Goal: Task Accomplishment & Management: Manage account settings

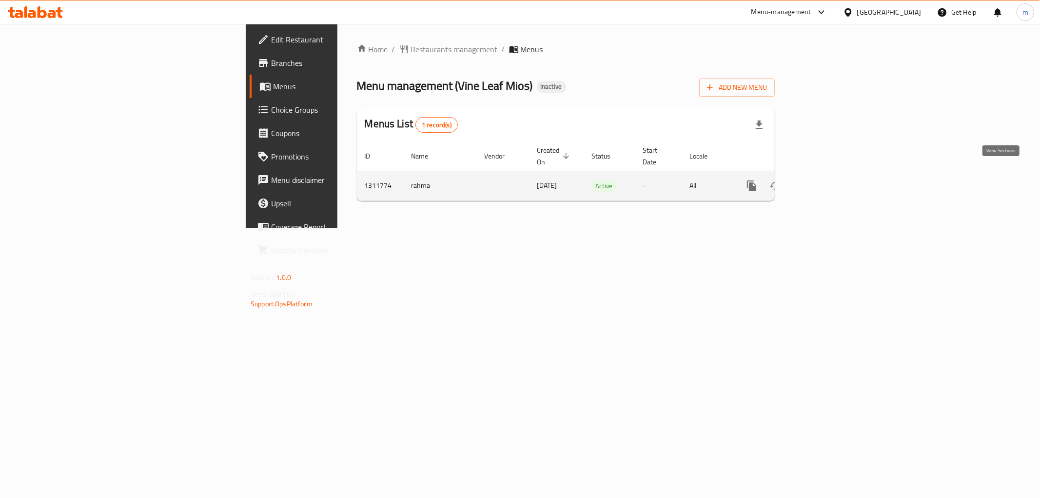
click at [828, 180] on icon "enhanced table" at bounding box center [822, 186] width 12 height 12
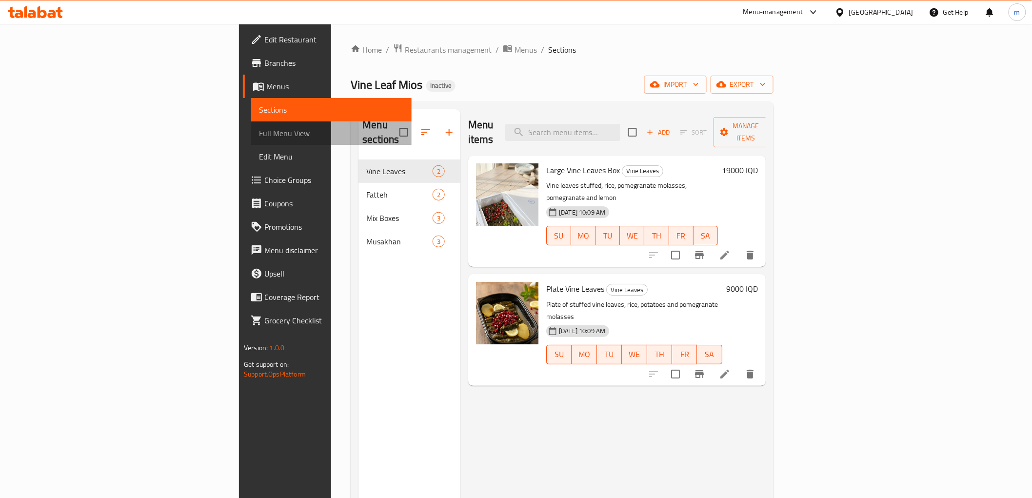
click at [259, 133] on span "Full Menu View" at bounding box center [331, 133] width 144 height 12
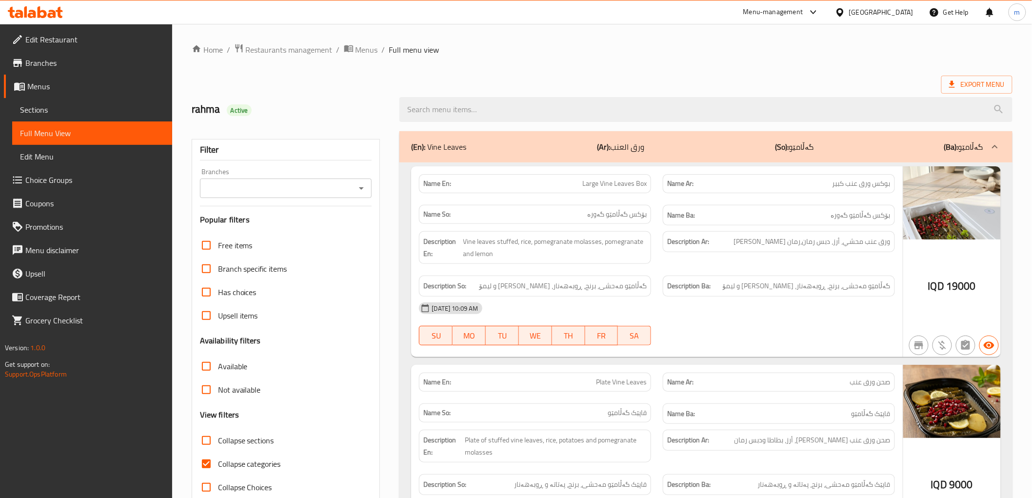
click at [358, 195] on div at bounding box center [360, 188] width 13 height 14
click at [368, 187] on button "Open" at bounding box center [361, 188] width 14 height 14
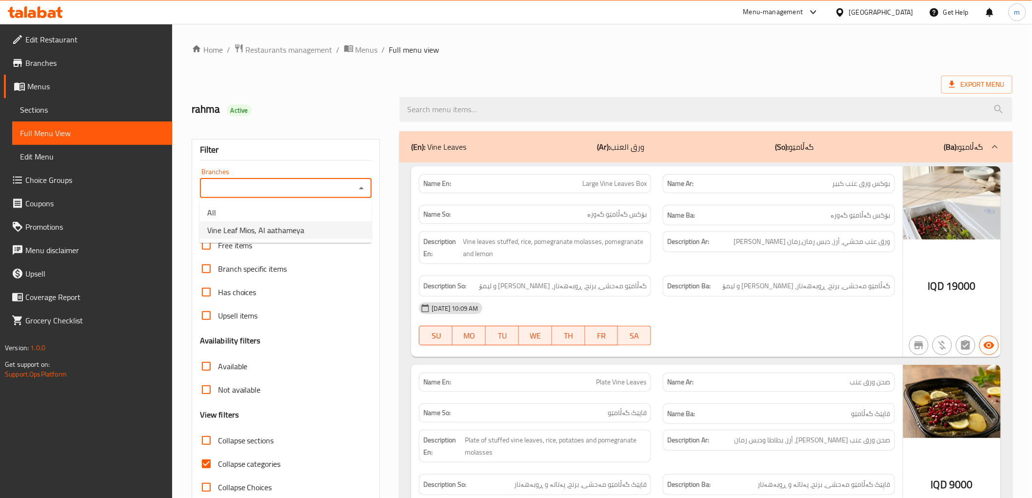
click at [342, 226] on li "Vine Leaf Mios, Al aathameya" at bounding box center [285, 230] width 172 height 18
type input "Vine Leaf Mios, Al aathameya"
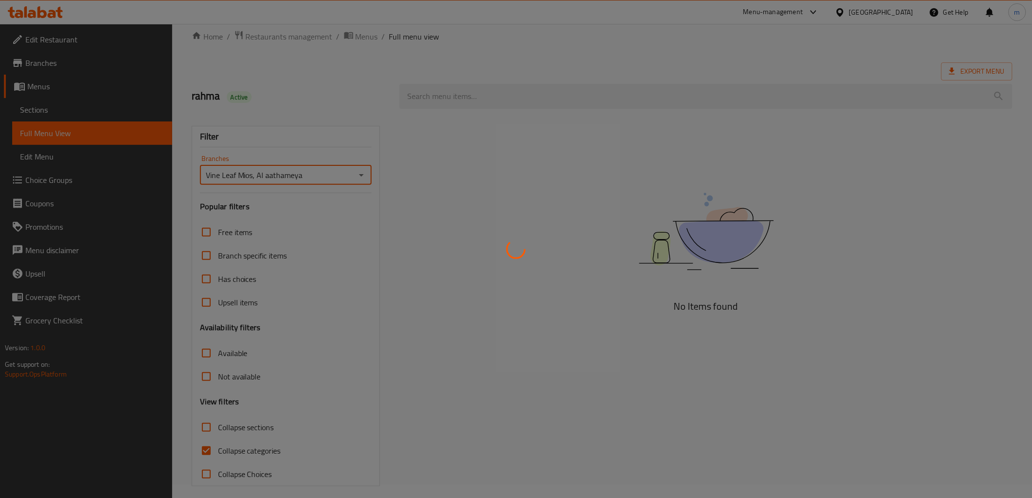
scroll to position [21, 0]
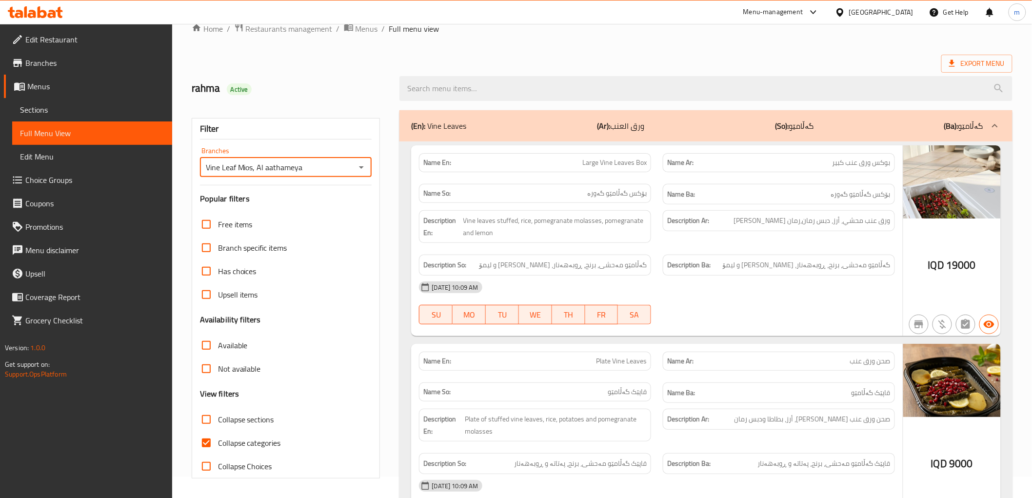
click at [205, 445] on input "Collapse categories" at bounding box center [206, 442] width 23 height 23
checkbox input "false"
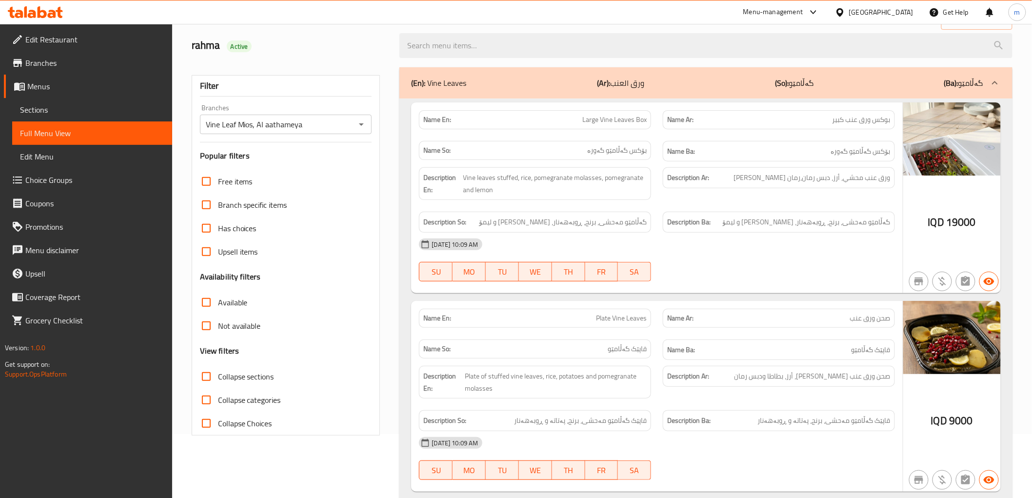
scroll to position [90, 0]
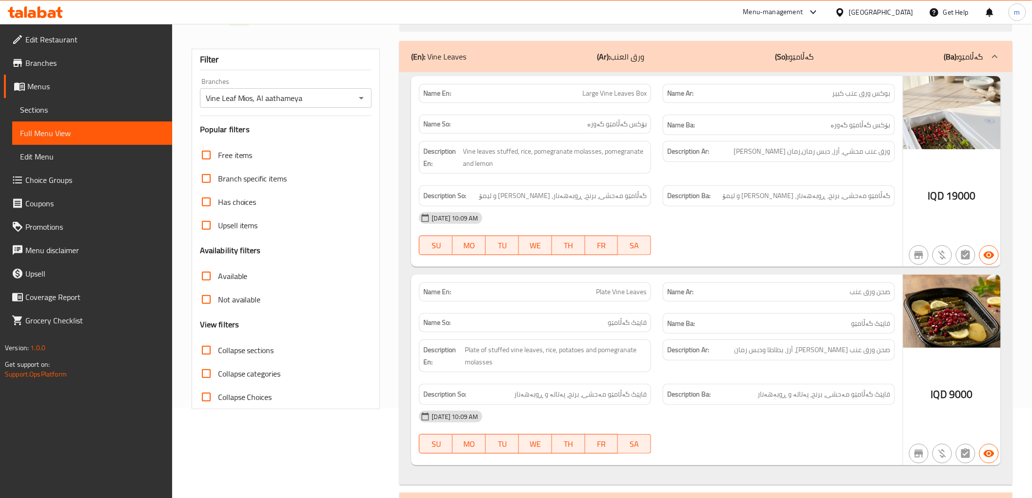
click at [598, 89] on span "Large Vine Leaves Box" at bounding box center [614, 93] width 64 height 10
click at [599, 89] on span "Large Vine Leaves Box" at bounding box center [614, 93] width 64 height 10
copy span "Large Vine Leaves Box"
click at [770, 179] on div "Description Ba: گەڵامێو مەحشی، برنج، ڕوبەهەنار، هەنار و لیمۆ" at bounding box center [779, 195] width 244 height 33
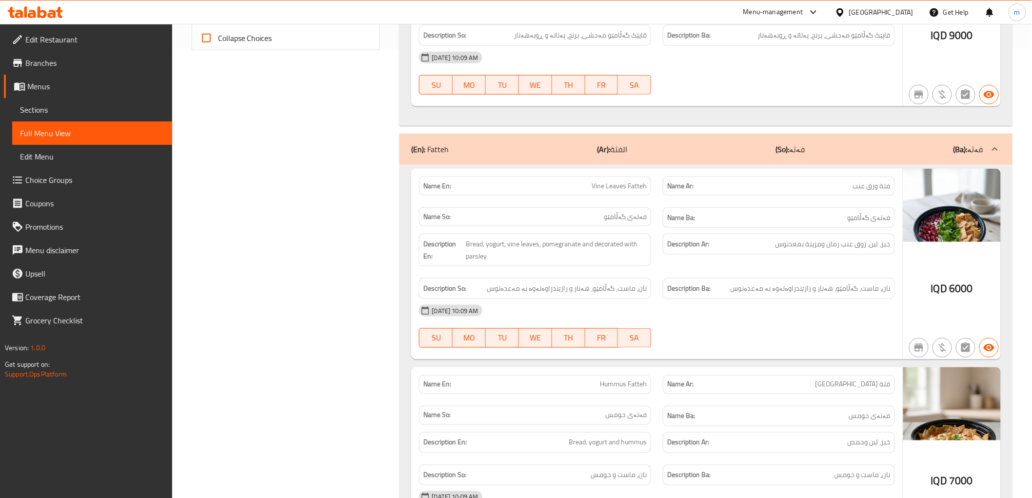
scroll to position [451, 0]
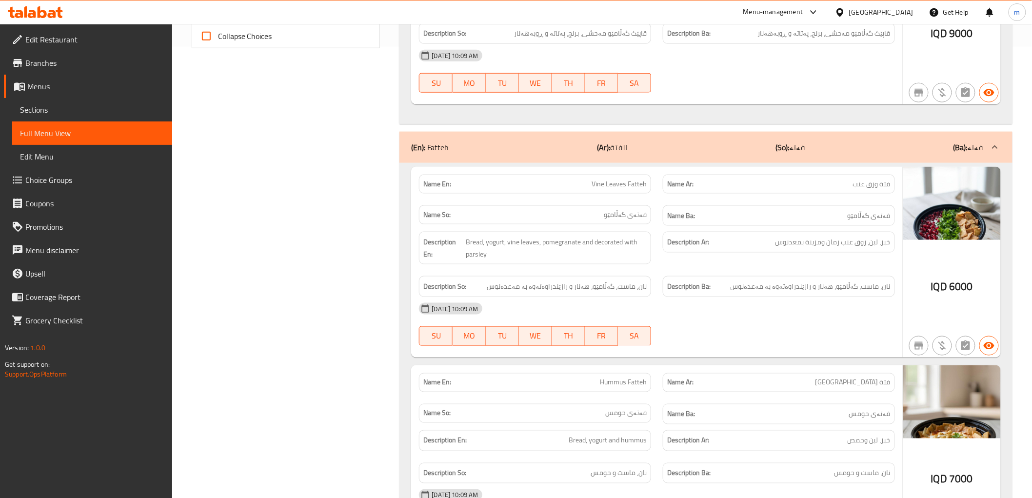
click at [817, 251] on div "Description Ar: خبز، لبن، روق عنب رمان ومزينة بمعدنوس" at bounding box center [779, 242] width 232 height 21
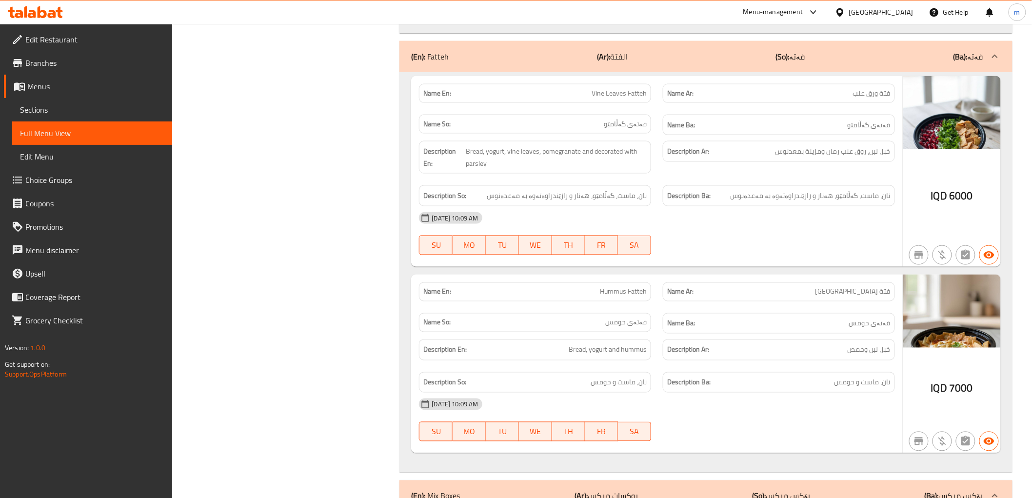
click at [953, 109] on img at bounding box center [952, 112] width 98 height 73
click at [882, 100] on div "Name Ar: فتة ورق عنب" at bounding box center [779, 93] width 232 height 19
copy span "فتة"
click at [876, 92] on span "فتة ورق عنب" at bounding box center [872, 93] width 38 height 10
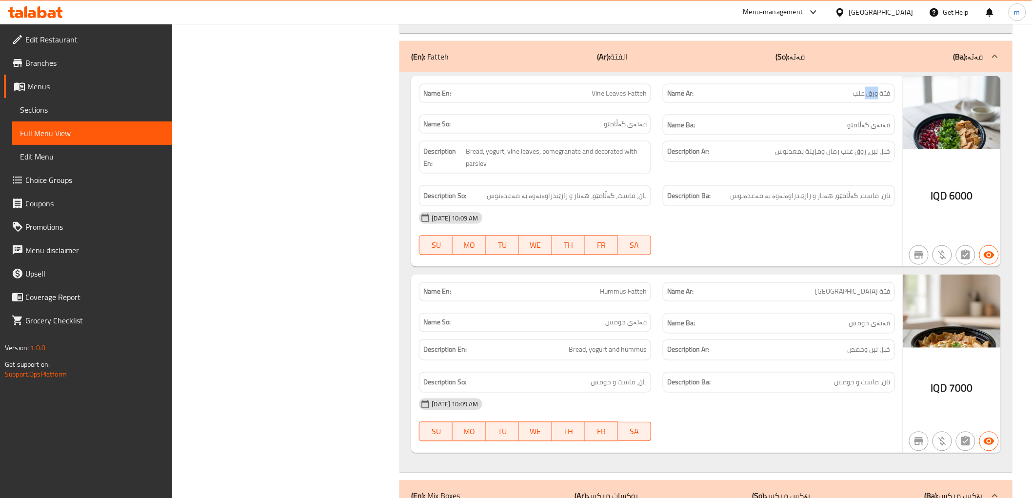
click at [876, 92] on span "فتة ورق عنب" at bounding box center [872, 93] width 38 height 10
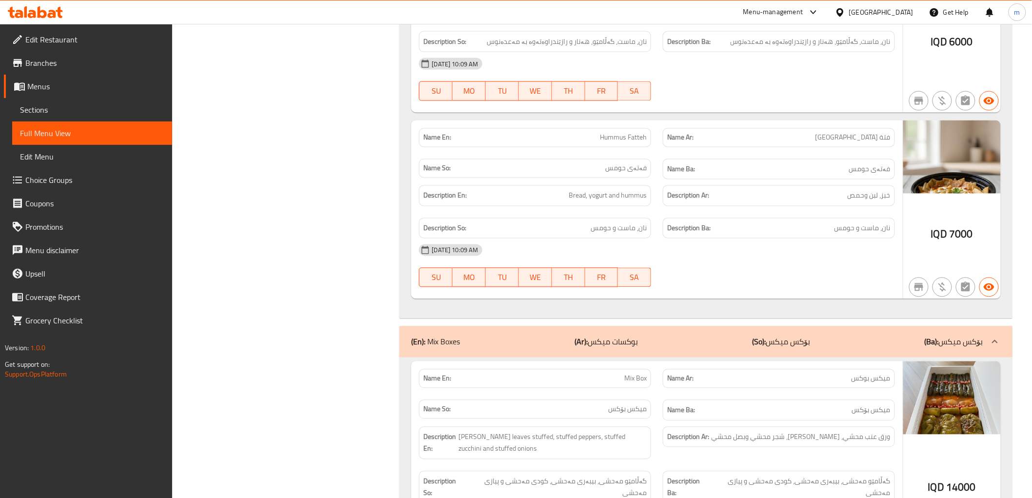
scroll to position [722, 0]
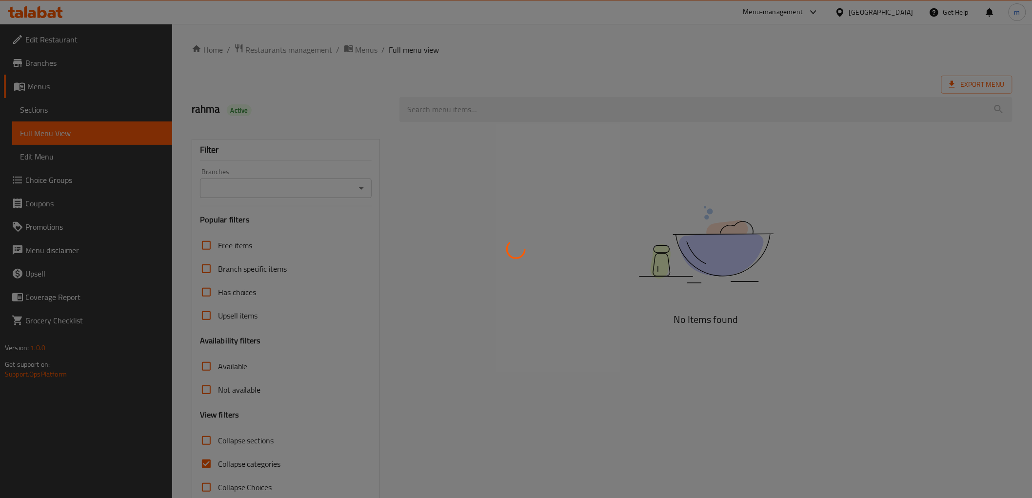
click at [67, 110] on div at bounding box center [516, 249] width 1032 height 498
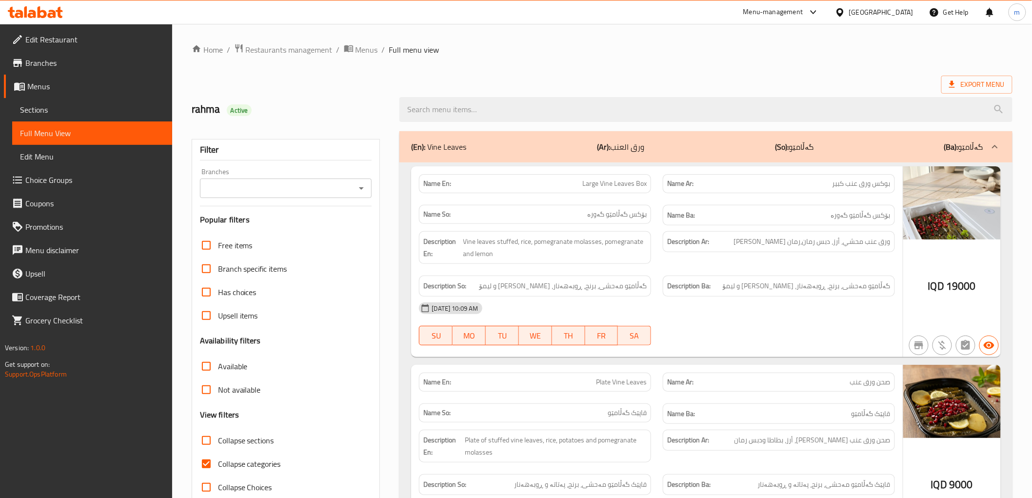
click at [67, 110] on div at bounding box center [516, 249] width 1032 height 498
click at [67, 110] on span "Sections" at bounding box center [92, 110] width 144 height 12
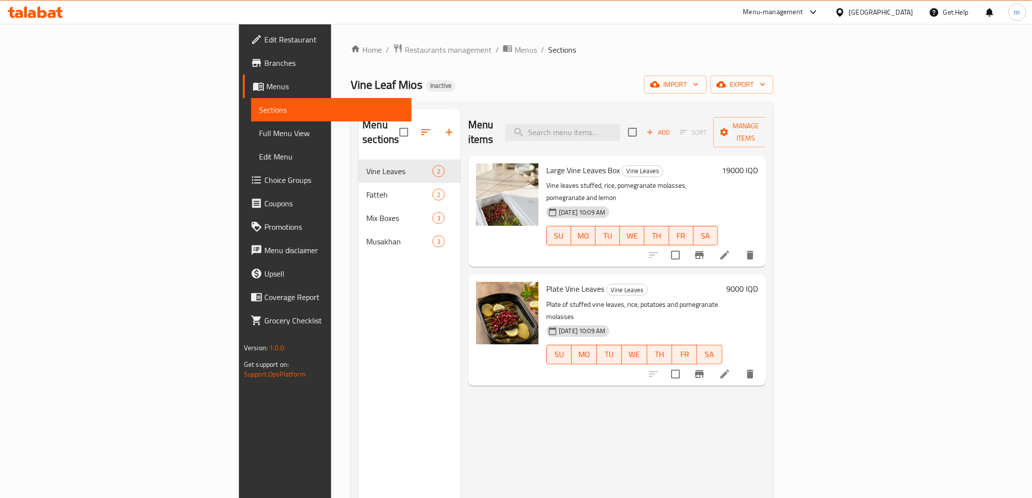
click at [259, 110] on span "Sections" at bounding box center [331, 110] width 144 height 12
click at [611, 116] on div "Menu items Add Sort Manage items" at bounding box center [616, 132] width 297 height 46
click at [620, 124] on input "search" at bounding box center [562, 132] width 115 height 17
paste input "Large Vine Leaves Box"
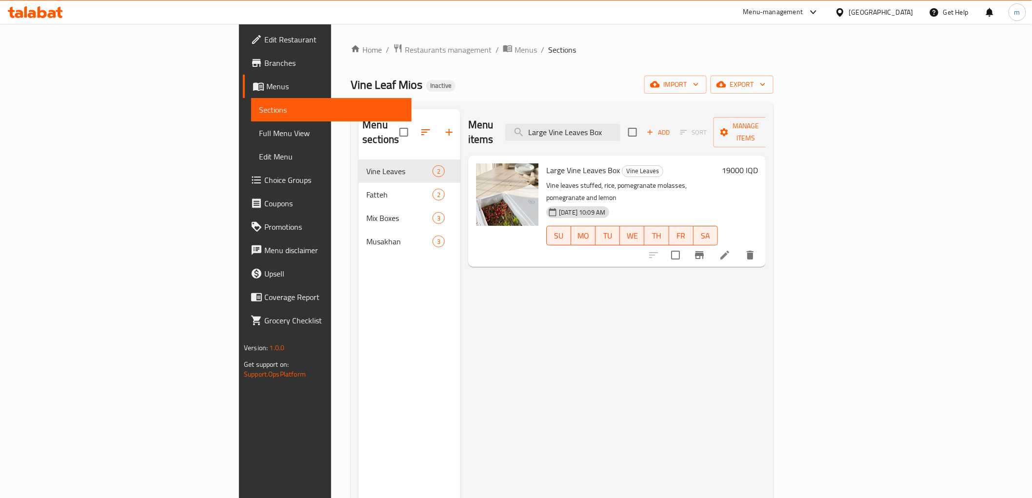
type input "Large Vine Leaves Box"
click at [738, 246] on li at bounding box center [724, 255] width 27 height 18
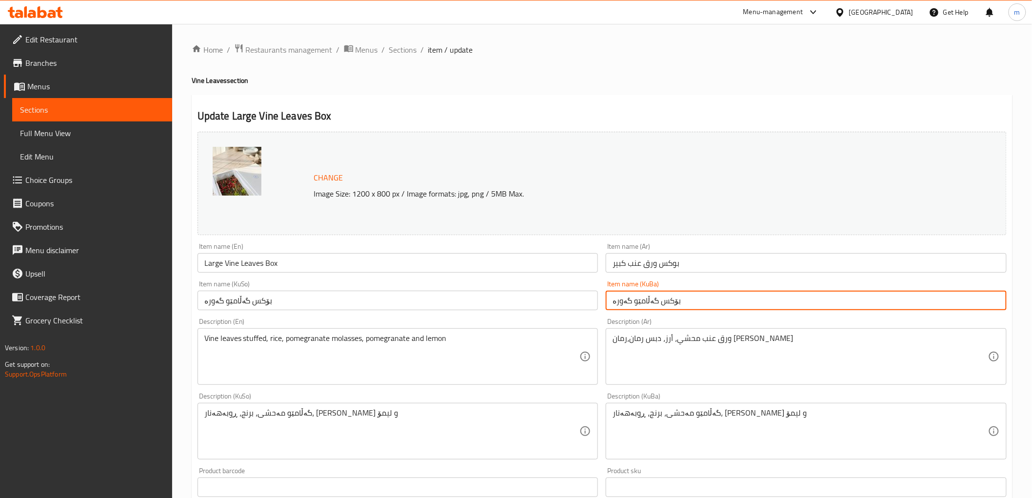
drag, startPoint x: 679, startPoint y: 301, endPoint x: 658, endPoint y: 303, distance: 21.1
click at [658, 303] on input "بۆکس گەڵامێو گەورە" at bounding box center [805, 301] width 401 height 20
click at [630, 303] on input "سندووقی گەڵامێو گەورە" at bounding box center [805, 301] width 401 height 20
click at [630, 303] on input "سندووقی گەڵامێوی گەورە" at bounding box center [805, 301] width 401 height 20
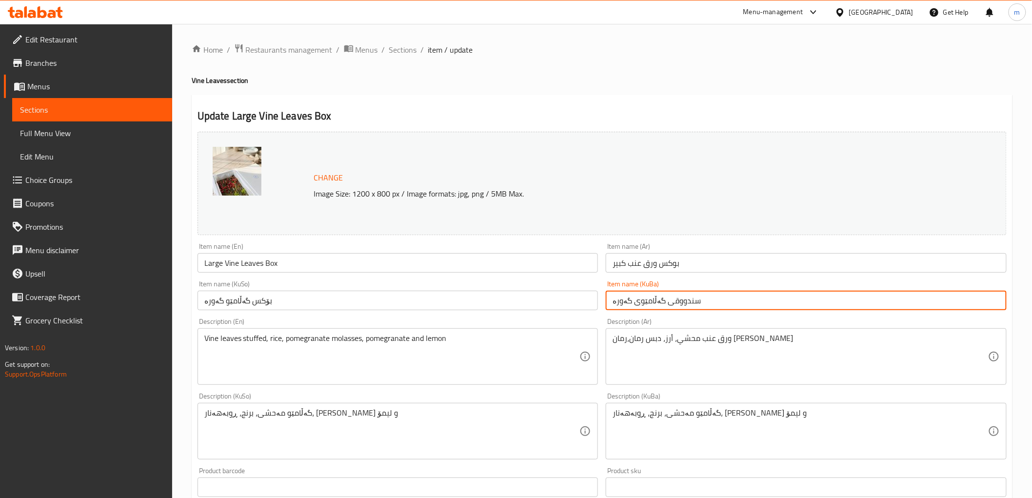
click at [630, 303] on input "سندووقی گەڵامێوی گەورە" at bounding box center [805, 301] width 401 height 20
type input "سندووقی گەڵامێوی گەورە"
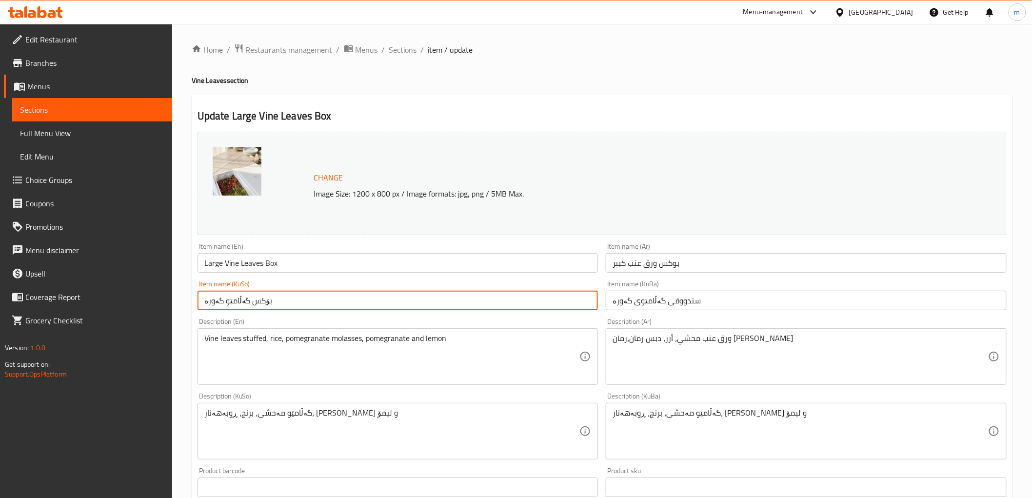
click at [582, 299] on input "بۆکس گەڵامێو گەورە" at bounding box center [397, 301] width 401 height 20
paste input "ندووقی گەڵامێوی"
type input "سندووقی گەڵامێوی گەورە"
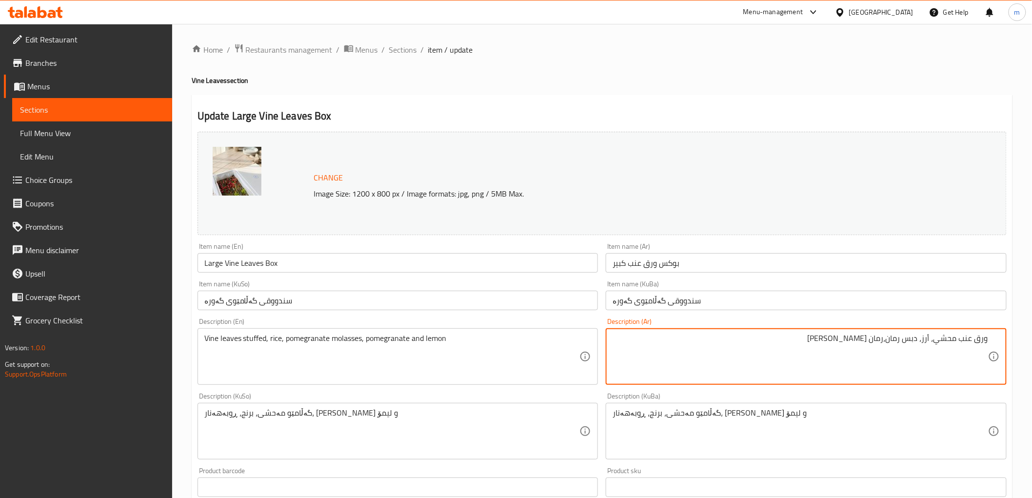
click at [932, 338] on textarea "ورق عنب محشي، أرز، دبس رمان،رمان وليمون" at bounding box center [799, 356] width 375 height 46
type textarea "ورق عنب محشي بالأرز، دبس رمان،رمان وليمون"
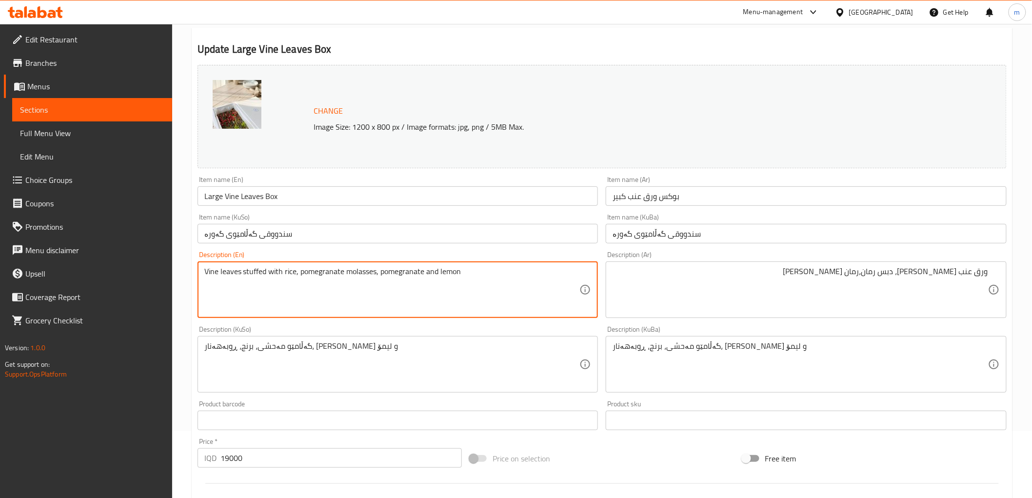
scroll to position [90, 0]
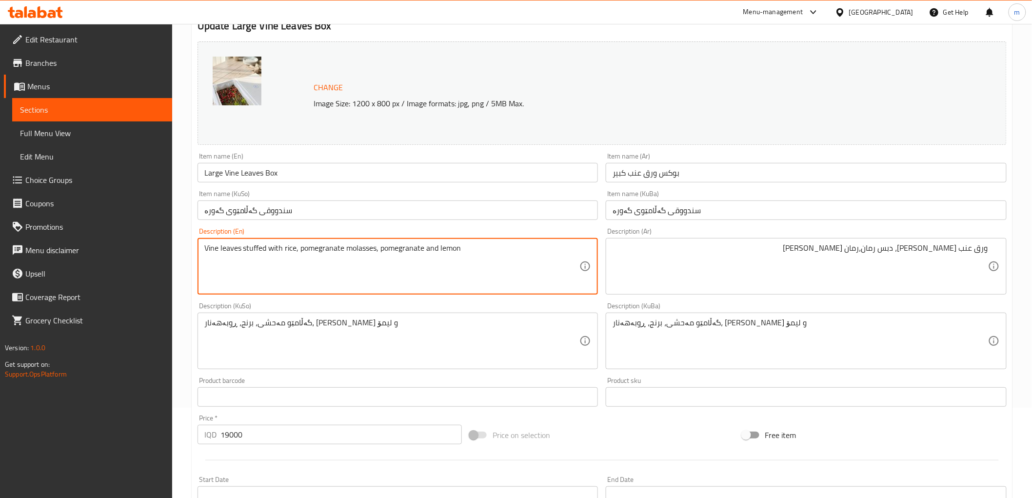
type textarea "Vine leaves stuffed with rice, pomegranate molasses, pomegranate and lemon"
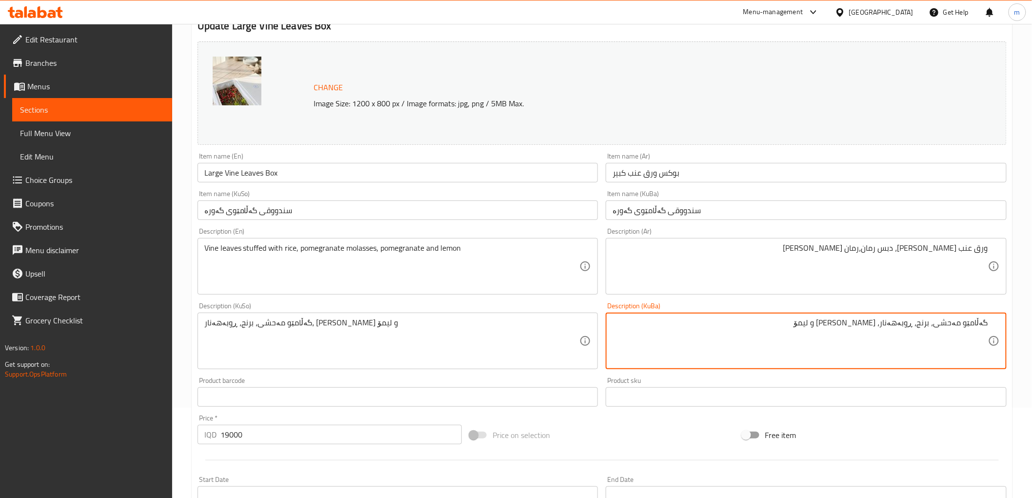
click at [649, 215] on input "سندووقی گەڵامێوی گەورە" at bounding box center [805, 210] width 401 height 20
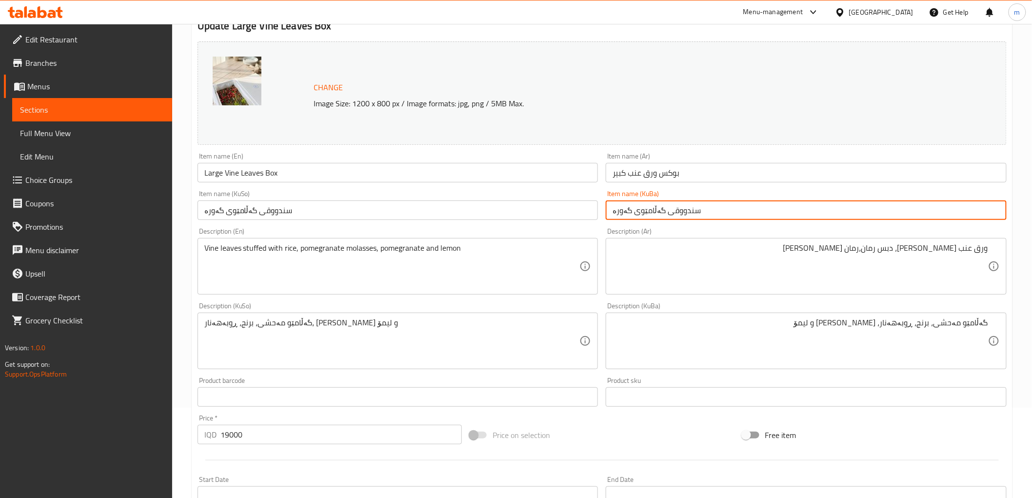
click at [649, 215] on input "سندووقی گەڵامێوی گەورە" at bounding box center [805, 210] width 401 height 20
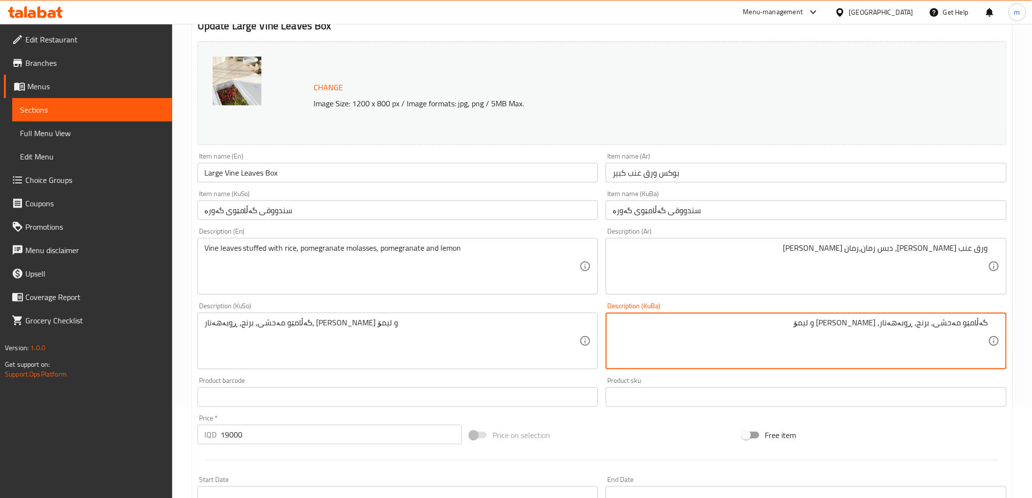
click at [972, 320] on textarea "گەڵامێو مەحشی، برنج، ڕوبەهەنار، هەنار و لیمۆ" at bounding box center [799, 341] width 375 height 46
paste textarea "ی"
click at [928, 327] on textarea "گەڵامێوی مەحشی، برنج، ڕوبەهەنار، هەنار و لیمۆ" at bounding box center [799, 341] width 375 height 46
click at [936, 338] on textarea "گەڵامێوی مەحشی بە برنج، ڕوبەهەنار، هەنار و لیمۆ" at bounding box center [799, 341] width 375 height 46
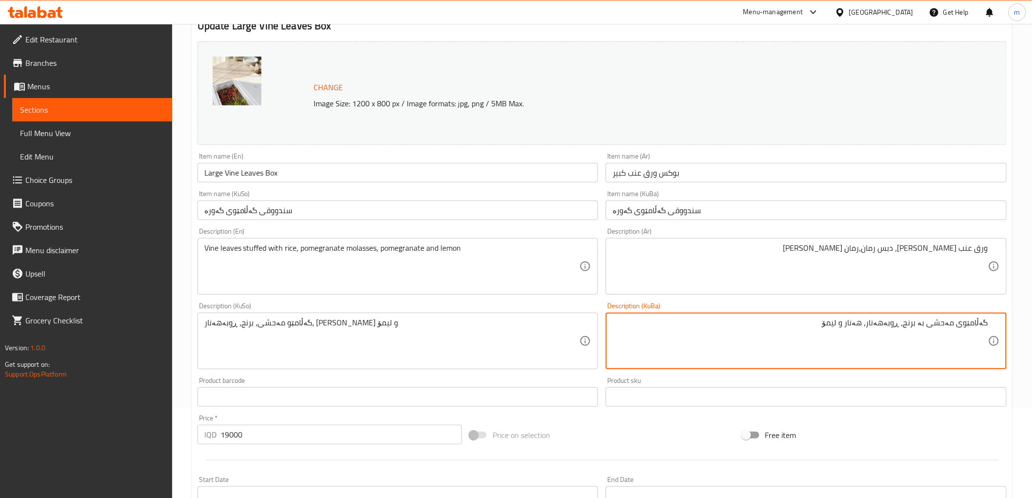
click at [936, 338] on textarea "گەڵامێوی مەحشی بە برنج، ڕوبەهەنار، هەنار و لیمۆ" at bounding box center [799, 341] width 375 height 46
type textarea "گەڵامێوی مەحشی بە برنج، ڕوبەهەنار، هەنار و لیمۆ"
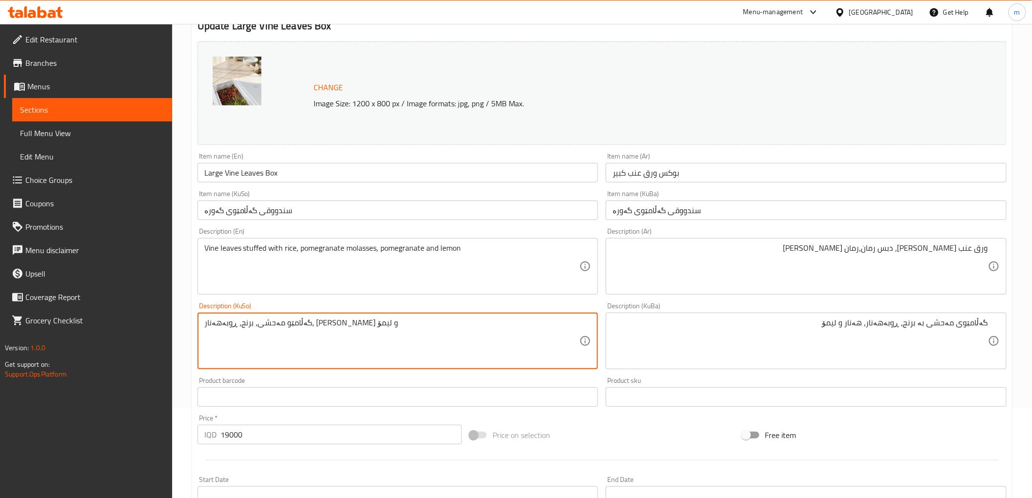
click at [546, 339] on textarea "گەڵامێو مەحشی، برنج، ڕوبەهەنار، هەنار و لیمۆ" at bounding box center [391, 341] width 375 height 46
paste textarea "ی مەحشی بە"
type textarea "گەڵامێوی مەحشی بە برنج، ڕوبەهەنار، هەنار و لیمۆ"
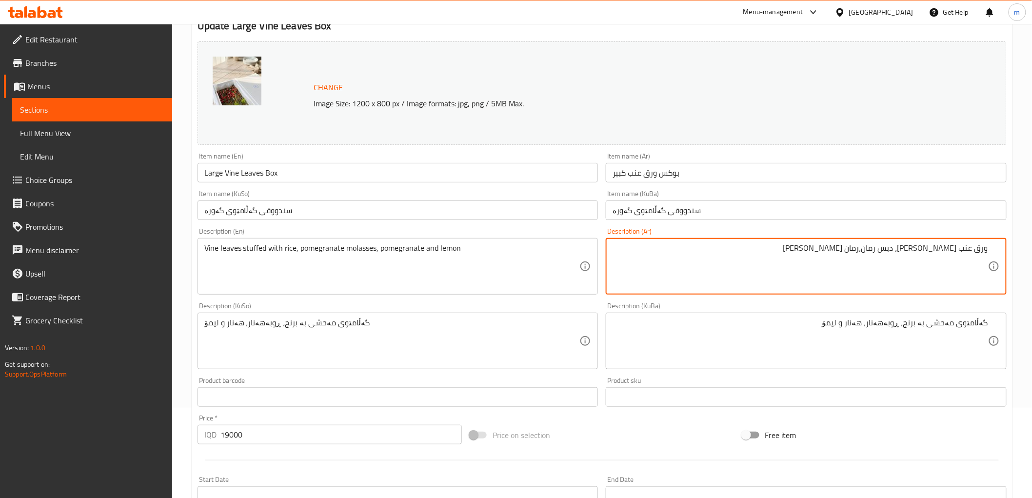
click at [882, 252] on textarea "ورق عنب محشي بالأرز، دبس رمان،رمان وليمون" at bounding box center [799, 266] width 375 height 46
click at [880, 252] on textarea "ورق عنب محشي بالأرز، دبس رمان،رمان وليمون" at bounding box center [799, 266] width 375 height 46
type textarea "ورق عنب محشي بالأرز، دبس رمان، رمان و[PERSON_NAME]"
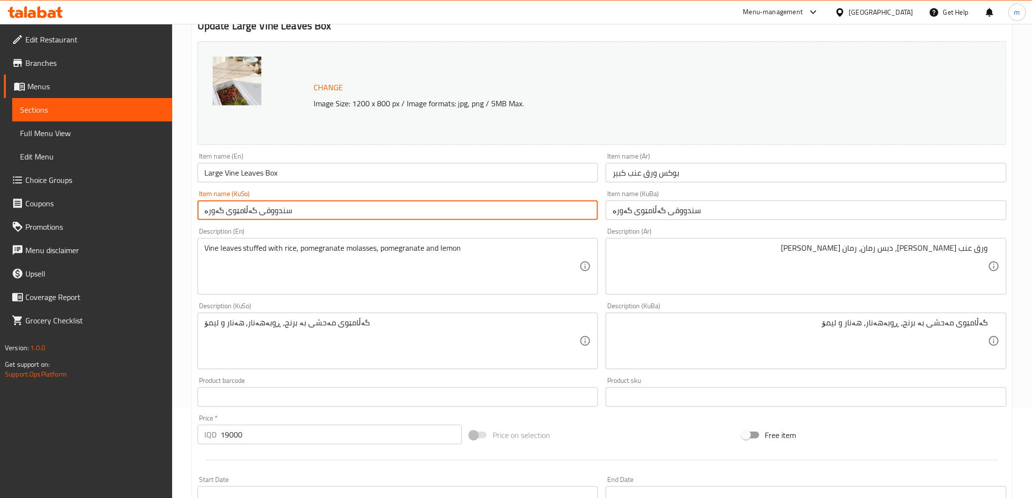
click at [373, 205] on input "سندووقی گەڵامێوی گەورە" at bounding box center [397, 210] width 401 height 20
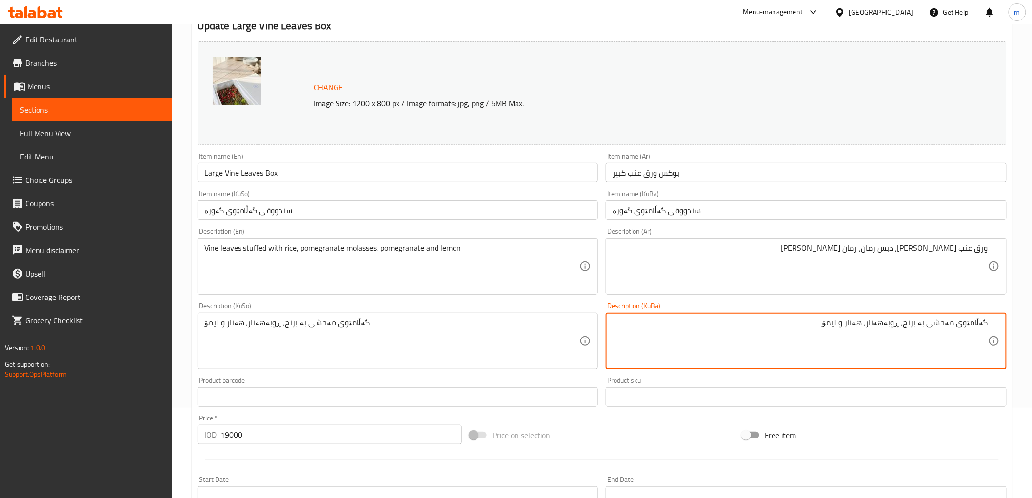
drag, startPoint x: 909, startPoint y: 324, endPoint x: 1006, endPoint y: 329, distance: 97.6
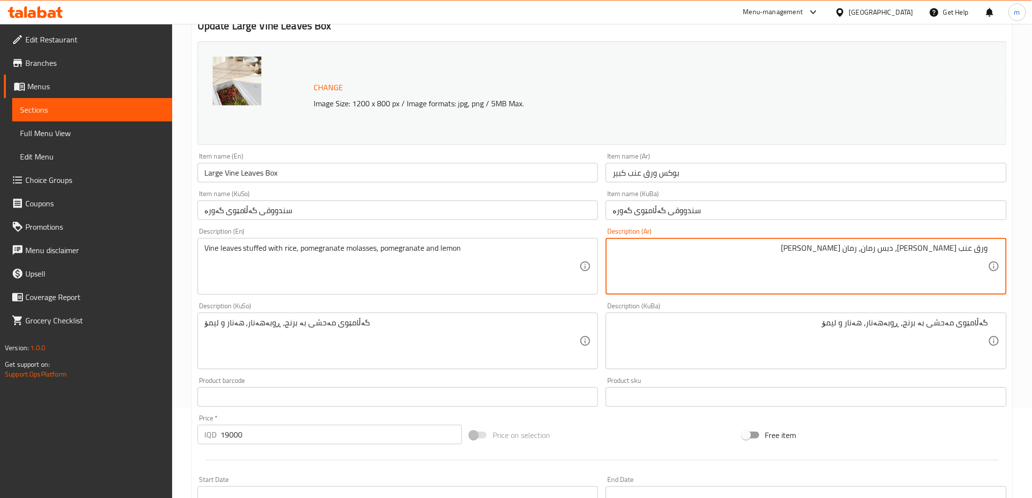
drag, startPoint x: 917, startPoint y: 249, endPoint x: 940, endPoint y: 260, distance: 25.9
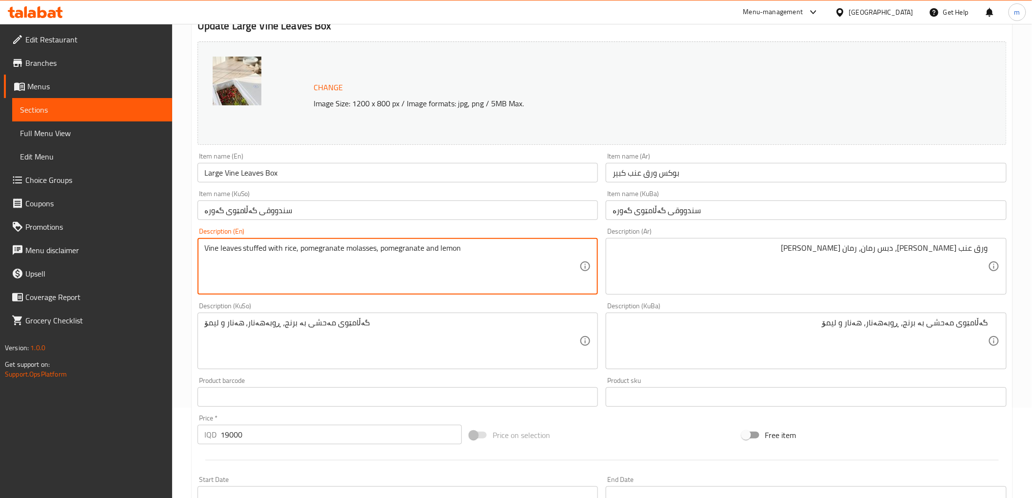
drag, startPoint x: 296, startPoint y: 247, endPoint x: 201, endPoint y: 247, distance: 95.1
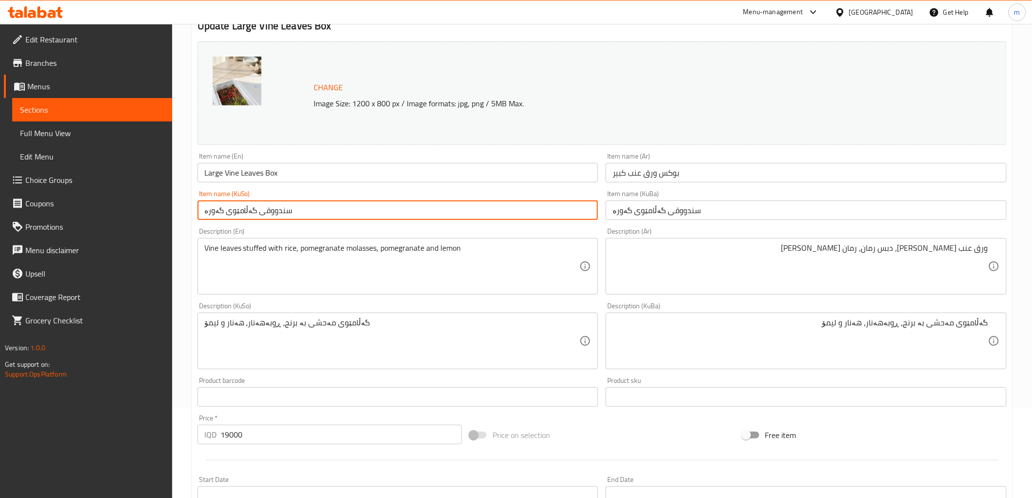
click at [304, 208] on input "سندووقی گەڵامێوی گەورە" at bounding box center [397, 210] width 401 height 20
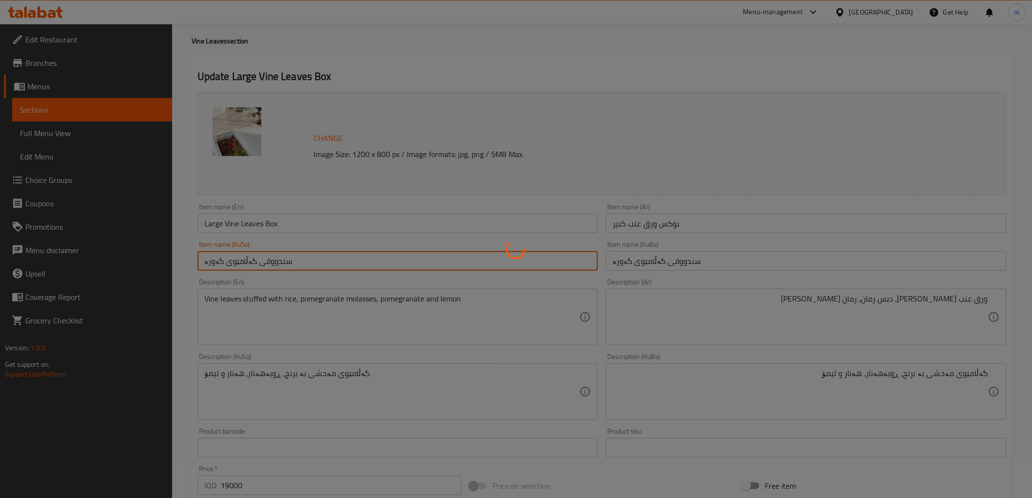
scroll to position [0, 0]
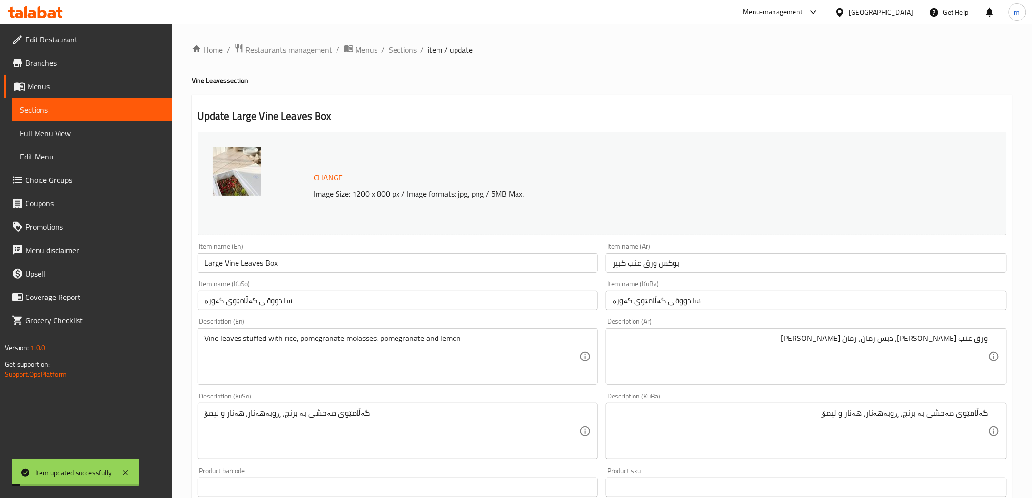
click at [391, 61] on div "Home / Restaurants management / Menus / Sections / item / update Vine Leaves se…" at bounding box center [602, 419] width 820 height 752
click at [405, 48] on span "Sections" at bounding box center [403, 50] width 28 height 12
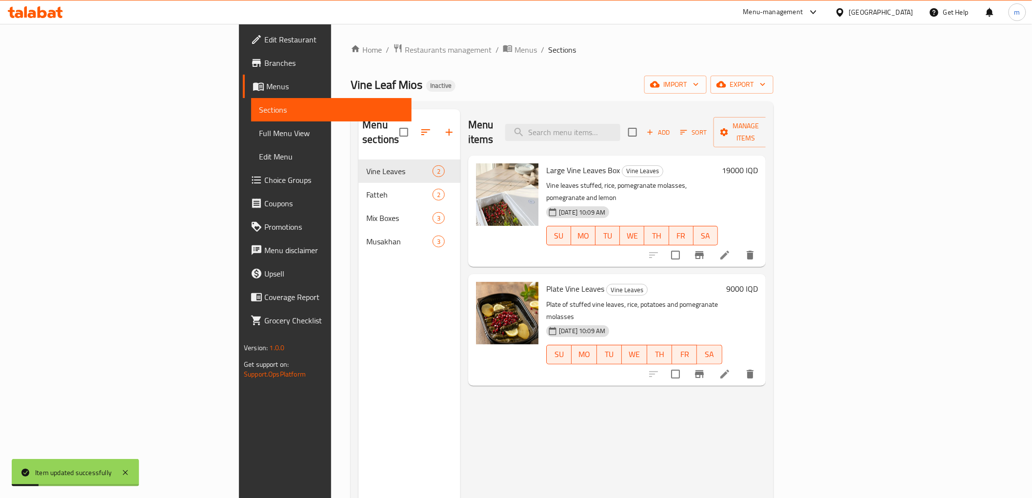
click at [738, 365] on li at bounding box center [724, 374] width 27 height 18
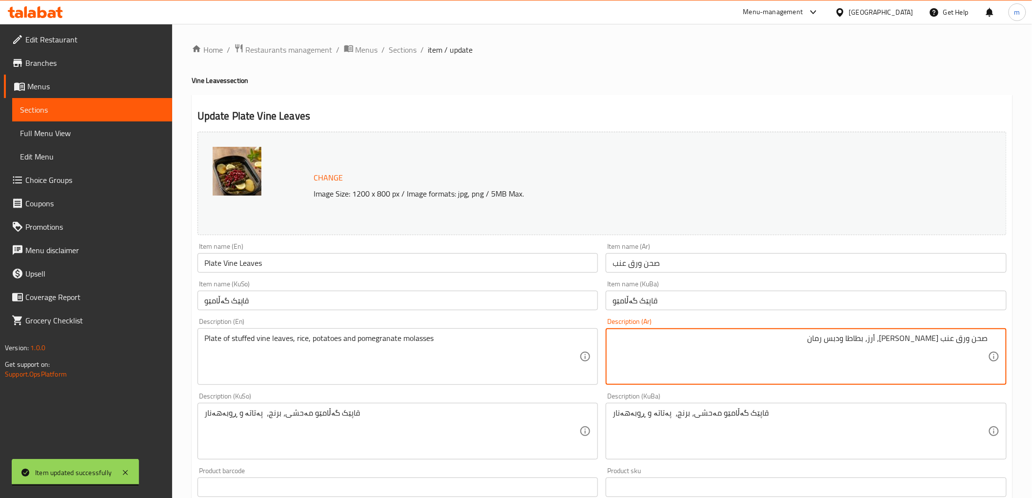
drag, startPoint x: 903, startPoint y: 339, endPoint x: 971, endPoint y: 340, distance: 68.3
click at [971, 340] on textarea "صحن ورق عنب محشي، أرز، بطاطا ودبس رمان" at bounding box center [799, 356] width 375 height 46
paste textarea "بال"
type textarea "صحن ورق عنب محشي بالأرز، بطاطا ودبس رمان"
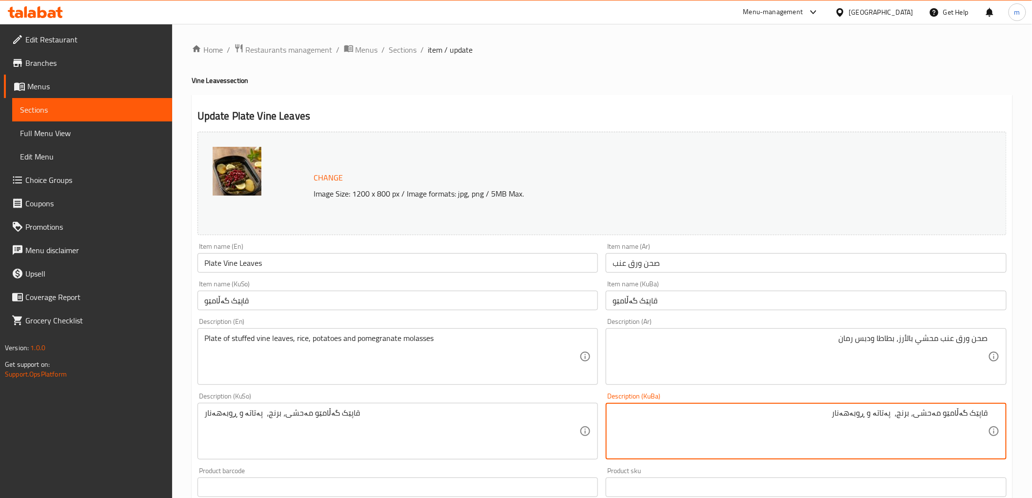
drag, startPoint x: 967, startPoint y: 412, endPoint x: 900, endPoint y: 416, distance: 66.4
click at [900, 416] on textarea "قاپێک گەڵامێو مەحشی، برنج، پەتاتە و ڕوبەهەنار" at bounding box center [799, 431] width 375 height 46
paste textarea "ی مەحشی بە برنج،"
click at [882, 410] on textarea "قاپێک گەڵامێوی مەحشی بە برنج، پەتاتە و ڕوبەهەنار" at bounding box center [799, 431] width 375 height 46
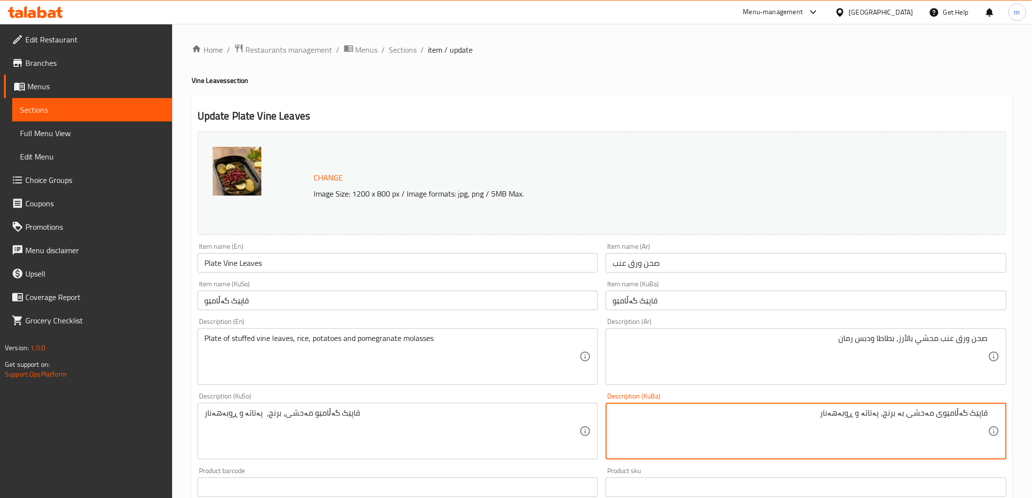
click at [882, 410] on textarea "قاپێک گەڵامێوی مەحشی بە برنج، پەتاتە و ڕوبەهەنار" at bounding box center [799, 431] width 375 height 46
type textarea "قاپێک گەڵامێوی مەحشی بە برنج، پەتاتە و ڕوبەهەنار"
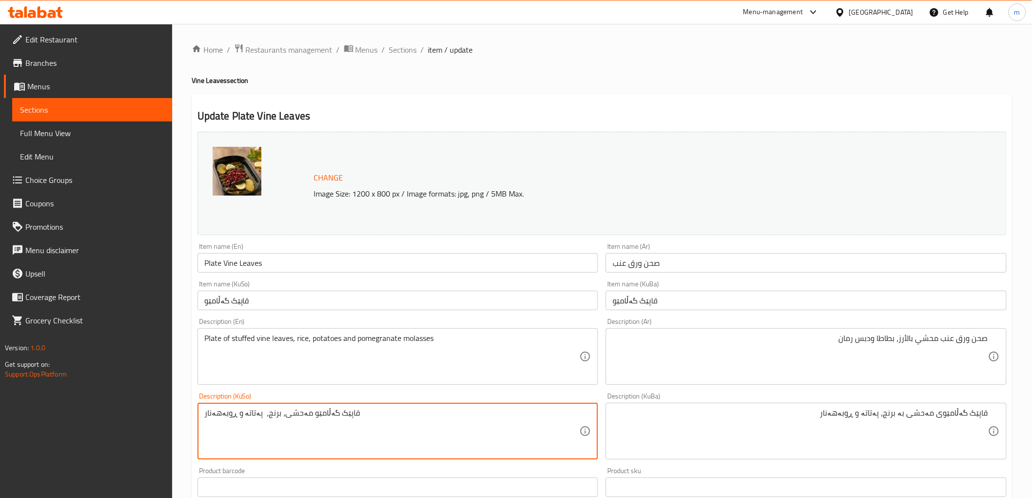
click at [567, 434] on textarea "قاپێک گەڵامێو مەحشی، برنج، پەتاتە و ڕوبەهەنار" at bounding box center [391, 431] width 375 height 46
paste textarea "ی مەحشی بە برنج،"
type textarea "قاپێک گەڵامێوی مەحشی بە برنج، پەتاتە و ڕوبەهەنار"
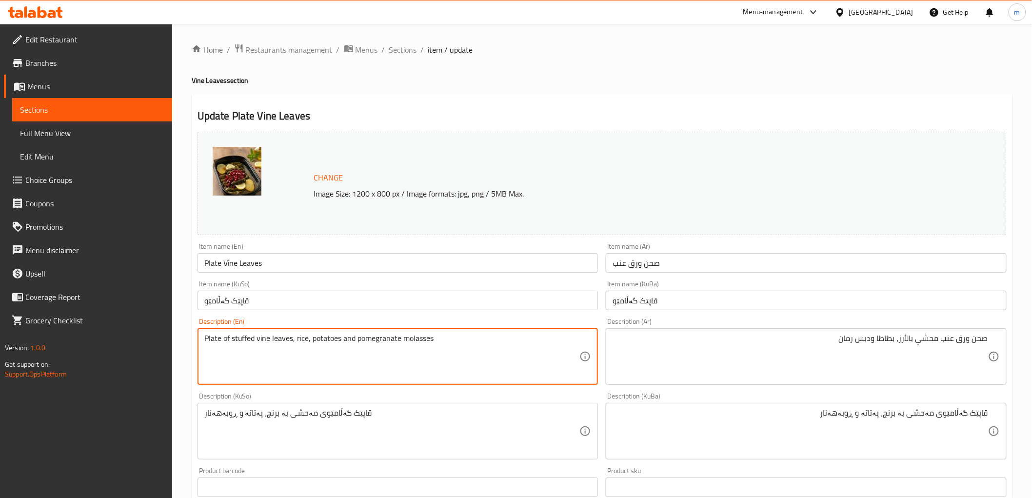
drag, startPoint x: 231, startPoint y: 339, endPoint x: 310, endPoint y: 339, distance: 79.0
paste textarea "Vine leaves stuffed with"
type textarea "Plate of Vine leaves stuffed with rice, potatoes and pomegranate molasses"
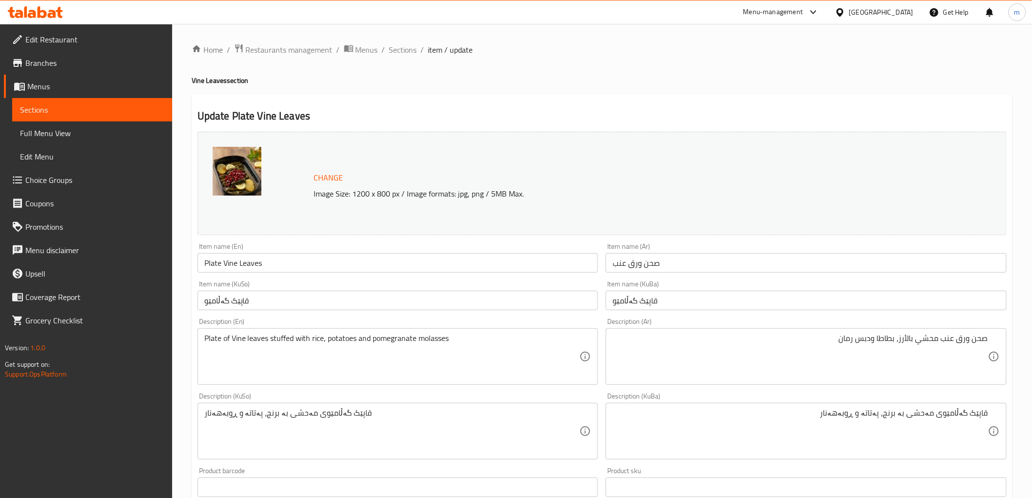
click at [344, 312] on div "Item name (KuSo) قاپێک گەڵامێو Item name (KuSo)" at bounding box center [398, 295] width 409 height 38
click at [346, 304] on input "قاپێک گەڵامێو" at bounding box center [397, 301] width 401 height 20
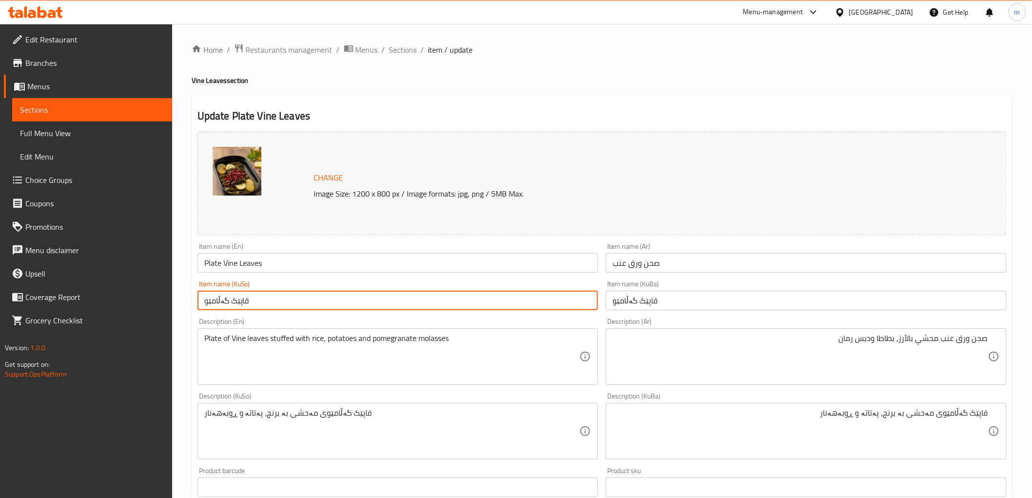
click at [413, 51] on span "Sections" at bounding box center [403, 50] width 28 height 12
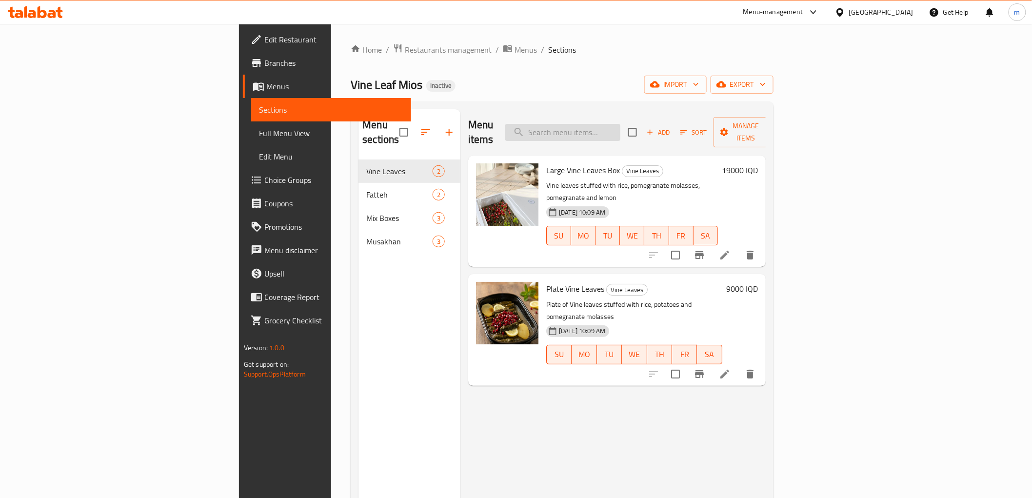
click at [620, 124] on input "search" at bounding box center [562, 132] width 115 height 17
paste input "فتة ورق عنب"
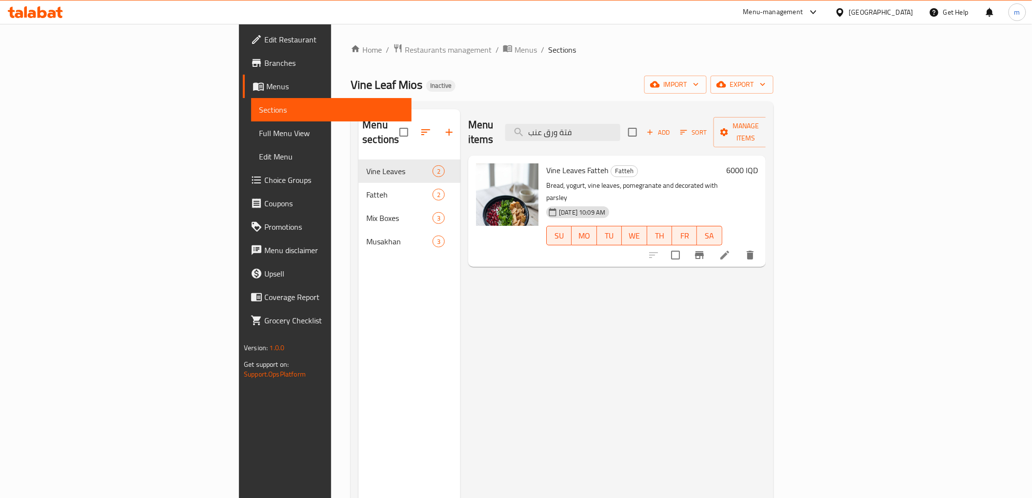
type input "فتة ورق عنب"
click at [738, 246] on li at bounding box center [724, 255] width 27 height 18
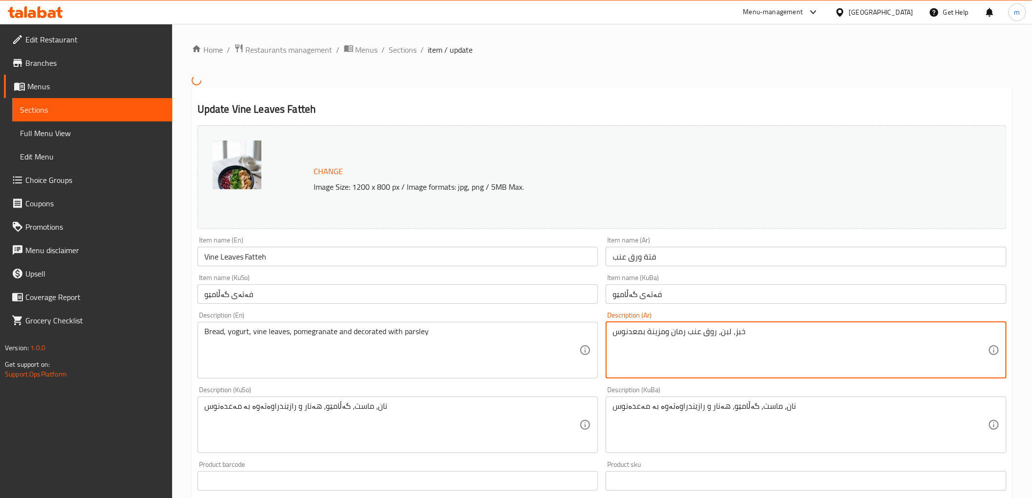
drag, startPoint x: 714, startPoint y: 333, endPoint x: 703, endPoint y: 333, distance: 10.7
click at [710, 332] on textarea "خبز، لبن، روق عنب رمان ومزينة بمعدنوس" at bounding box center [799, 350] width 375 height 46
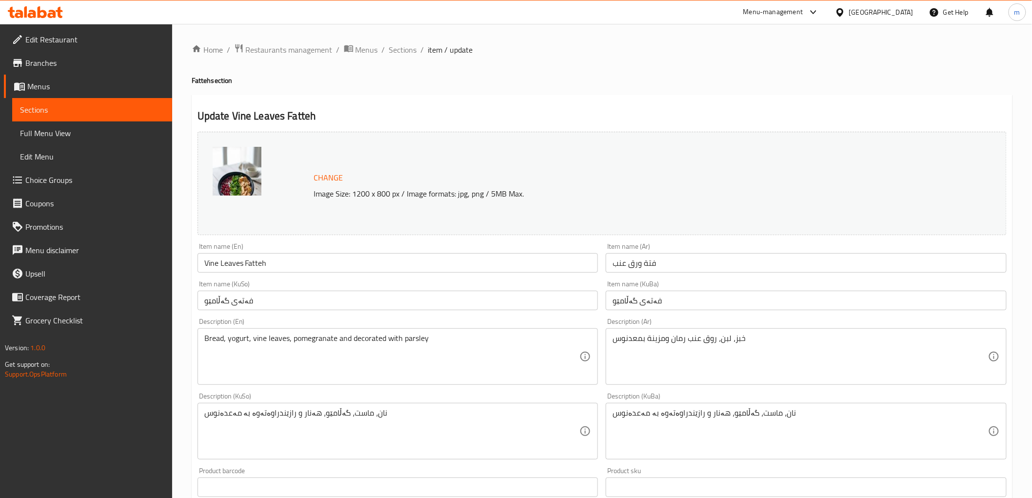
drag, startPoint x: 714, startPoint y: 332, endPoint x: 708, endPoint y: 337, distance: 8.3
click at [704, 332] on div "خبز، لبن، روق عنب رمان ومزينة بمعدنوس Description (Ar)" at bounding box center [805, 356] width 401 height 57
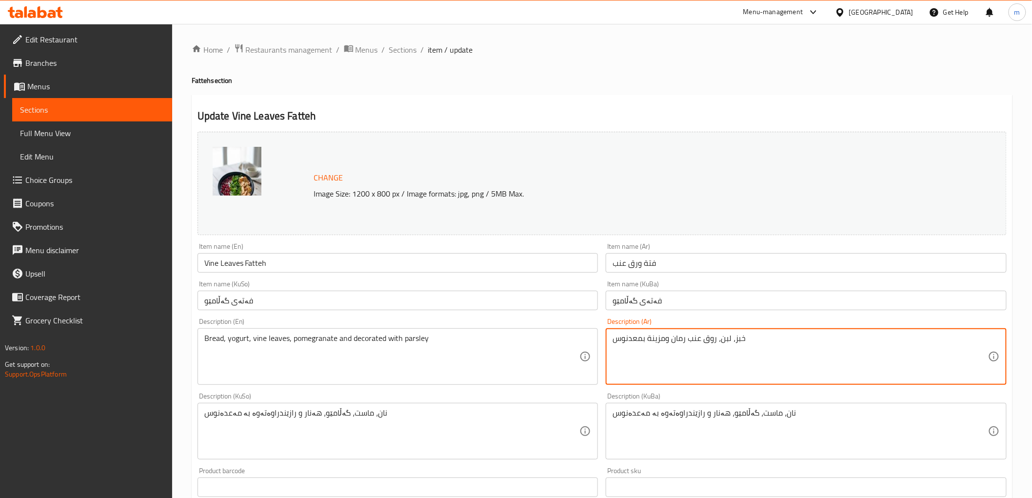
drag, startPoint x: 715, startPoint y: 339, endPoint x: 716, endPoint y: 348, distance: 8.8
click at [687, 340] on textarea "خبز، لبن، روق عنب رمان ومزينة بمعدنوس" at bounding box center [799, 356] width 375 height 46
click at [748, 353] on textarea "خبز، لبن، روق عنب رمان ومزينة بمعدنوس" at bounding box center [799, 356] width 375 height 46
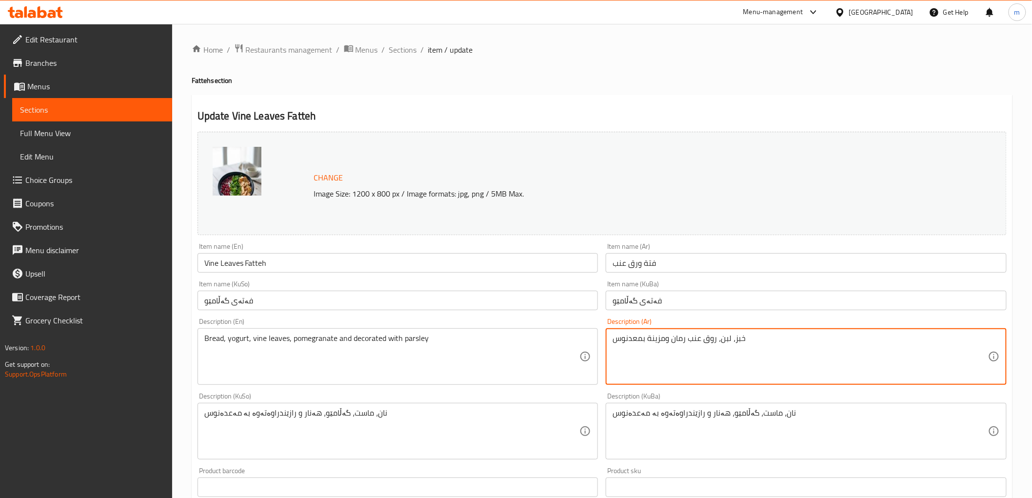
click at [708, 341] on textarea "خبز، لبن، روق عنب رمان ومزينة بمعدنوس" at bounding box center [799, 356] width 375 height 46
paste textarea "ور"
click at [686, 342] on textarea "خبز، لبن، ورق عنب رمان ومزينة بمعدنوس" at bounding box center [799, 356] width 375 height 46
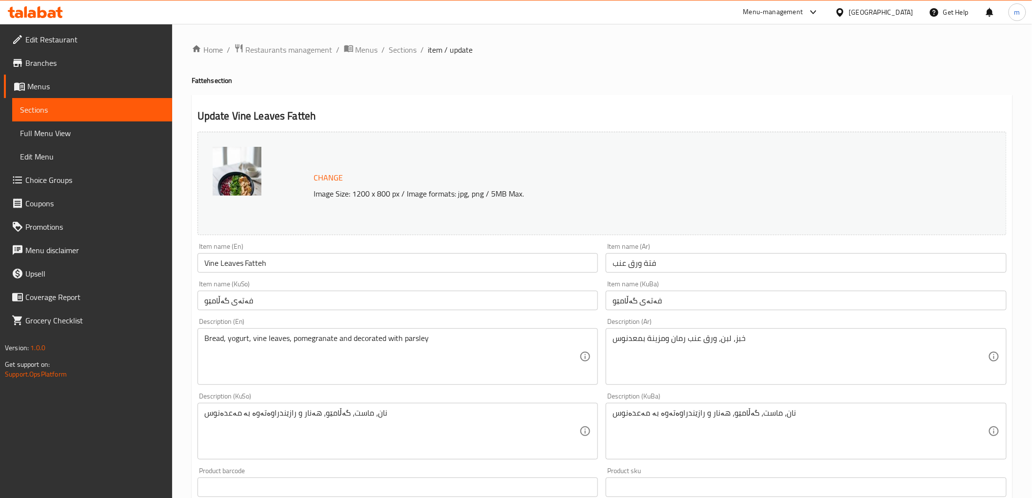
click at [686, 340] on textarea "خبز، لبن، ورق عنب رمان ومزينة بمعدنوس" at bounding box center [799, 356] width 375 height 46
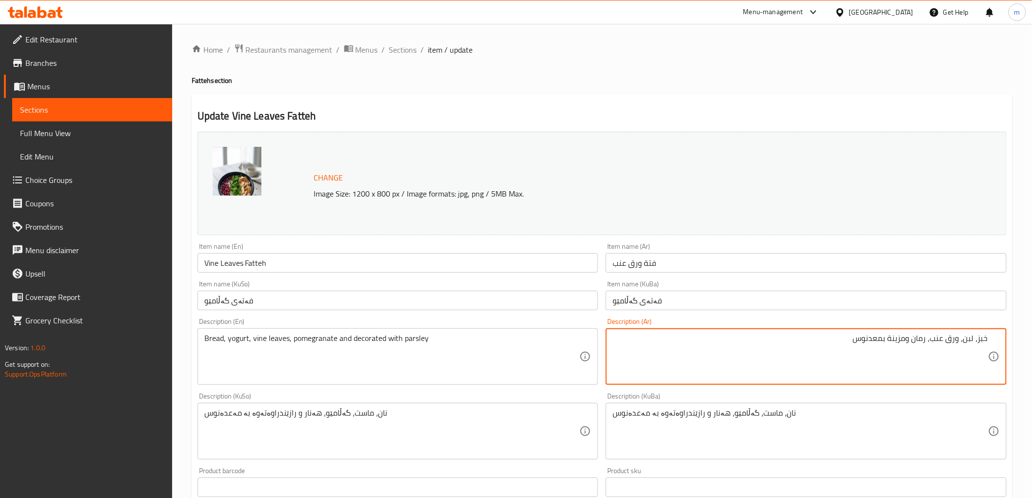
type textarea "خبز، لبن، ورق عنب، رمان ومزينة بمعدنوس"
click at [810, 350] on textarea "خبز، لبن، ورق عنب، رمان ومزينة بمعدنوس" at bounding box center [799, 356] width 375 height 46
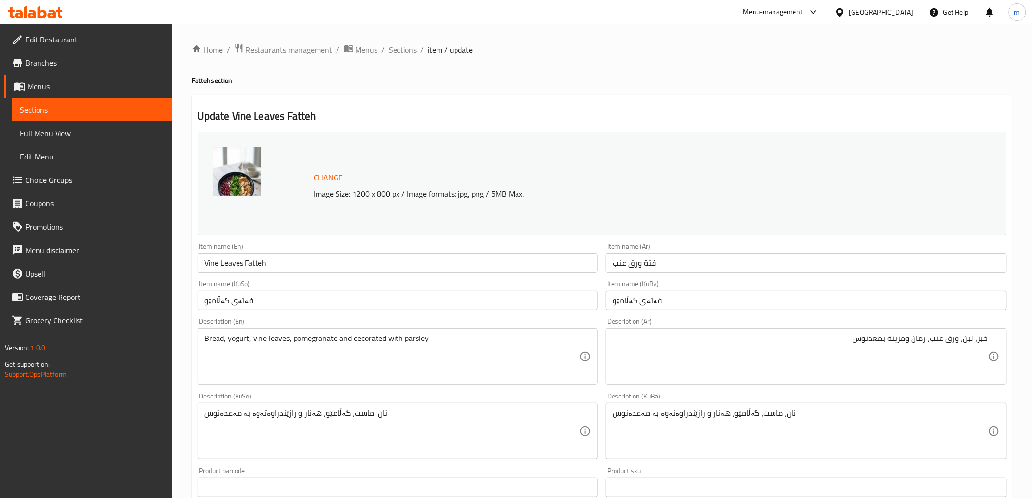
click at [768, 344] on textarea "خبز، لبن، ورق عنب، رمان ومزينة بمعدنوس" at bounding box center [799, 356] width 375 height 46
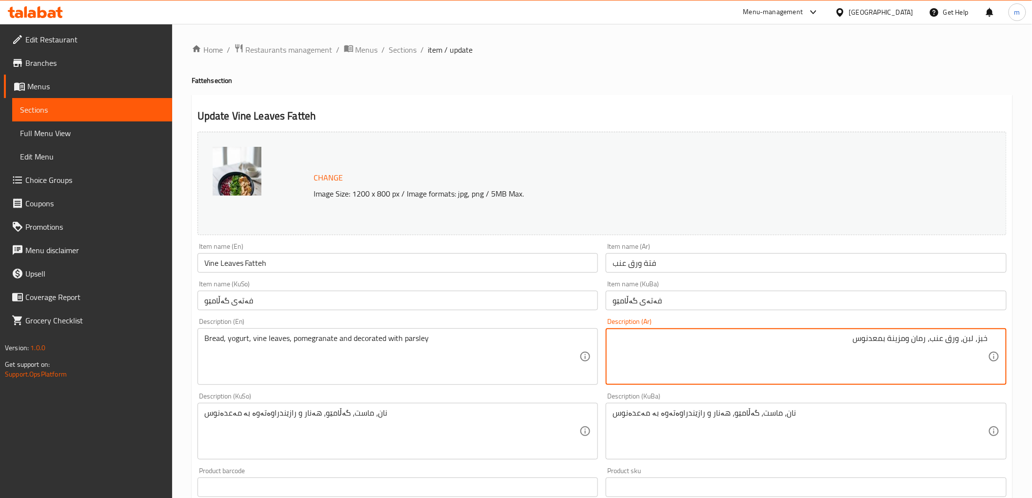
scroll to position [90, 0]
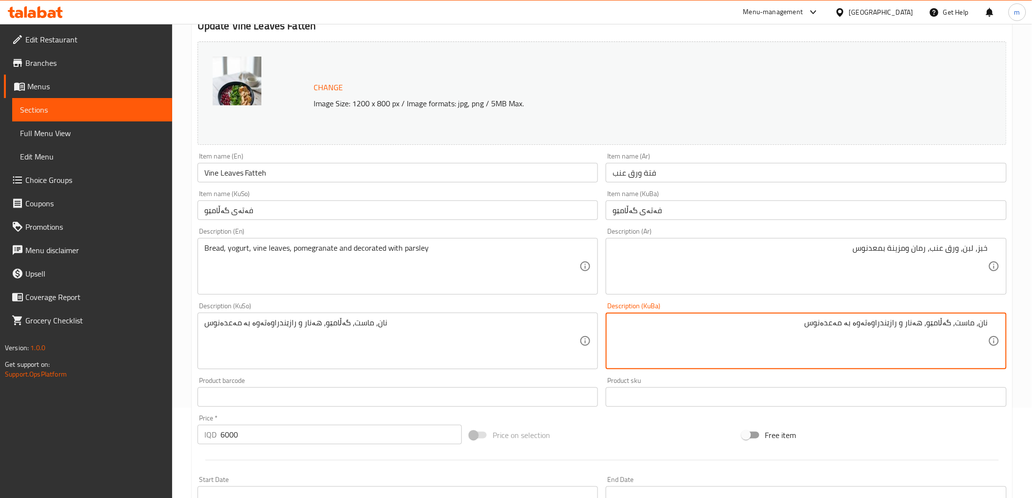
click at [842, 326] on textarea "نان، ماست، گەڵامێو، هەنار و رازێندراوەتەوە بە مەعدەنوس" at bounding box center [799, 341] width 375 height 46
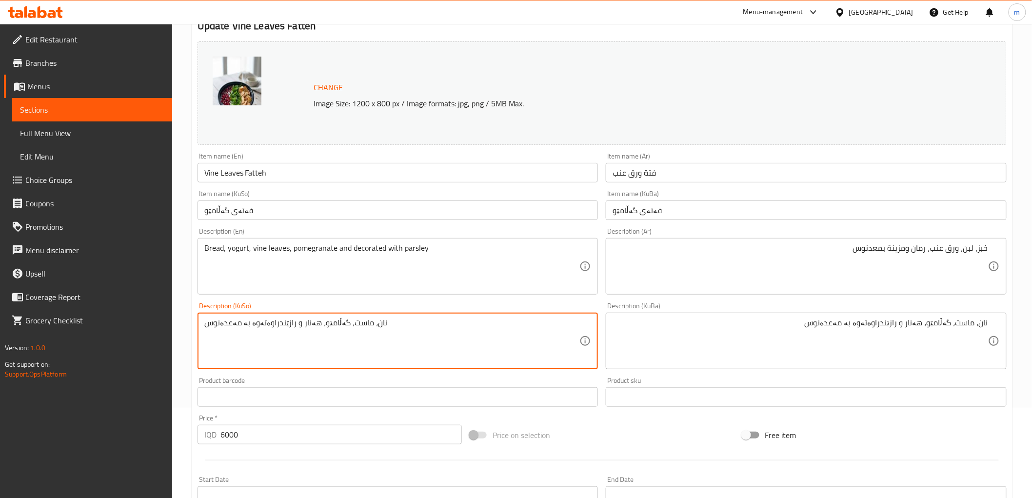
click at [378, 335] on textarea "نان، ماست، گەڵامێو، هەنار و رازێندراوەتەوە بە مەعدەنوس" at bounding box center [391, 341] width 375 height 46
click at [341, 199] on div "Item name (KuSo) فەتەی گەڵامێو Item name (KuSo)" at bounding box center [397, 205] width 401 height 30
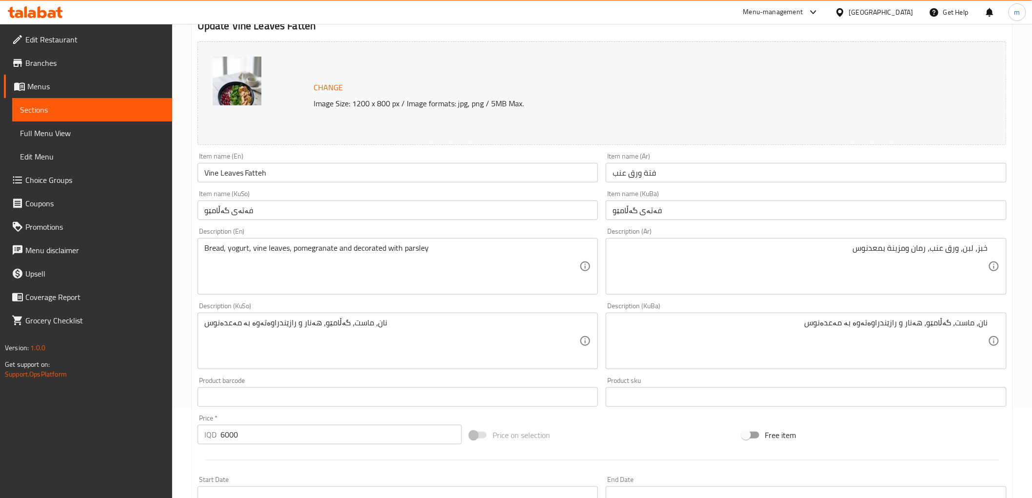
click at [342, 207] on input "فەتەی گەڵامێو" at bounding box center [397, 210] width 401 height 20
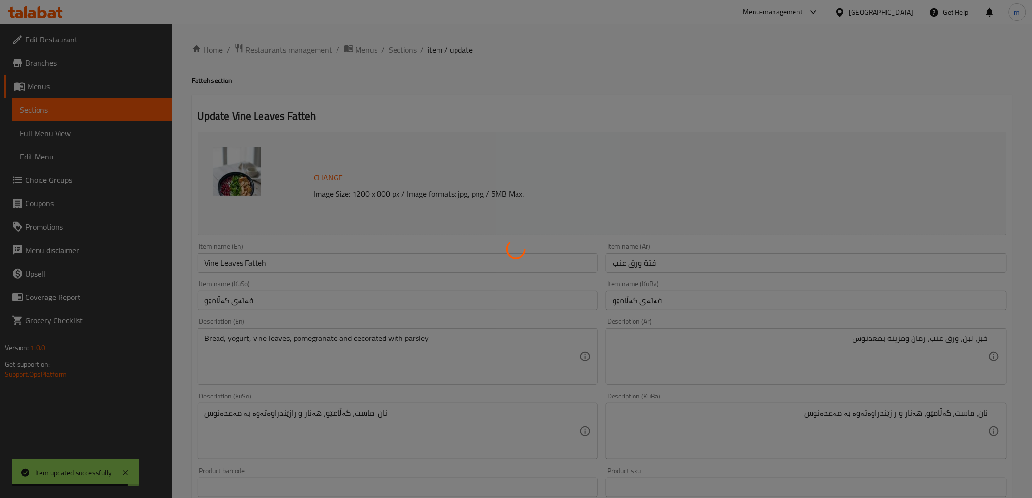
click at [394, 47] on div at bounding box center [516, 249] width 1032 height 498
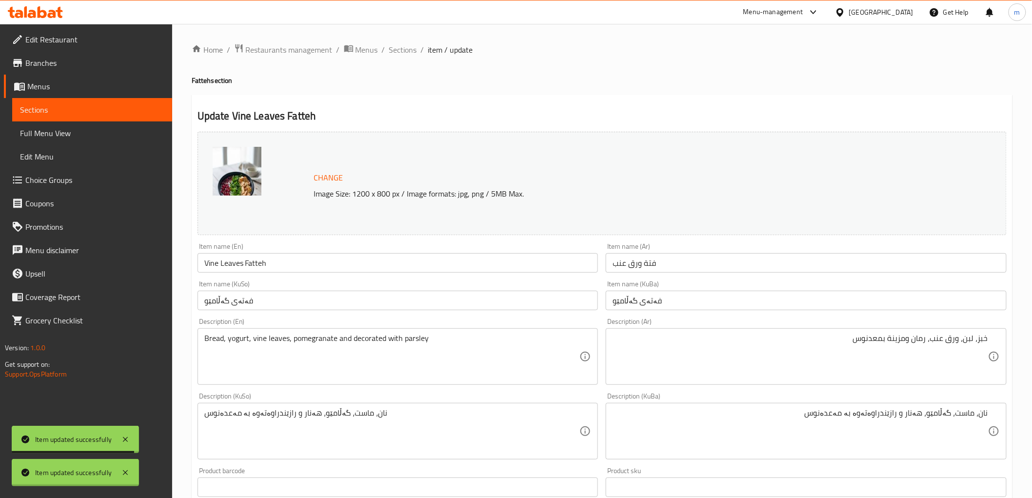
click at [394, 47] on div at bounding box center [516, 249] width 1032 height 498
click at [396, 47] on span "Sections" at bounding box center [403, 50] width 28 height 12
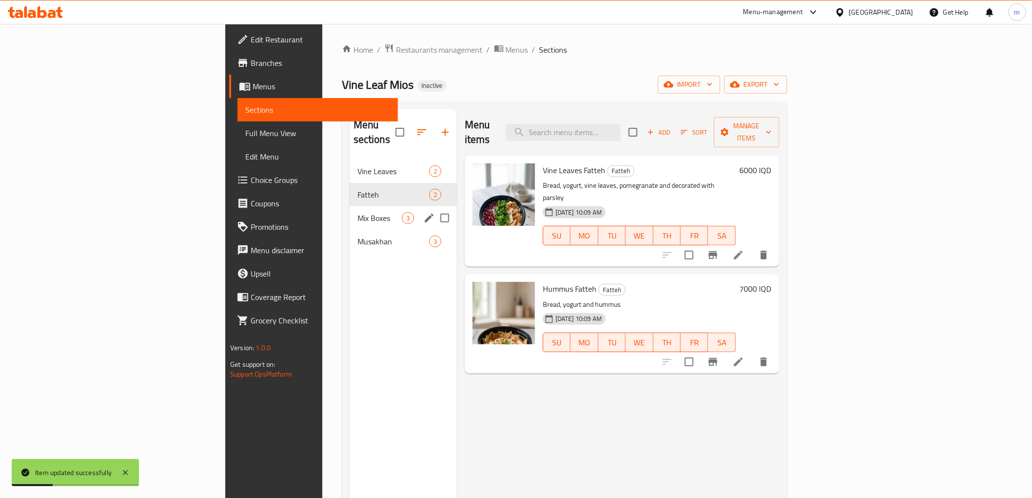
click at [434, 208] on input "Menu sections" at bounding box center [444, 218] width 20 height 20
checkbox input "true"
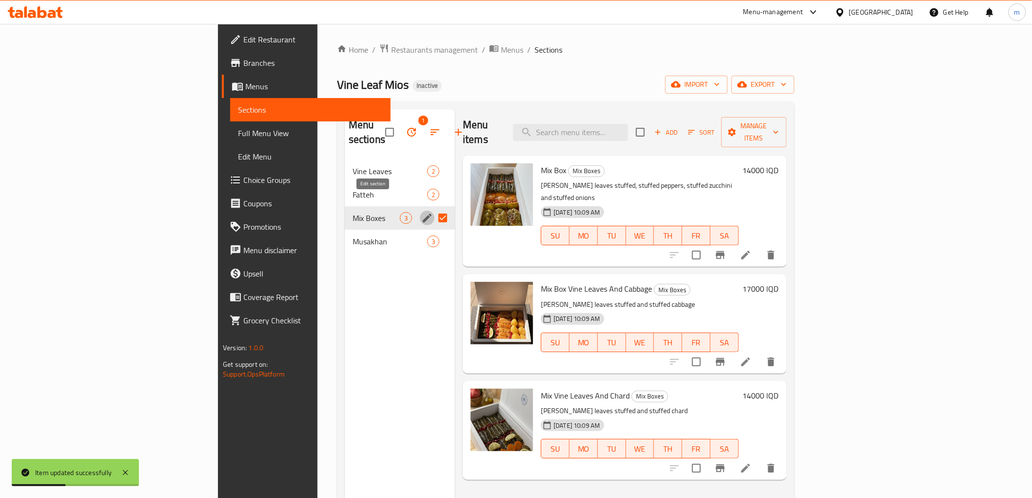
click at [421, 212] on icon "edit" at bounding box center [427, 218] width 12 height 12
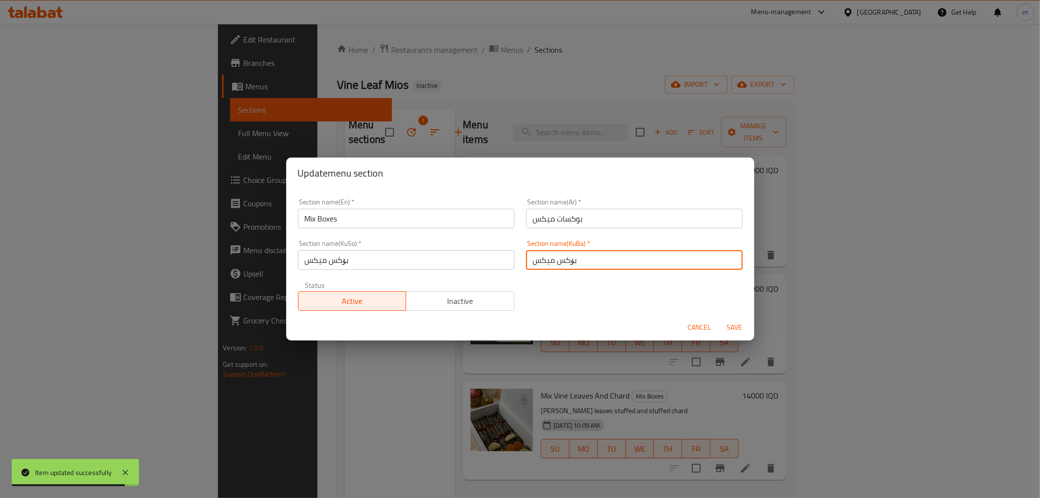
drag, startPoint x: 595, startPoint y: 262, endPoint x: 554, endPoint y: 262, distance: 40.5
click at [554, 262] on input "بۆکس میکس" at bounding box center [634, 260] width 216 height 20
click at [533, 259] on input "سندووقە میکس" at bounding box center [634, 260] width 216 height 20
click at [529, 260] on input "سندووقە میکس" at bounding box center [634, 260] width 216 height 20
click at [644, 256] on input "سندووقە میکس" at bounding box center [634, 260] width 216 height 20
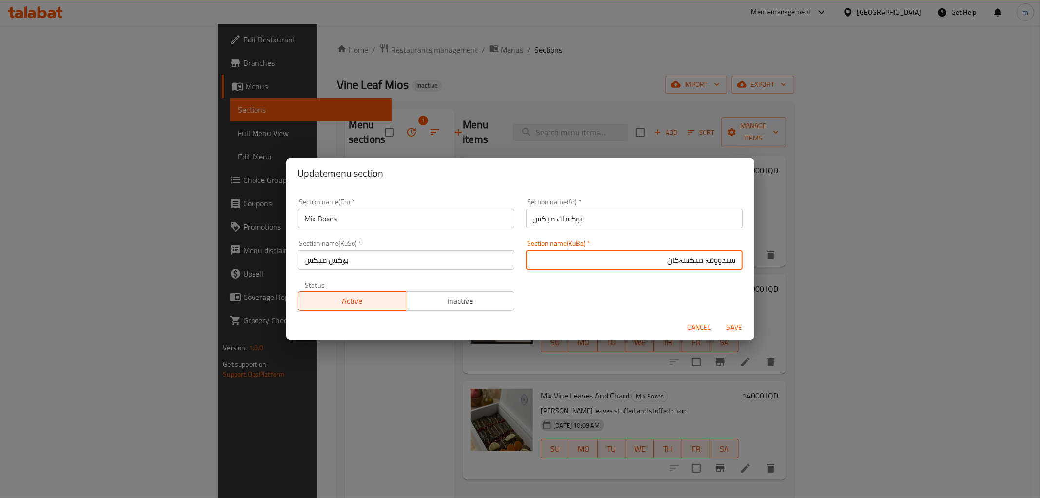
click at [644, 256] on input "سندووقە میکسەکان" at bounding box center [634, 260] width 216 height 20
type input "سندووقە میکسەکان"
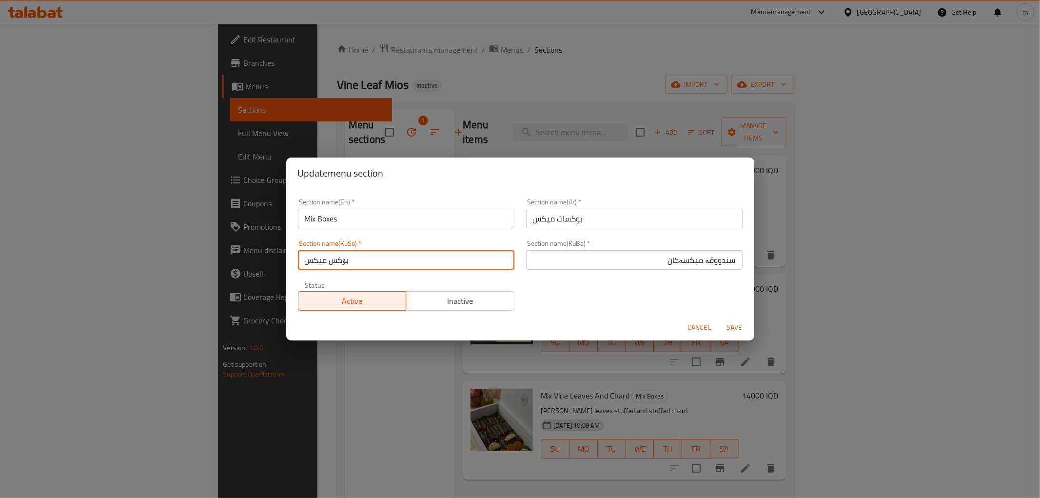
click at [473, 261] on input "بۆکس میکس" at bounding box center [406, 260] width 216 height 20
paste input "ندووقە میکسەکان"
click at [473, 261] on input "سندووقە میکسەکان" at bounding box center [406, 260] width 216 height 20
type input "سندووقە میکسەکان"
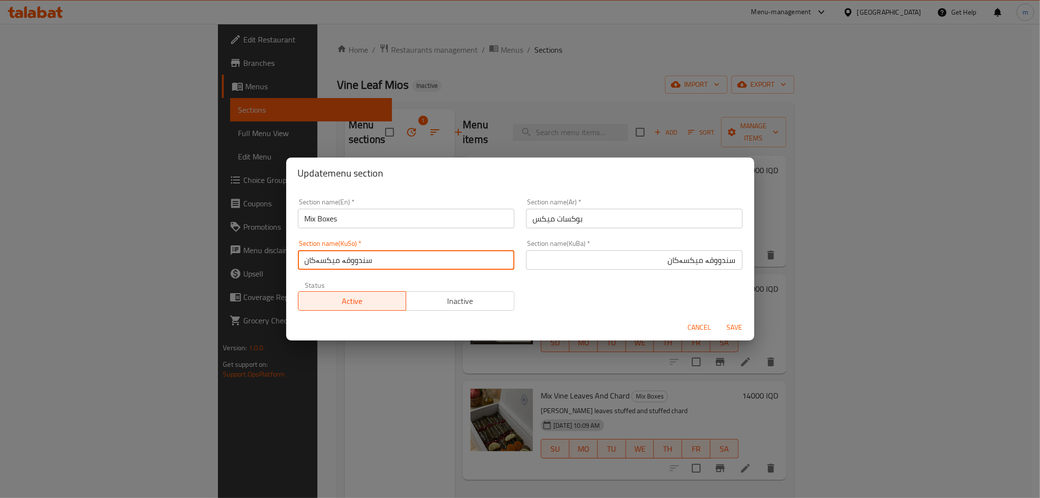
click at [719, 318] on button "Save" at bounding box center [734, 327] width 31 height 18
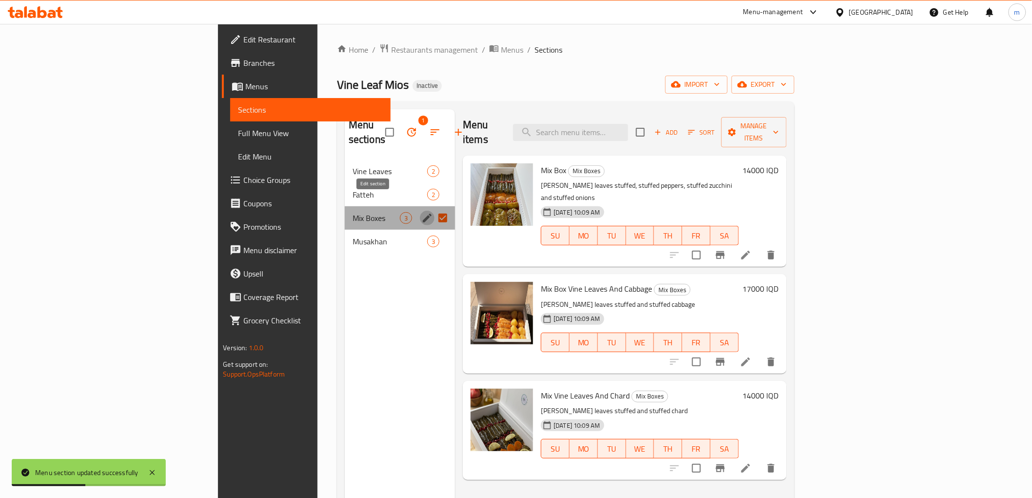
click at [421, 212] on icon "edit" at bounding box center [427, 218] width 12 height 12
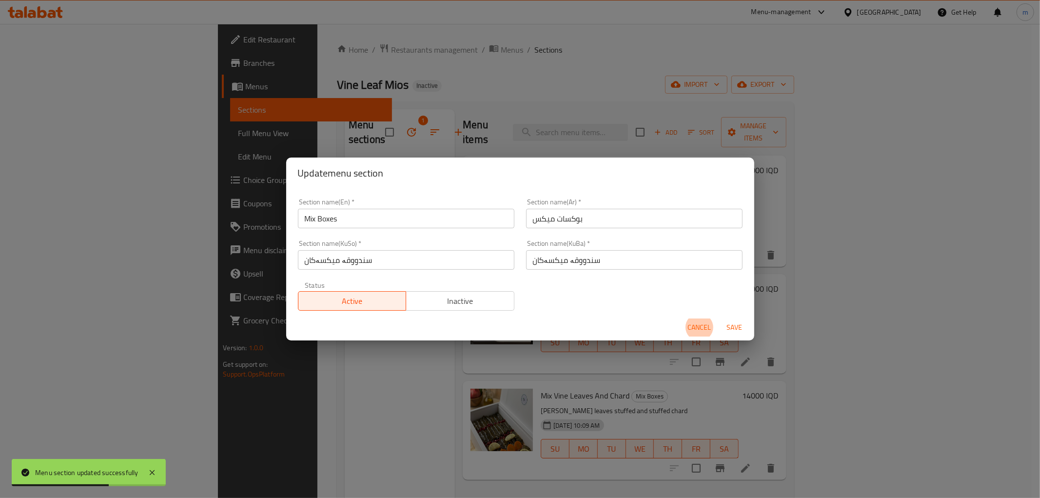
click at [597, 259] on input "سندووقە میکسەکان" at bounding box center [634, 260] width 216 height 20
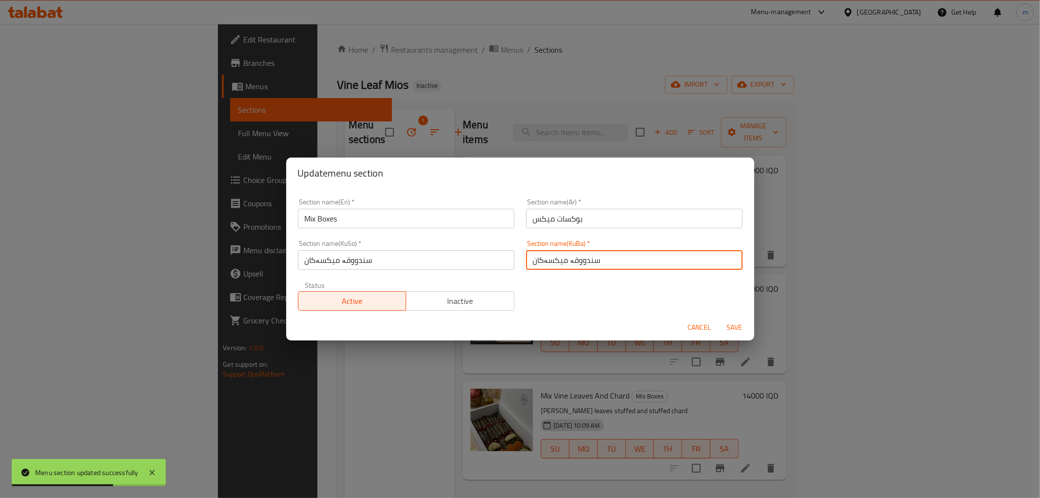
click at [597, 259] on input "سندووقە میکسەکان" at bounding box center [634, 260] width 216 height 20
drag, startPoint x: 694, startPoint y: 320, endPoint x: 815, endPoint y: 281, distance: 127.2
click at [695, 321] on span "Cancel" at bounding box center [699, 327] width 23 height 12
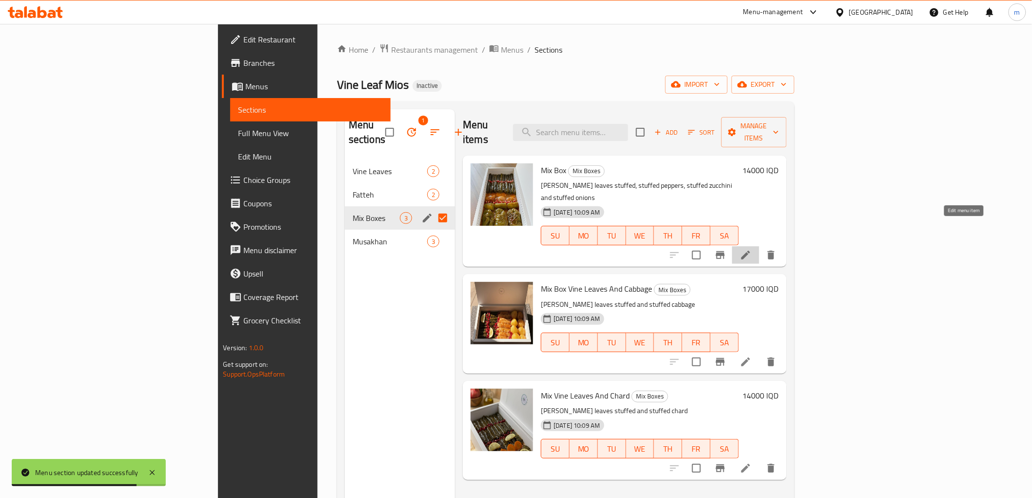
click at [751, 249] on icon at bounding box center [746, 255] width 12 height 12
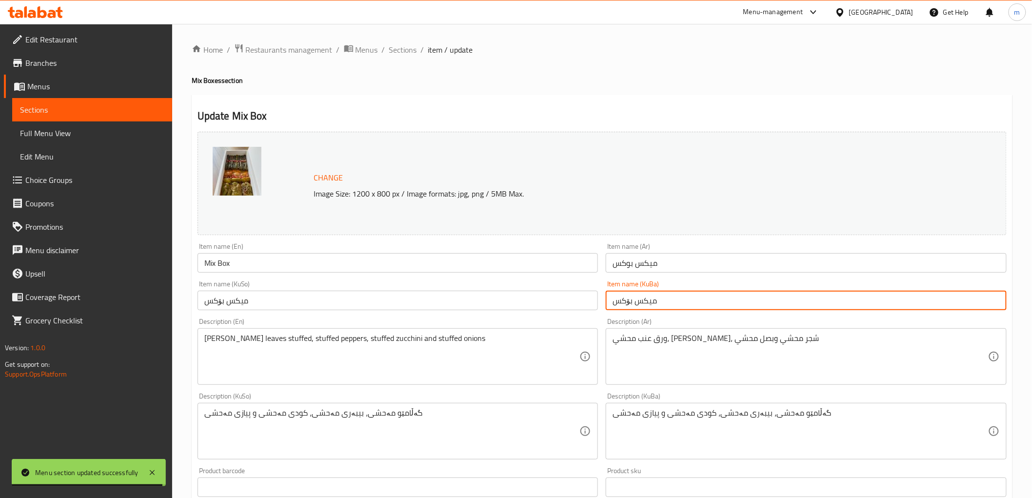
drag, startPoint x: 661, startPoint y: 300, endPoint x: 642, endPoint y: 305, distance: 19.6
click at [642, 305] on input "میکس بۆکس" at bounding box center [805, 301] width 401 height 20
click at [660, 302] on input "میکس بۆکس" at bounding box center [805, 301] width 401 height 20
paste input "سندووقە میکسەکان"
click at [678, 301] on input "میکس بۆکس سندووقە میکسەکان" at bounding box center [805, 301] width 401 height 20
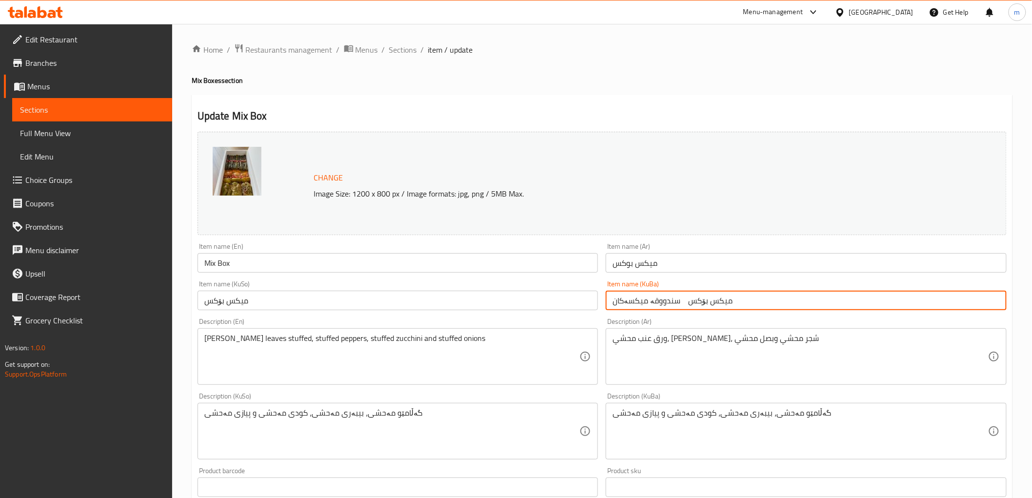
click at [676, 299] on input "میکس بۆکس سندووقە میکسەکان" at bounding box center [805, 301] width 401 height 20
drag, startPoint x: 676, startPoint y: 303, endPoint x: 651, endPoint y: 302, distance: 24.4
click at [651, 302] on input "میکس بۆکس سندووقە میکسەکان" at bounding box center [805, 301] width 401 height 20
type input "میکس بۆکس سندووقە میکسەکان"
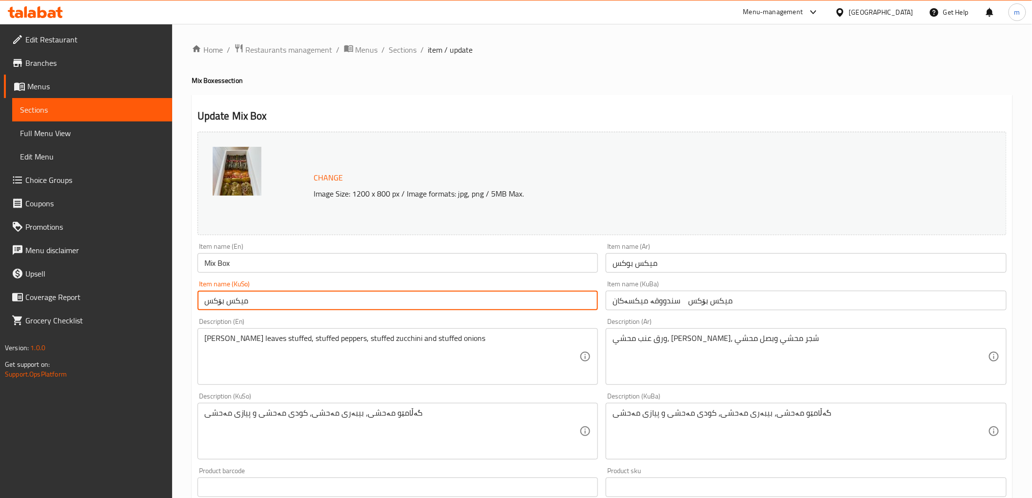
drag, startPoint x: 256, startPoint y: 301, endPoint x: 230, endPoint y: 300, distance: 26.3
click at [230, 300] on input "میکس بۆکس" at bounding box center [397, 301] width 401 height 20
click at [591, 298] on input "بۆکس" at bounding box center [397, 301] width 401 height 20
click at [591, 301] on input "بۆکس" at bounding box center [397, 301] width 401 height 20
click at [588, 304] on input "بۆکس" at bounding box center [397, 301] width 401 height 20
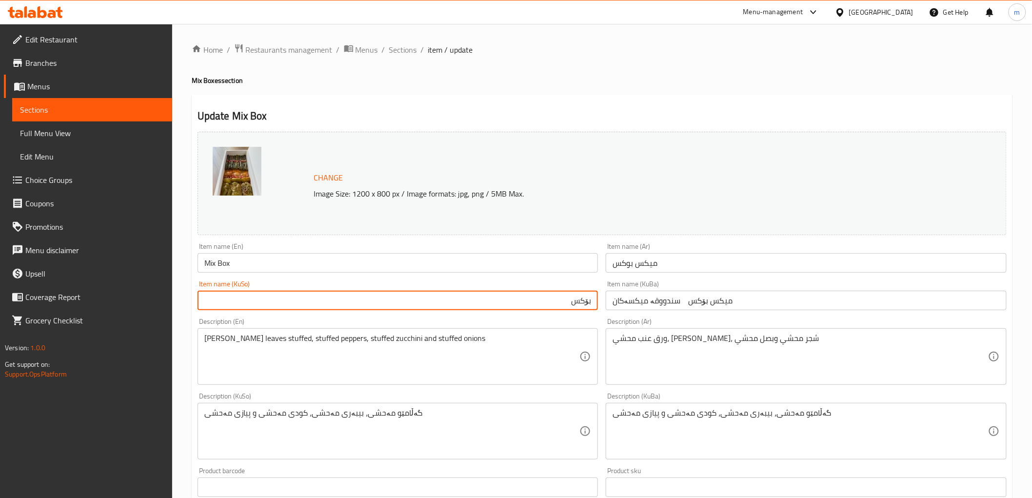
click at [559, 304] on input "بۆکس" at bounding box center [397, 301] width 401 height 20
paste input "سندووق"
click at [559, 304] on input "بۆکسی سندووق" at bounding box center [397, 301] width 401 height 20
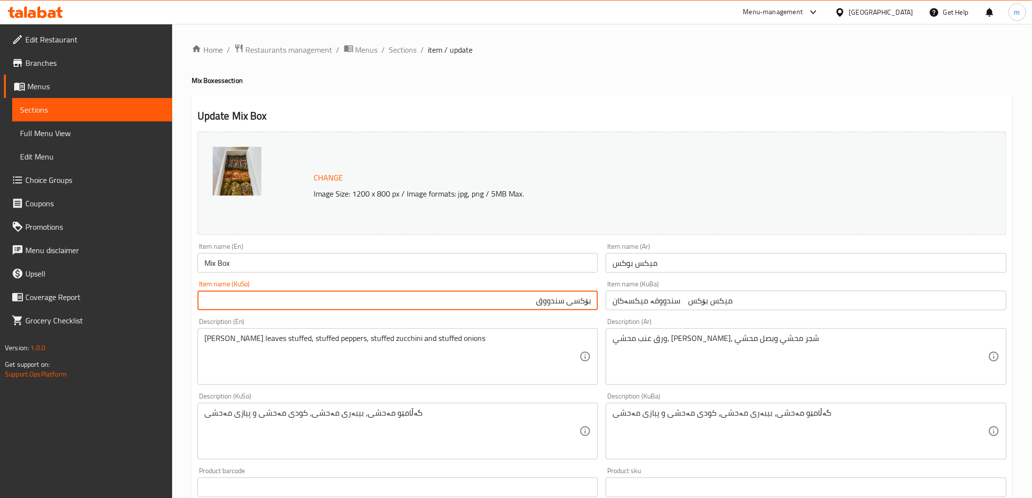
click at [570, 304] on input "بۆکسی سندووق" at bounding box center [397, 301] width 401 height 20
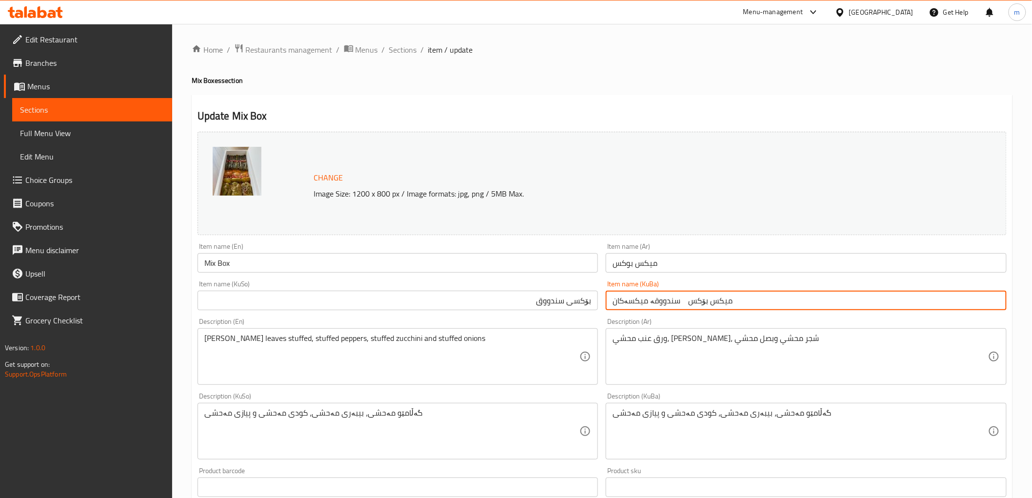
drag, startPoint x: 645, startPoint y: 305, endPoint x: 626, endPoint y: 301, distance: 18.8
click at [626, 301] on input "میکس بۆکس سندووقە میکسەکان" at bounding box center [805, 301] width 401 height 20
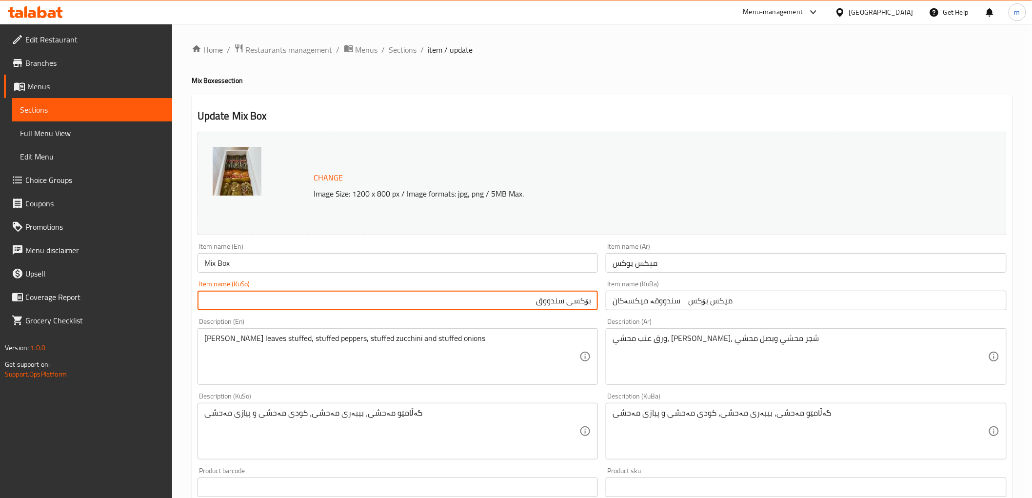
click at [576, 300] on input "بۆکسی سندووق" at bounding box center [397, 301] width 401 height 20
drag, startPoint x: 573, startPoint y: 302, endPoint x: 605, endPoint y: 300, distance: 31.7
click at [605, 300] on div "Change Image Size: 1200 x 800 px / Image formats: jpg, png / 5MB Max. Item name…" at bounding box center [602, 401] width 817 height 546
paste input "ندووق"
click at [545, 303] on input "سندووقی سندووق" at bounding box center [397, 301] width 401 height 20
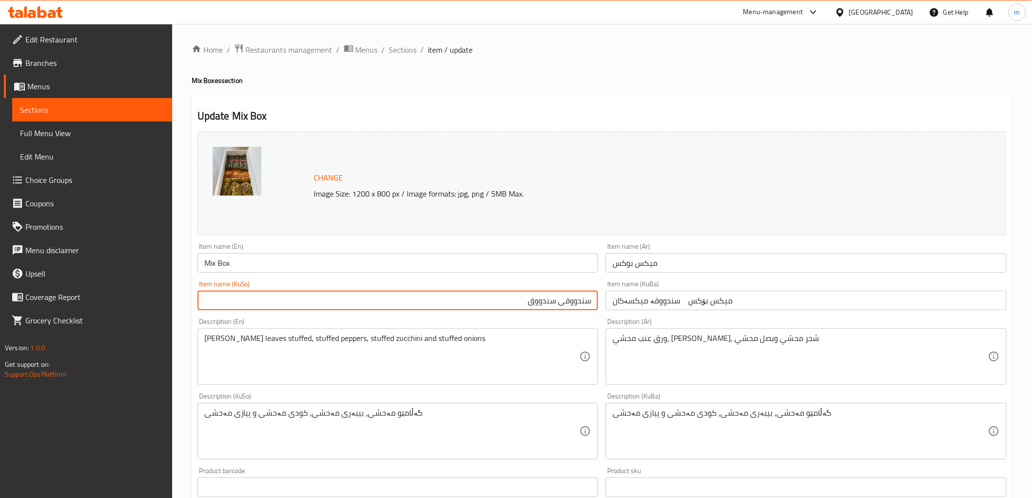
click at [545, 303] on input "سندووقی سندووق" at bounding box center [397, 301] width 401 height 20
paste input "میکس"
click at [551, 304] on input "سندووقی میکس" at bounding box center [397, 301] width 401 height 20
drag, startPoint x: 551, startPoint y: 304, endPoint x: 641, endPoint y: 306, distance: 90.2
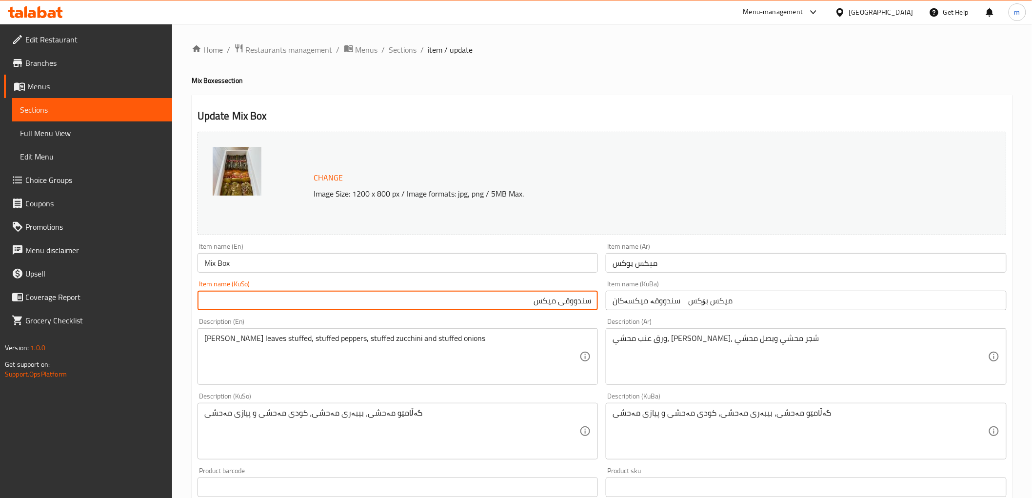
click at [563, 304] on input "سندووقی میکس" at bounding box center [397, 301] width 401 height 20
type input "سندووقی میکس"
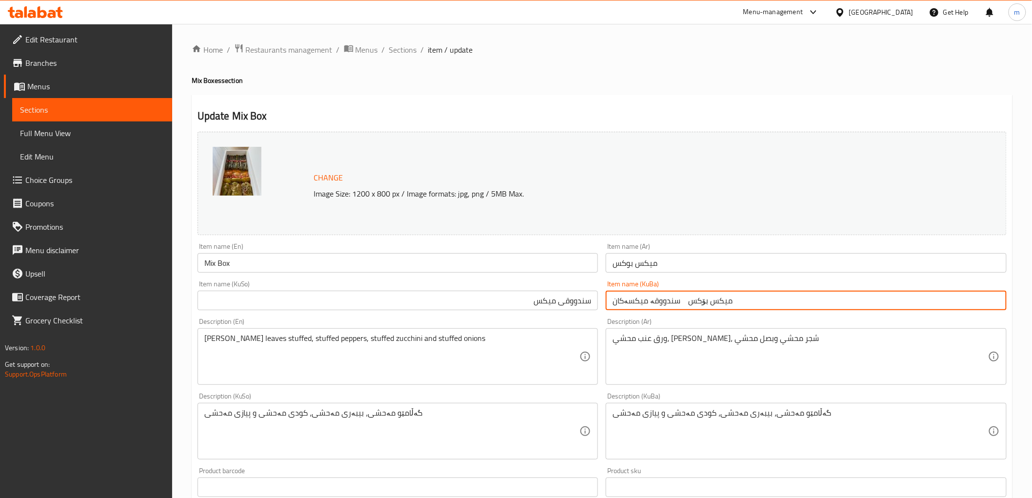
click at [642, 306] on input "میکس بۆکس سندووقە میکسەکان" at bounding box center [805, 301] width 401 height 20
paste input "سندووقی میکس"
type input "سندووقی میکس"
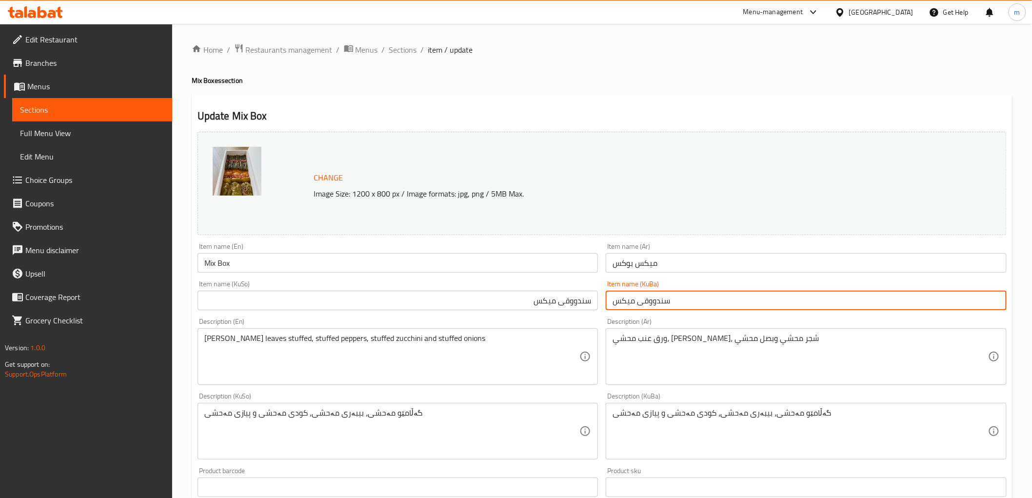
click at [653, 300] on input "سندووقی میکس" at bounding box center [805, 301] width 401 height 20
click at [652, 300] on input "سندووقی میکس" at bounding box center [805, 301] width 401 height 20
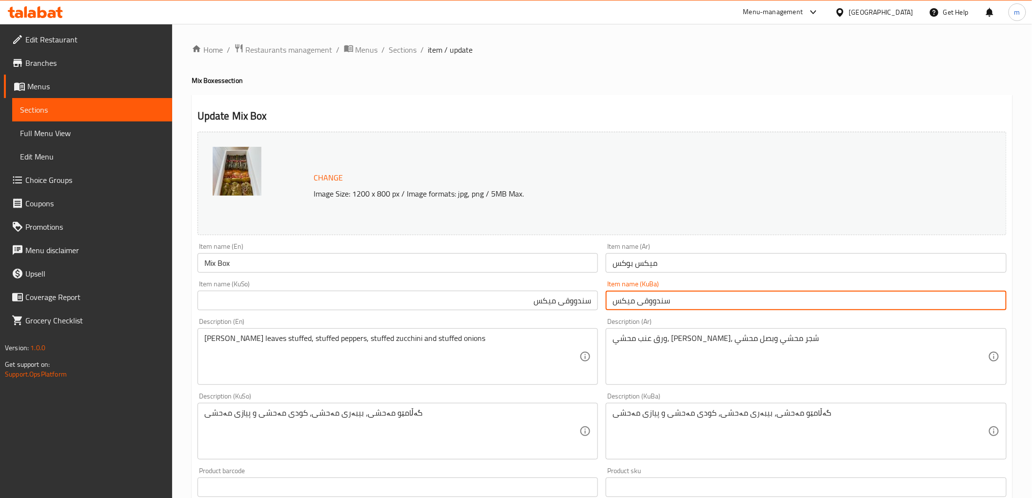
click at [652, 300] on input "سندووقی میکس" at bounding box center [805, 301] width 401 height 20
click at [410, 56] on span "Sections" at bounding box center [403, 50] width 28 height 12
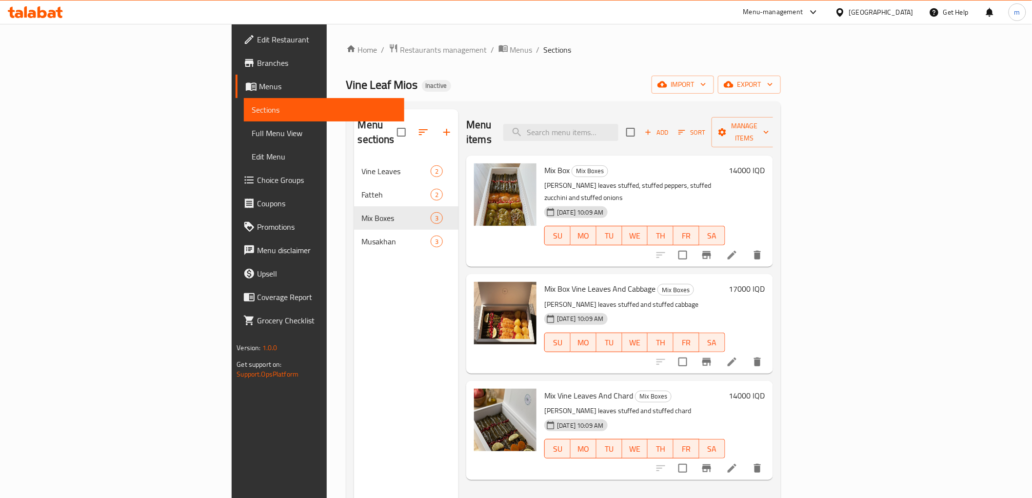
drag, startPoint x: 695, startPoint y: 265, endPoint x: 918, endPoint y: 364, distance: 244.0
click at [696, 282] on h6 "Mix Box Vine Leaves And Cabbage Mix Boxes" at bounding box center [634, 289] width 180 height 14
click at [738, 356] on icon at bounding box center [732, 362] width 12 height 12
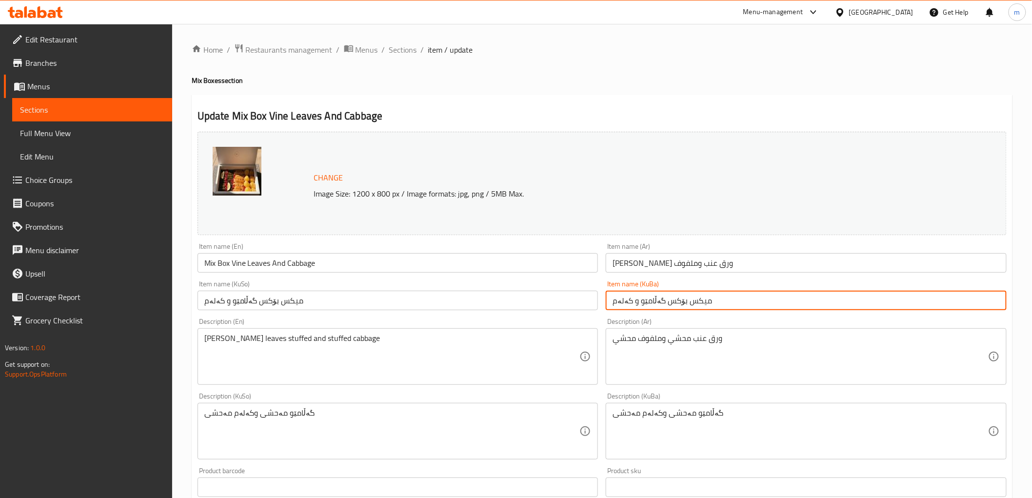
drag, startPoint x: 714, startPoint y: 303, endPoint x: 661, endPoint y: 304, distance: 53.6
click at [661, 304] on input "میکس بۆکس گەڵامێو و کەلەم" at bounding box center [805, 301] width 401 height 20
paste input "سندووقی می"
click at [669, 307] on input "سندووقی میکسی گەڵامێو و کەلەم" at bounding box center [805, 301] width 401 height 20
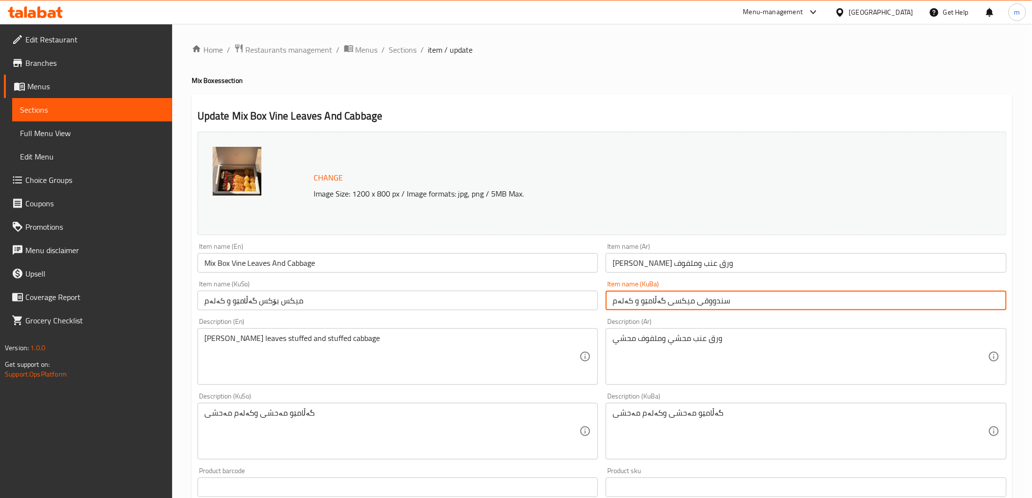
click at [669, 307] on input "سندووقی میکسی گەڵامێو و کەلەم" at bounding box center [805, 301] width 401 height 20
type input "سندووقی میکسی گەڵامێو و کەلەم"
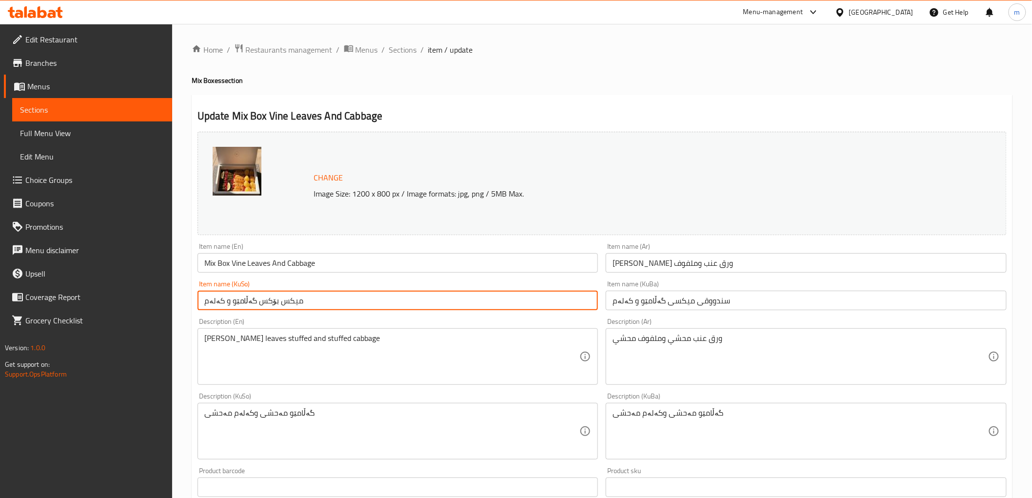
click at [547, 294] on input "میکس بۆکس گەڵامێو و کەلەم" at bounding box center [397, 301] width 401 height 20
paste input "سندووقی میکسی"
click at [546, 294] on input "میکس بۆکس گەڵامێو و کەلەم" at bounding box center [397, 301] width 401 height 20
type input "سندووقی میکسی گەڵامێو و کەلەم"
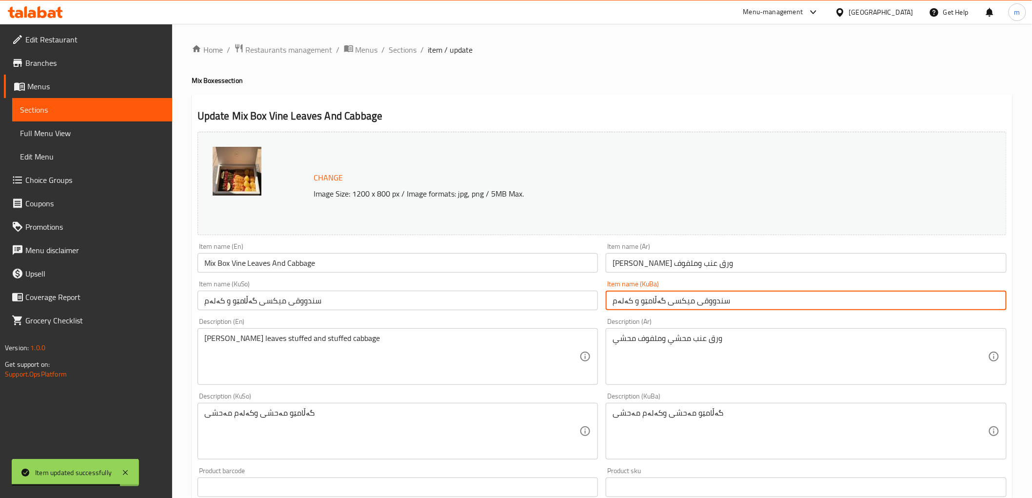
drag, startPoint x: 736, startPoint y: 298, endPoint x: 665, endPoint y: 301, distance: 71.3
click at [665, 301] on input "سندووقی میکسی گەڵامێو و کەلەم" at bounding box center [805, 301] width 401 height 20
click at [389, 47] on span "Sections" at bounding box center [403, 50] width 28 height 12
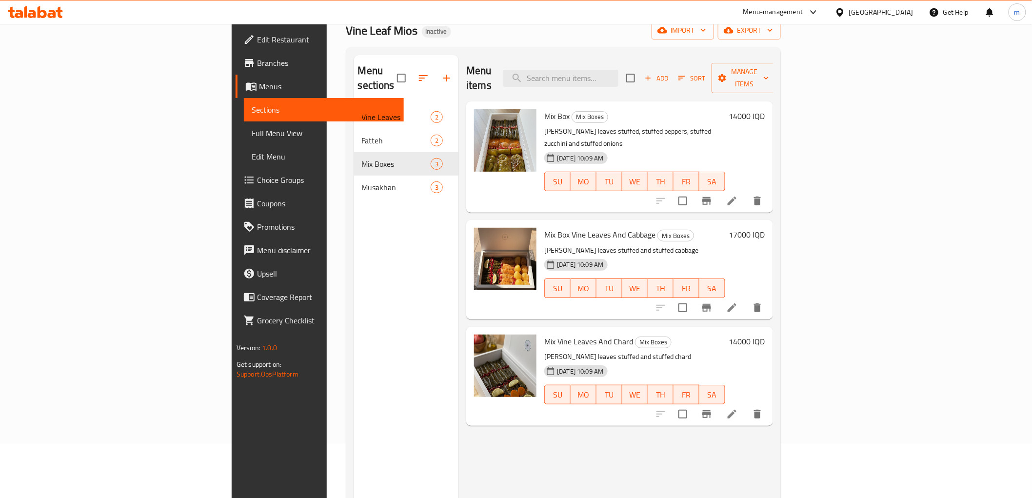
scroll to position [137, 0]
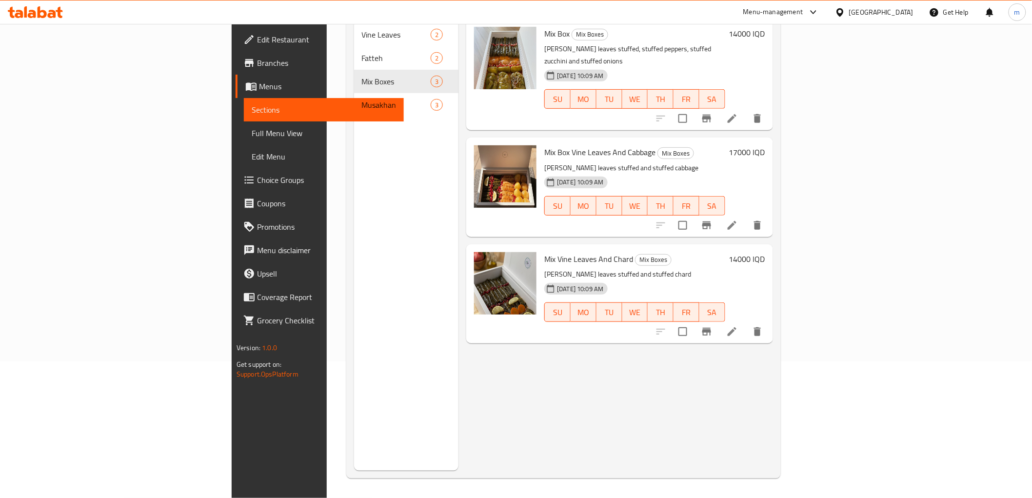
click at [745, 323] on li at bounding box center [731, 332] width 27 height 18
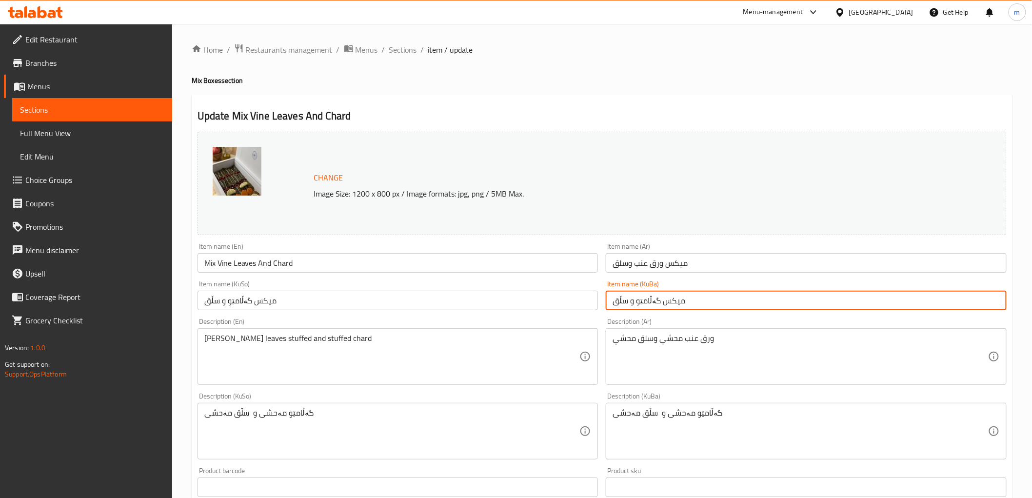
drag, startPoint x: 697, startPoint y: 296, endPoint x: 636, endPoint y: 300, distance: 61.5
click at [636, 300] on input "میکس گەڵامێو و سڵق" at bounding box center [805, 301] width 401 height 20
click at [685, 299] on input "میکس گەڵامێو و سڵق" at bounding box center [805, 301] width 401 height 20
click at [673, 301] on input "میکس گەڵامێو و سڵق" at bounding box center [805, 301] width 401 height 20
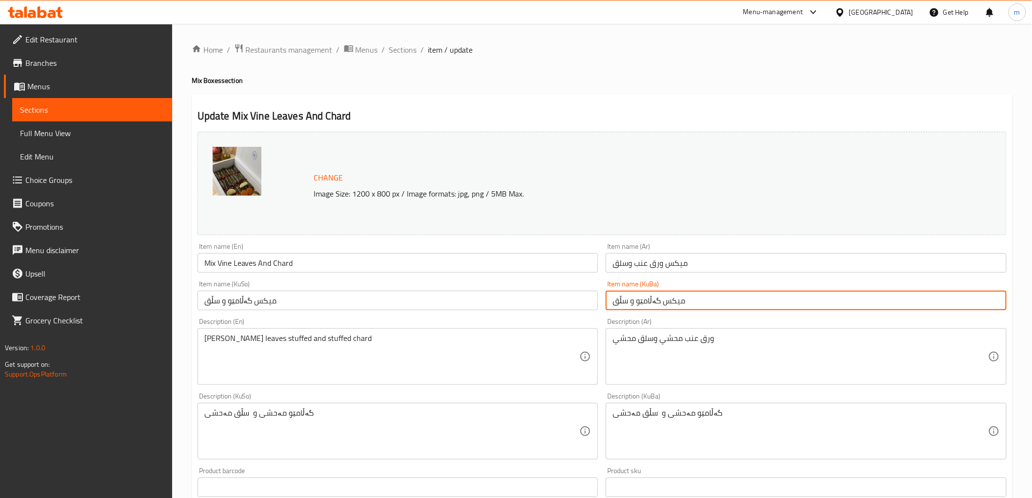
click at [688, 303] on input "میکس گەڵامێو و سڵق" at bounding box center [805, 301] width 401 height 20
drag, startPoint x: 690, startPoint y: 301, endPoint x: 660, endPoint y: 299, distance: 29.8
click at [660, 299] on input "میکس گەڵامێو و سڵق" at bounding box center [805, 301] width 401 height 20
click at [661, 302] on input "میکس گەڵامێو و سڵق" at bounding box center [805, 301] width 401 height 20
click at [634, 301] on input "میکسی گەڵامێو و سڵق" at bounding box center [805, 301] width 401 height 20
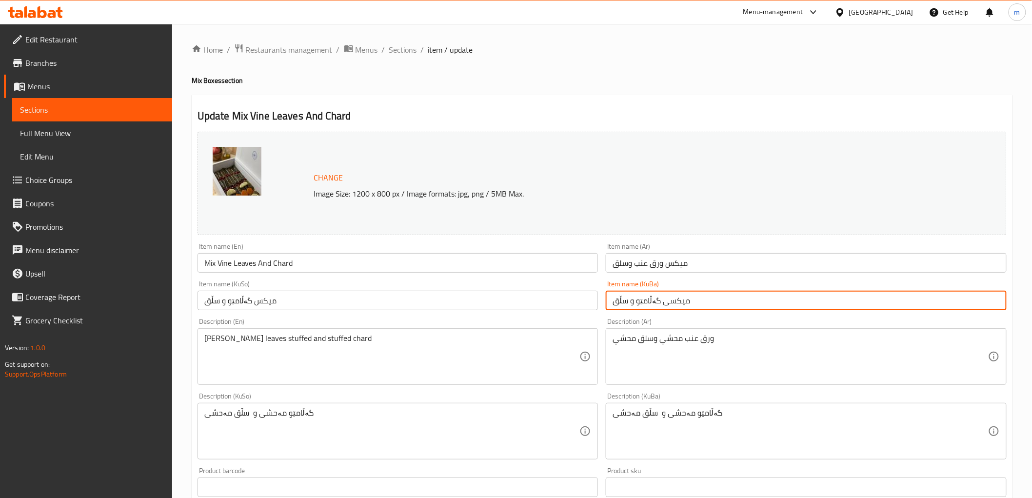
click at [634, 301] on input "میکسی گەڵامێو و سڵق" at bounding box center [805, 301] width 401 height 20
type input "میکسی گەڵامێو و سڵق"
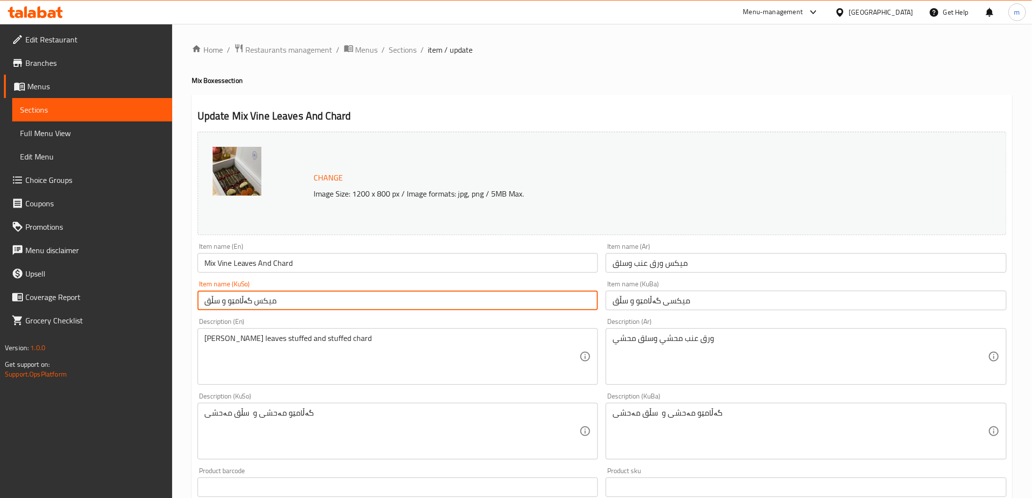
click at [569, 299] on input "میکس گەڵامێو و سڵق" at bounding box center [397, 301] width 401 height 20
paste input "ی"
click at [569, 299] on input "میکسی گەڵامێو و سڵق" at bounding box center [397, 301] width 401 height 20
type input "میکسی گەڵامێو و سڵق"
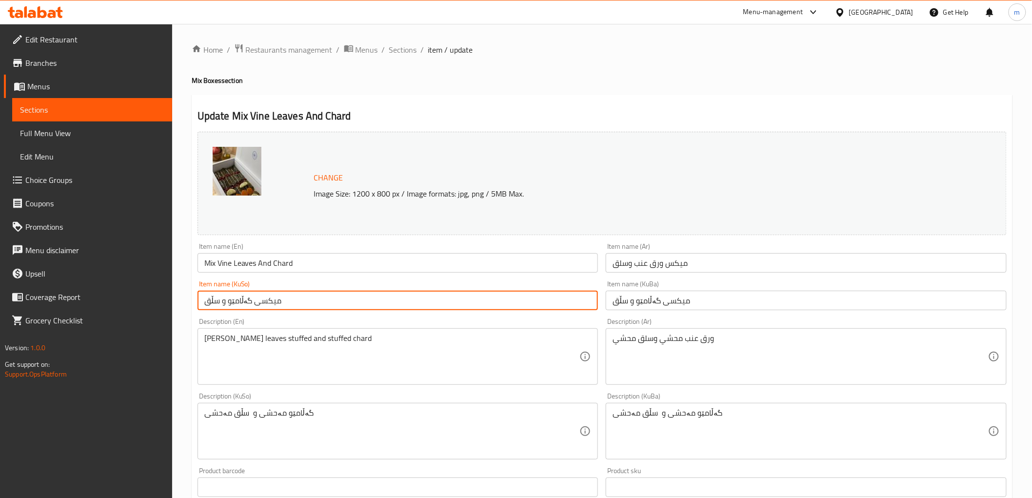
click at [411, 49] on span "Sections" at bounding box center [403, 50] width 28 height 12
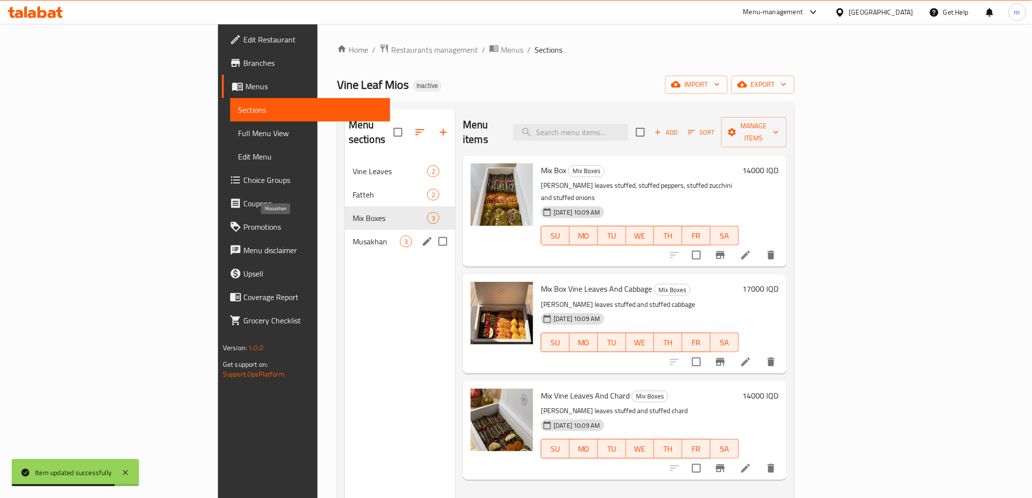
click at [352, 235] on span "Musakhan" at bounding box center [375, 241] width 47 height 12
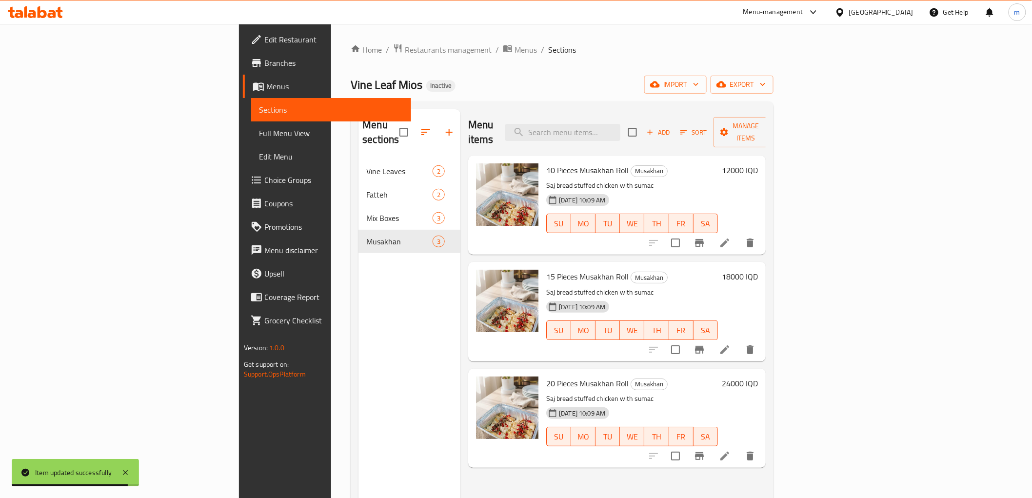
click at [738, 234] on li at bounding box center [724, 243] width 27 height 18
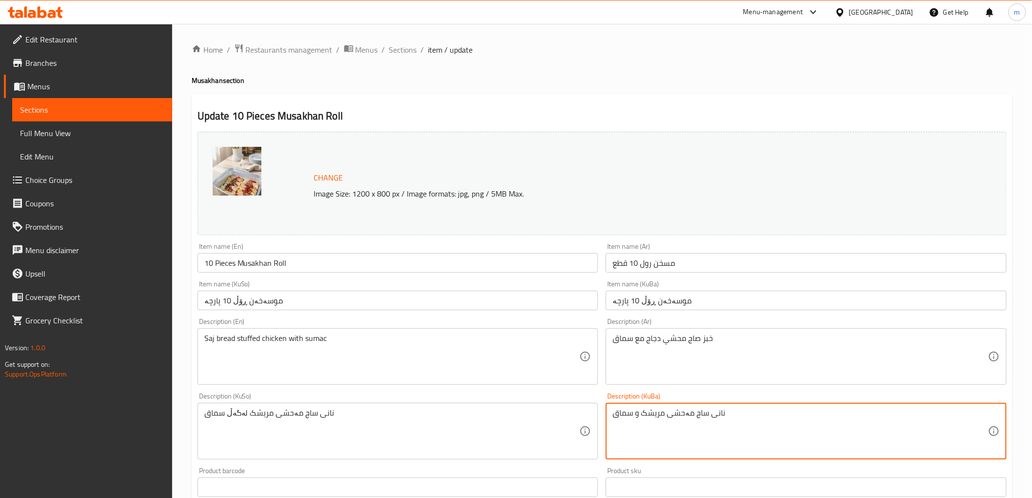
drag, startPoint x: 635, startPoint y: 412, endPoint x: 638, endPoint y: 417, distance: 5.9
type textarea "نانی ساج مەحشی مریشک لەگەڵ سماق"
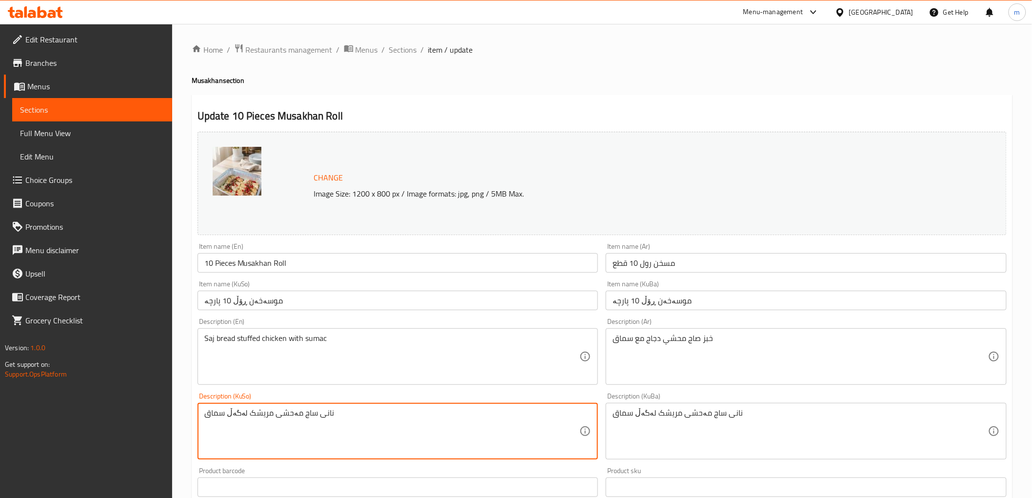
click at [422, 293] on input "موسەخەن ڕۆڵ 10 پارچە" at bounding box center [397, 301] width 401 height 20
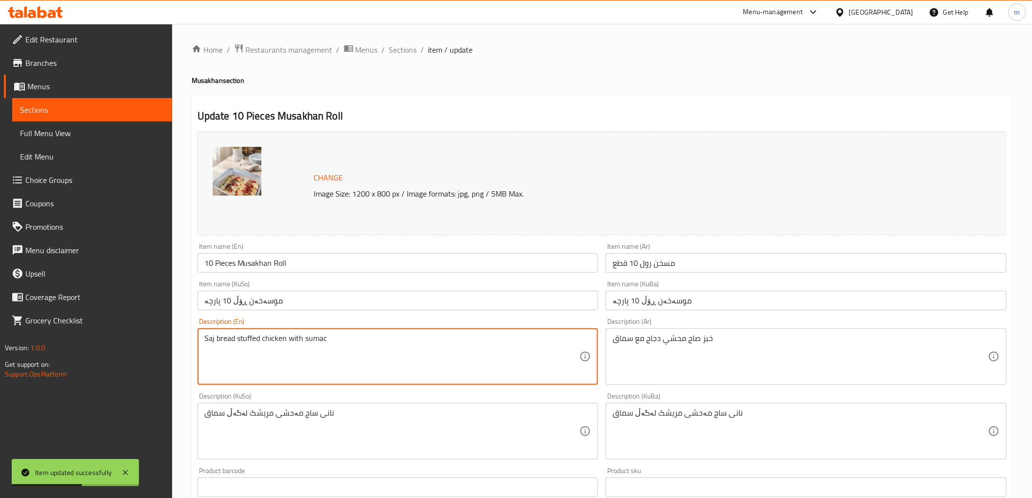
click at [264, 338] on textarea "Saj bread stuffed chicken with sumac" at bounding box center [391, 356] width 375 height 46
click at [235, 337] on textarea "Saj bread stuffed with sumac" at bounding box center [391, 356] width 375 height 46
paste textarea "chicken"
drag, startPoint x: 237, startPoint y: 338, endPoint x: 189, endPoint y: 338, distance: 48.3
click at [189, 338] on div "Home / Restaurants management / Menus / Sections / item / update Musakhan secti…" at bounding box center [601, 419] width 859 height 791
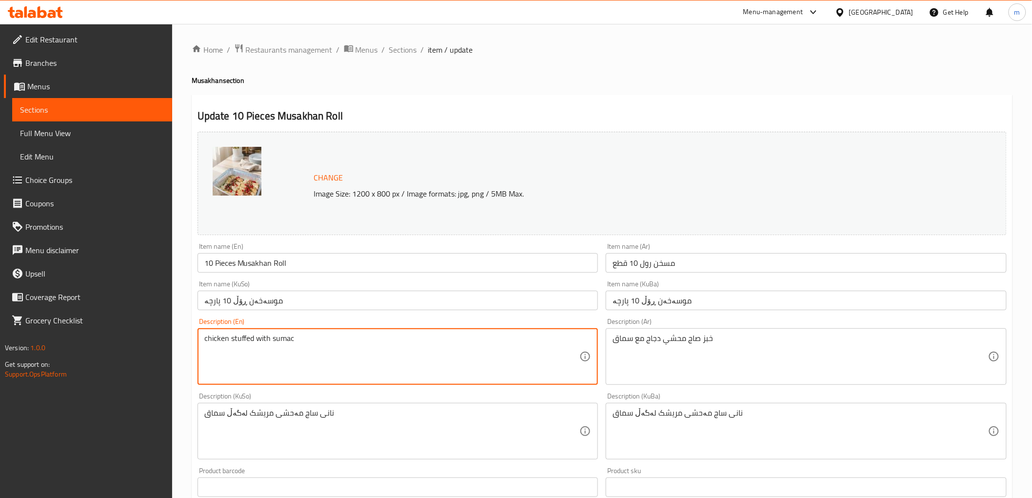
click at [259, 338] on textarea "chicken stuffed with sumac" at bounding box center [391, 356] width 375 height 46
click at [256, 338] on textarea "chicken stuffed with sumac" at bounding box center [391, 356] width 375 height 46
paste textarea "Saj bread"
type textarea "chicken stuffed Saj bread with sumac"
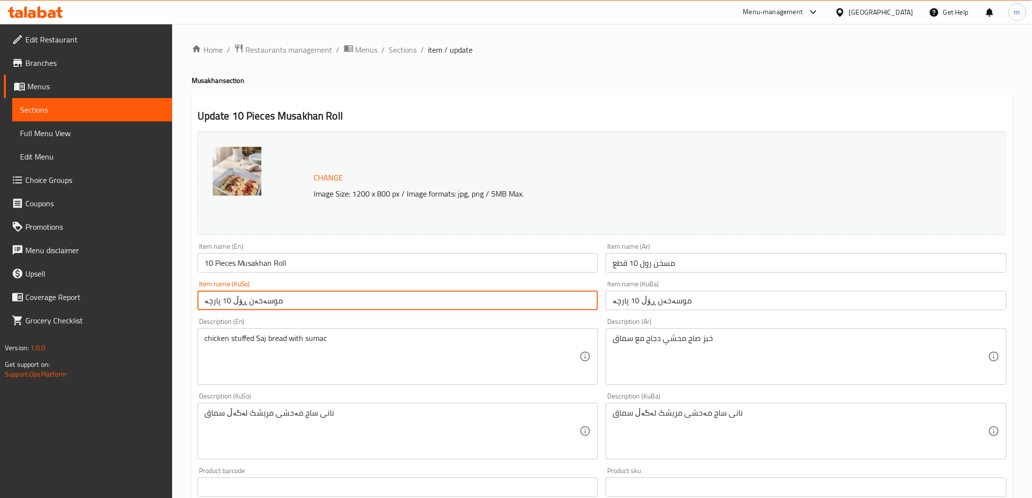
click at [314, 305] on input "موسەخەن ڕۆڵ 10 پارچە" at bounding box center [397, 301] width 401 height 20
type input "موسەخەن ڕۆڵ 10 پارچە"
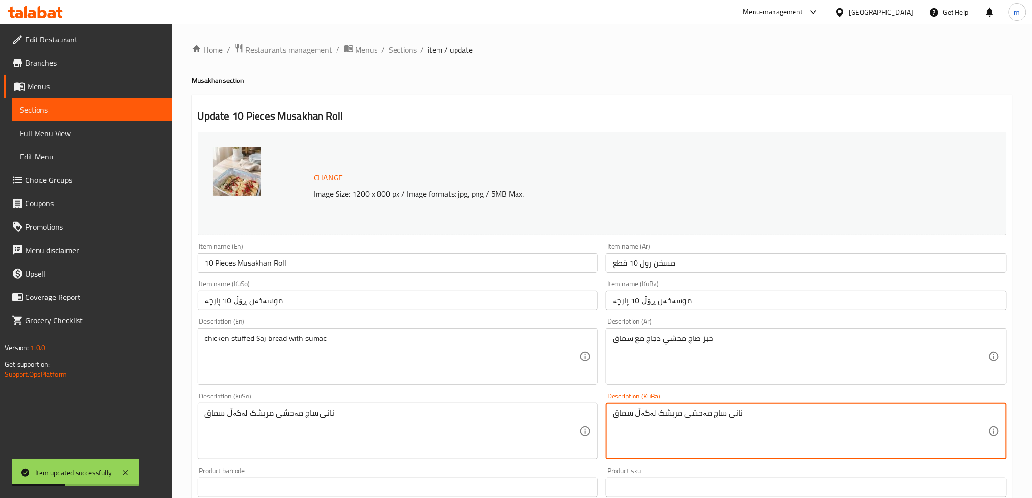
click at [709, 445] on textarea "نانی ساج مەحشی مریشک لەگەڵ سماق" at bounding box center [799, 431] width 375 height 46
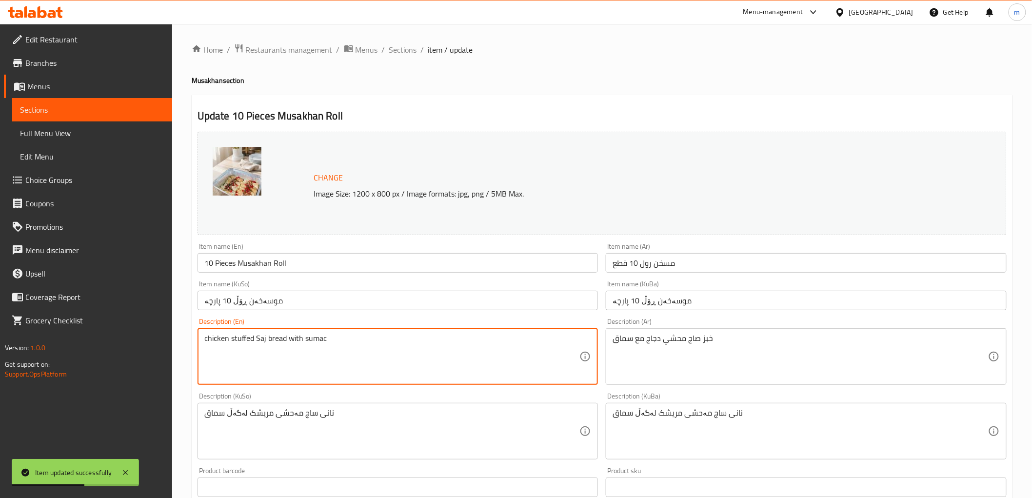
click at [427, 355] on textarea "chicken stuffed Saj bread with sumac" at bounding box center [391, 356] width 375 height 46
click at [395, 49] on span "Sections" at bounding box center [403, 50] width 28 height 12
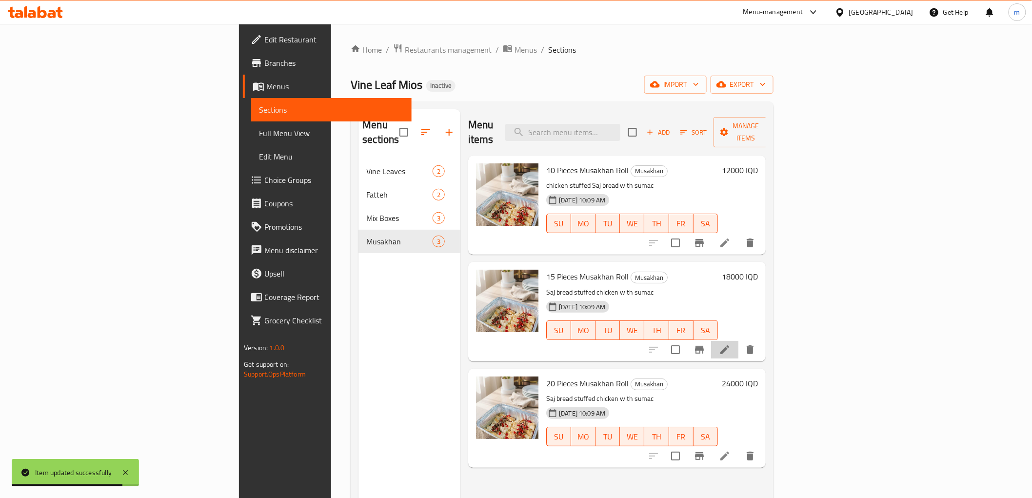
click at [738, 341] on li at bounding box center [724, 350] width 27 height 18
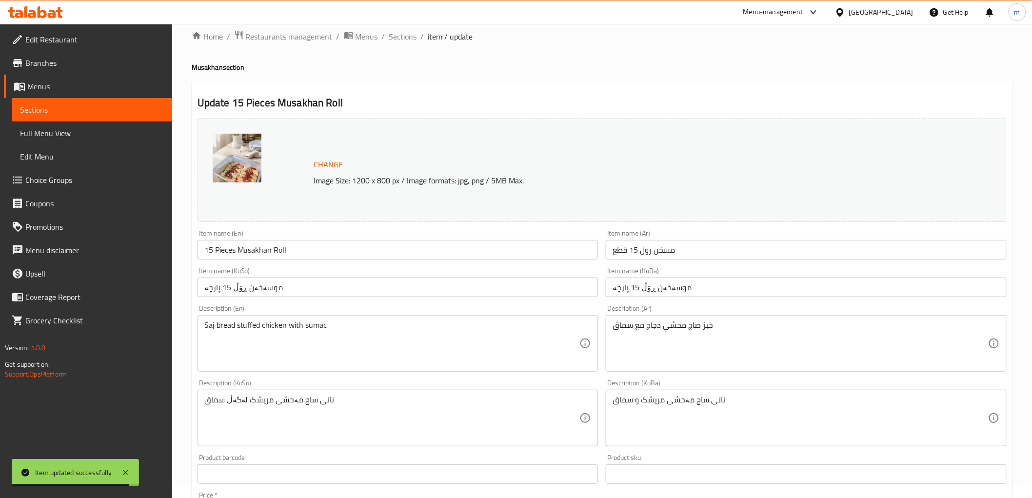
scroll to position [90, 0]
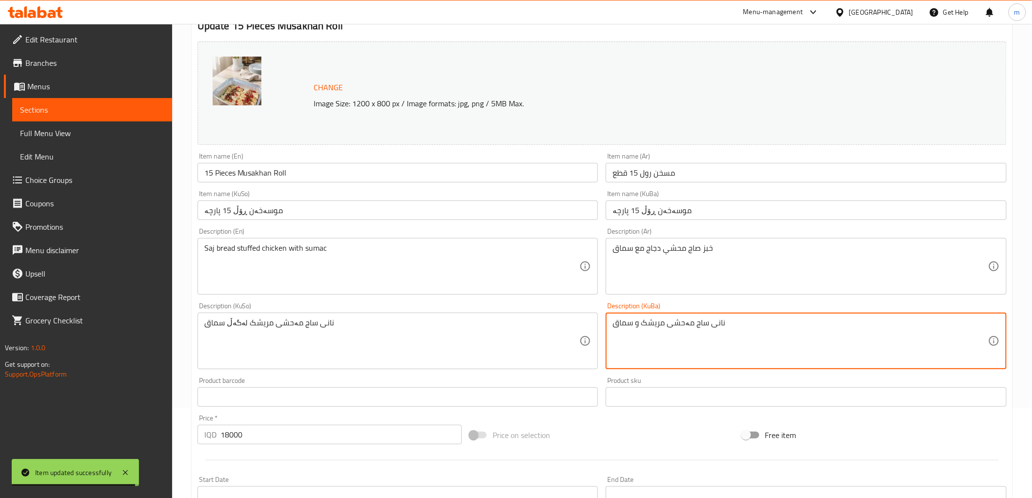
click at [719, 349] on textarea "نانی ساج مەحشی مریشک و سماق" at bounding box center [799, 341] width 375 height 46
paste textarea "ەگەڵ"
type textarea "نانی ساج مەحشی مریشک لەگەڵ سماق"
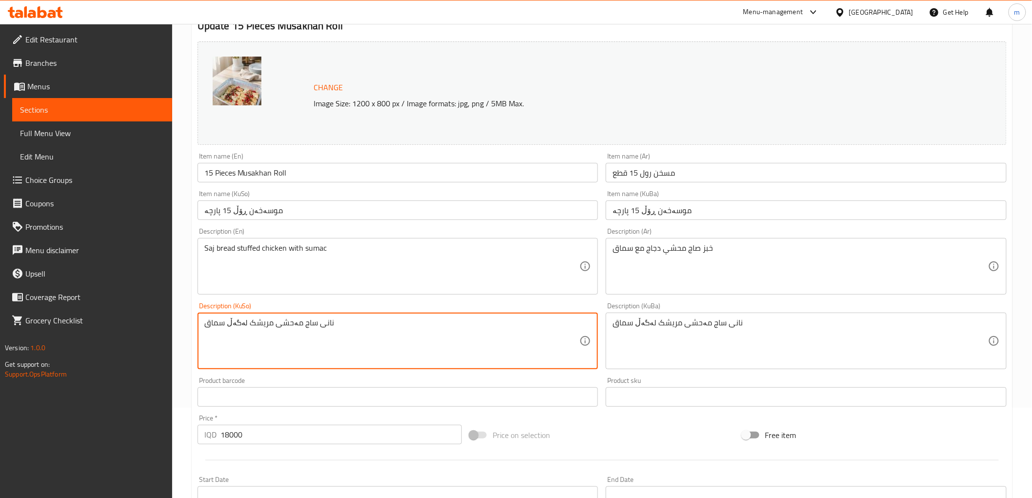
click at [515, 321] on textarea "نانی ساج مەحشی مریشک لەگەڵ سماق" at bounding box center [391, 341] width 375 height 46
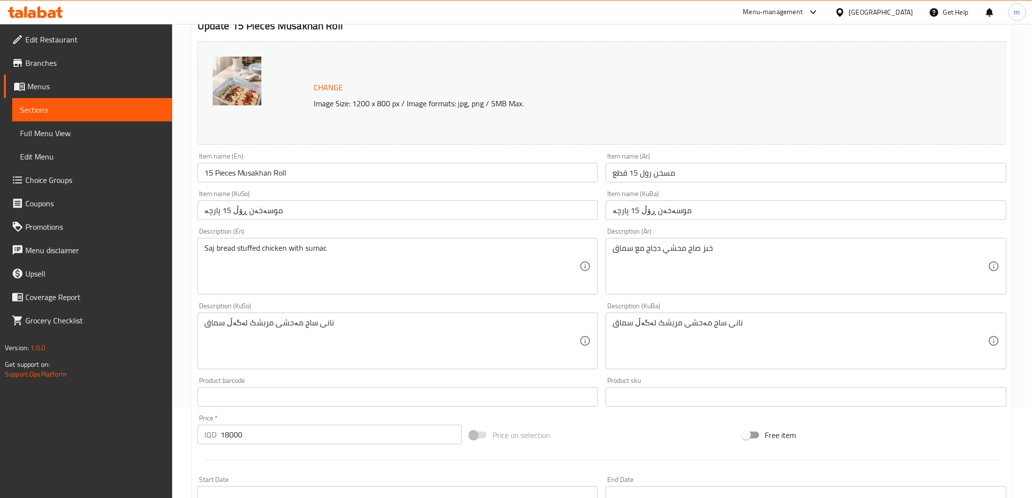
click at [410, 290] on div "Saj bread stuffed chicken with sumac Description (En)" at bounding box center [397, 266] width 401 height 57
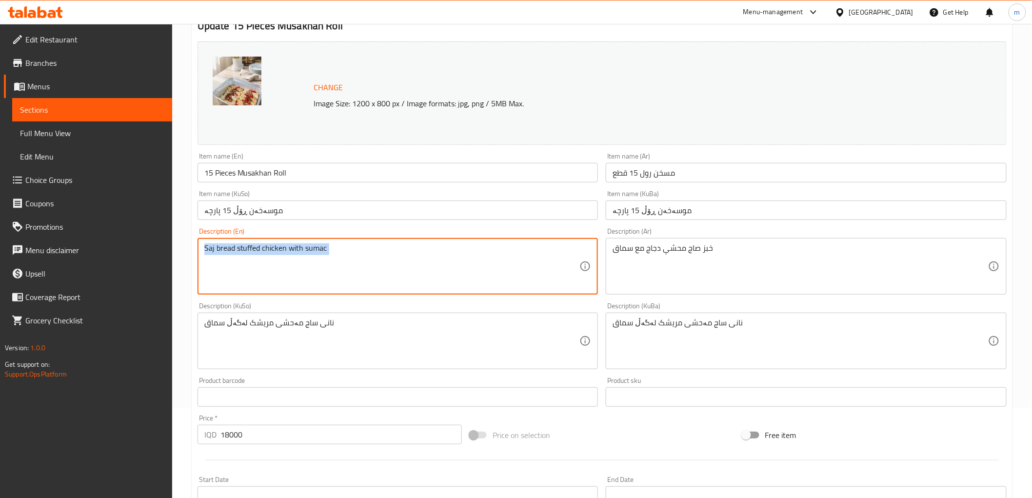
click at [410, 290] on div "Saj bread stuffed chicken with sumac Description (En)" at bounding box center [397, 266] width 401 height 57
click at [391, 259] on textarea "Saj bread stuffed chicken with sumac" at bounding box center [391, 266] width 375 height 46
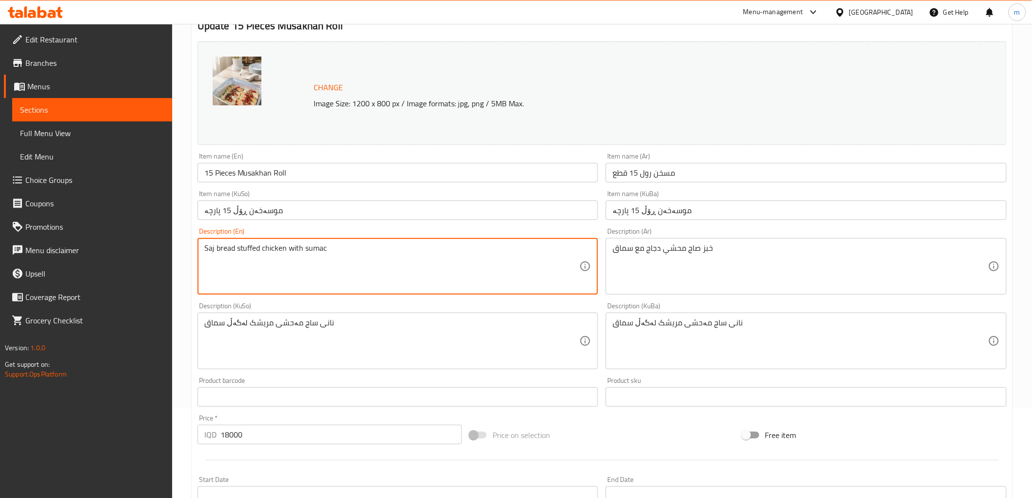
click at [391, 259] on textarea "Saj bread stuffed chicken with sumac" at bounding box center [391, 266] width 375 height 46
paste textarea "chicken stuffed Saj bread"
type textarea "chicken stuffed Saj bread with sumac"
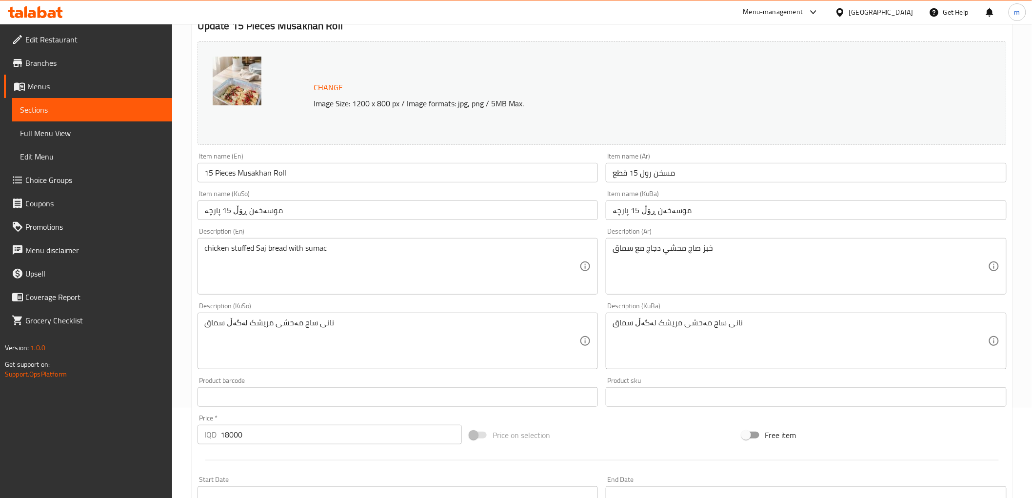
click at [287, 222] on div "Item name (KuSo) موسەخەن ڕۆڵ 15 پارچە Item name (KuSo)" at bounding box center [398, 205] width 409 height 38
click at [291, 219] on input "موسەخەن ڕۆڵ 15 پارچە" at bounding box center [397, 210] width 401 height 20
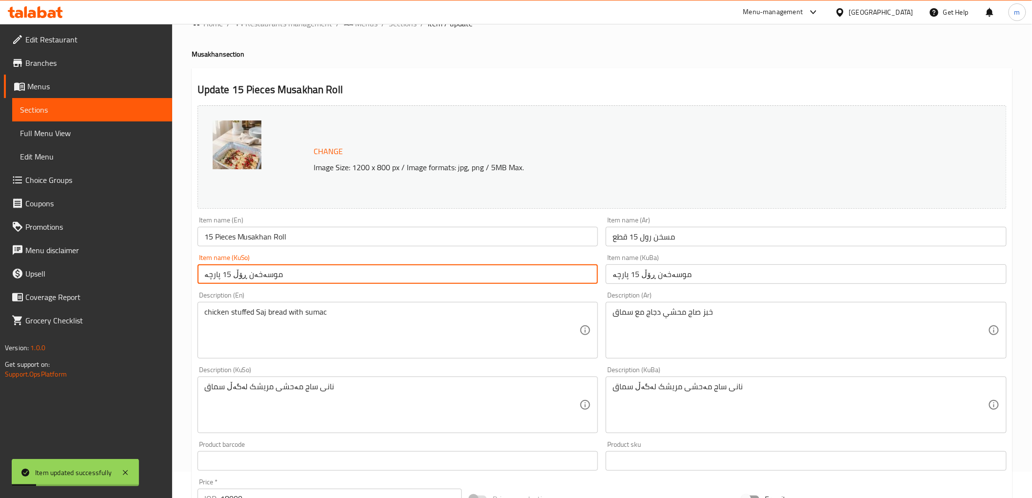
scroll to position [0, 0]
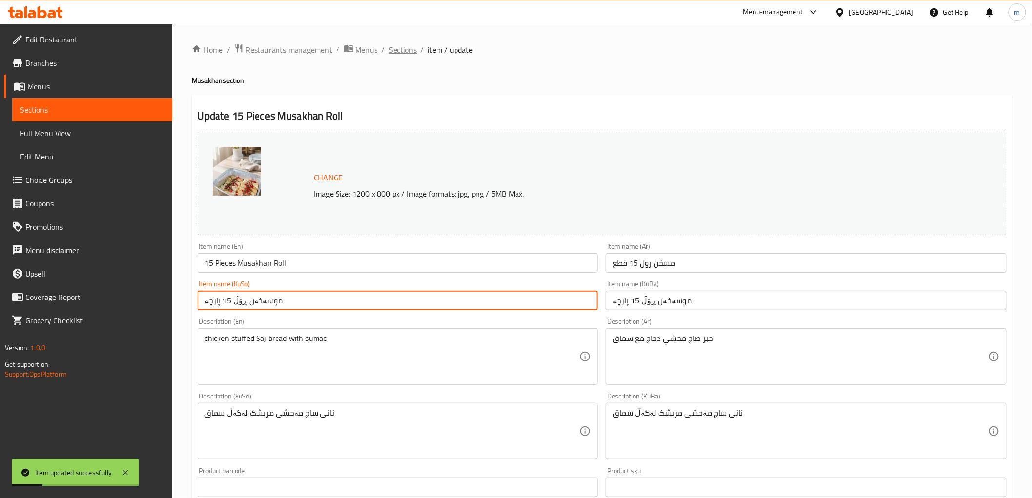
click at [411, 45] on span "Sections" at bounding box center [403, 50] width 28 height 12
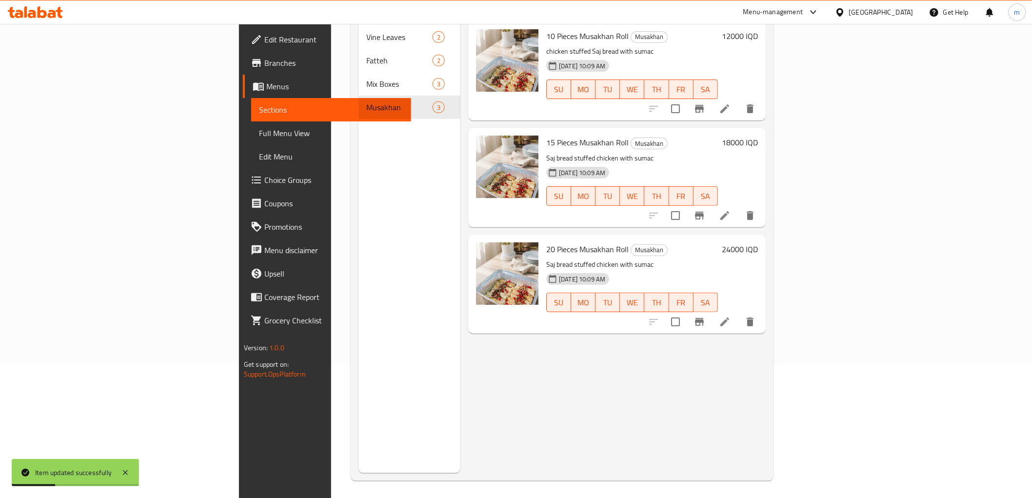
scroll to position [137, 0]
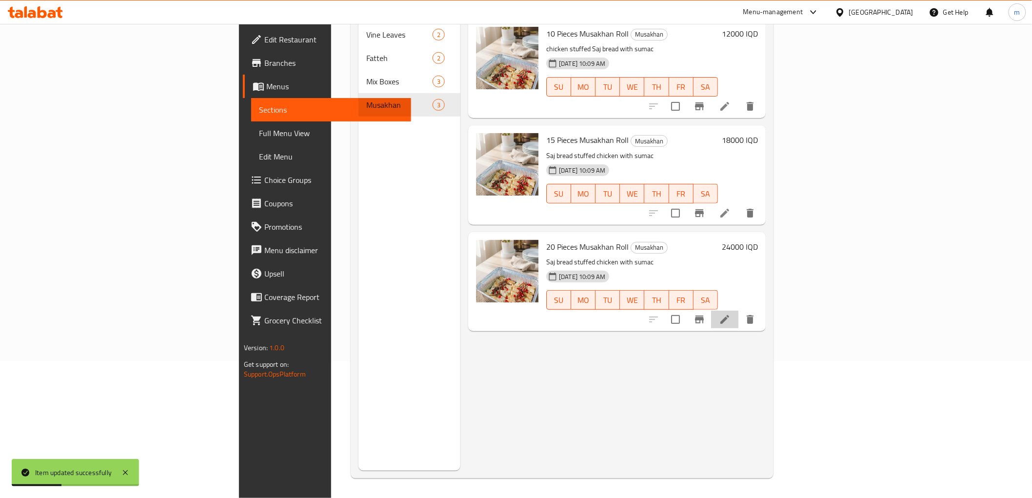
click at [738, 311] on li at bounding box center [724, 320] width 27 height 18
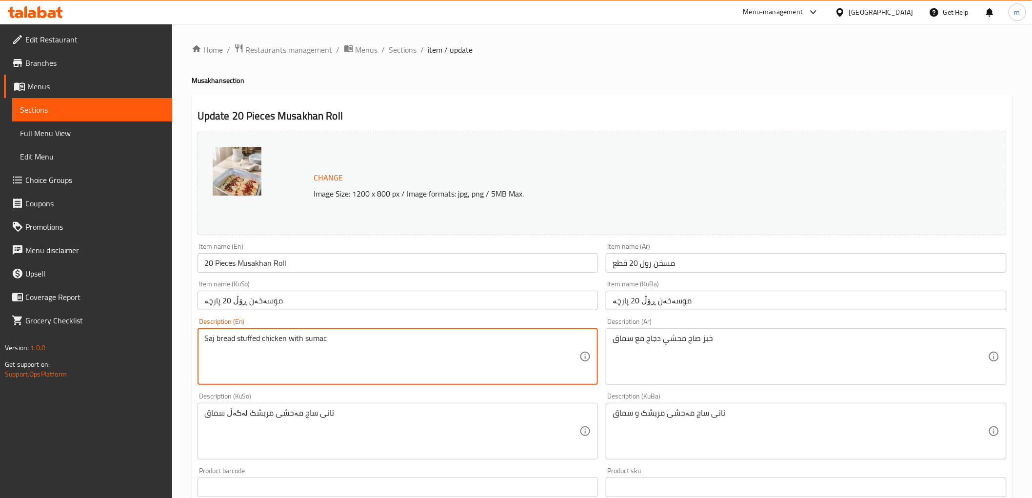
click at [313, 345] on textarea "Saj bread stuffed chicken with sumac" at bounding box center [391, 356] width 375 height 46
click at [359, 346] on textarea "Saj bread stuffed chicken with sumac" at bounding box center [391, 356] width 375 height 46
click at [405, 342] on textarea "Saj bread stuffed chicken with sumac" at bounding box center [391, 356] width 375 height 46
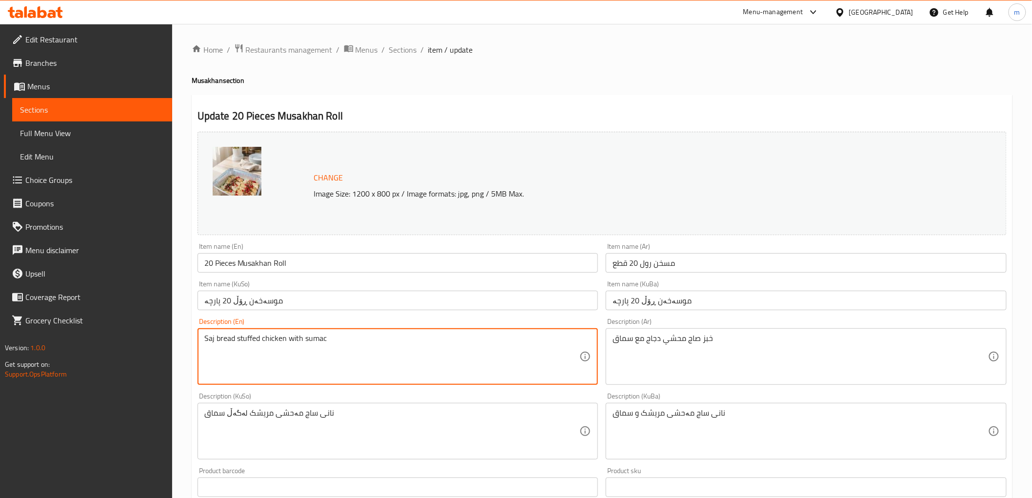
click at [405, 342] on textarea "Saj bread stuffed chicken with sumac" at bounding box center [391, 356] width 375 height 46
paste textarea "chicken stuffed Saj bread"
type textarea "chicken stuffed Saj bread with sumac"
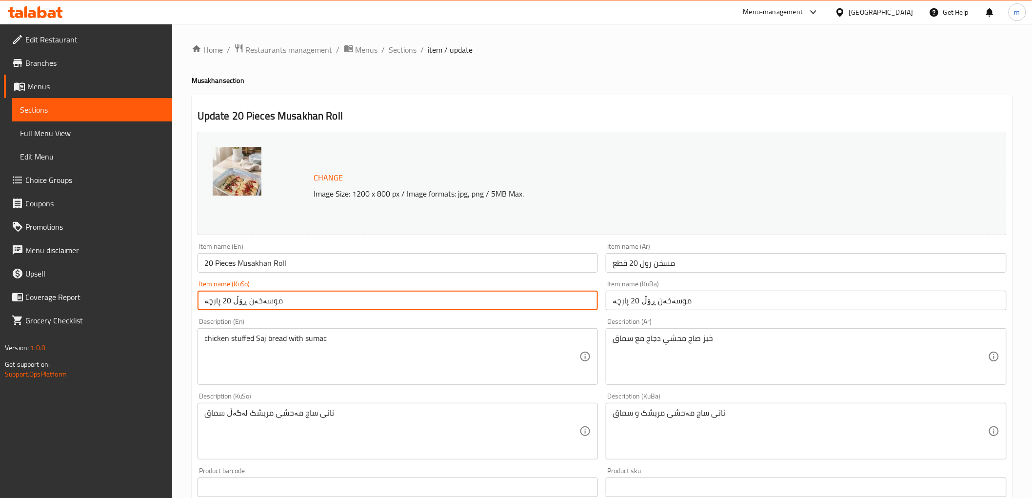
click at [399, 298] on input "موسەخەن ڕۆڵ 20 پارچە" at bounding box center [397, 301] width 401 height 20
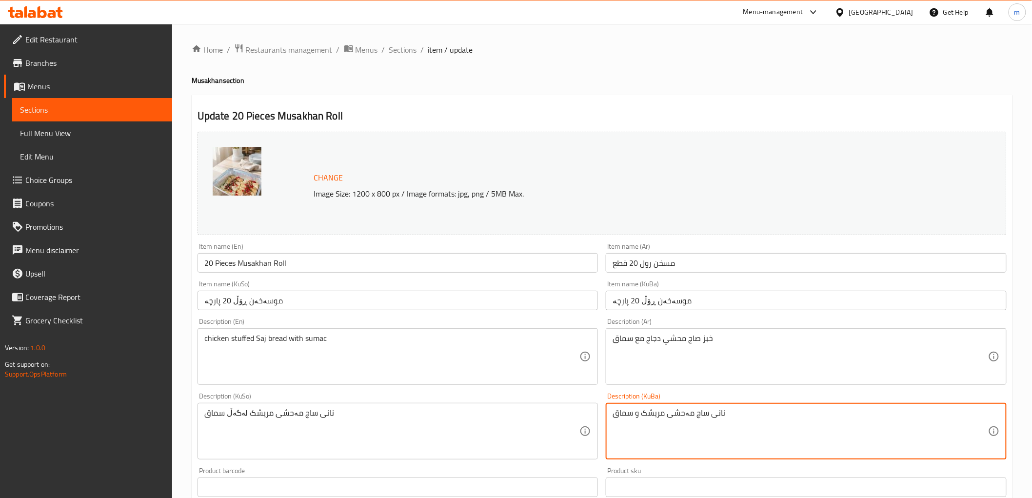
click at [676, 427] on textarea "نانی ساج مەحشی مریشک و سماق" at bounding box center [799, 431] width 375 height 46
paste textarea "ەگەڵ"
type textarea "نانی ساج مەحشی مریشک لەگەڵ سماق"
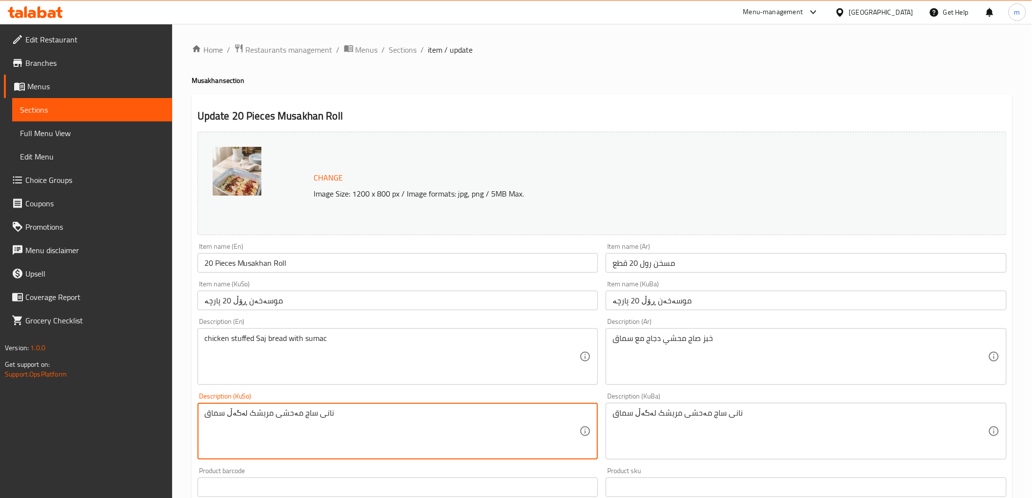
click at [458, 445] on textarea "نانی ساج مەحشی مریشک لەگەڵ سماق" at bounding box center [391, 431] width 375 height 46
click at [376, 314] on div "Description (En) chicken stuffed Saj bread with sumac Description (En)" at bounding box center [398, 351] width 409 height 75
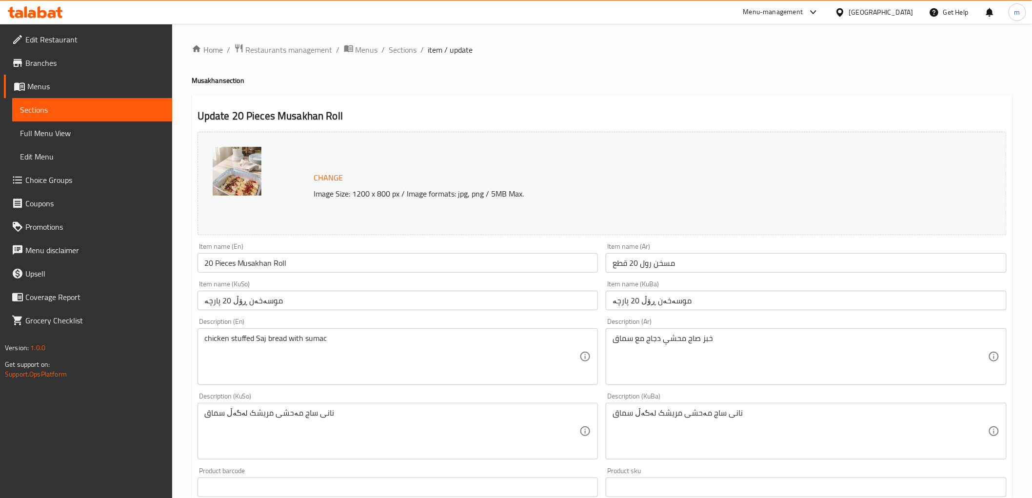
click at [376, 303] on input "موسەخەن ڕۆڵ 20 پارچە" at bounding box center [397, 301] width 401 height 20
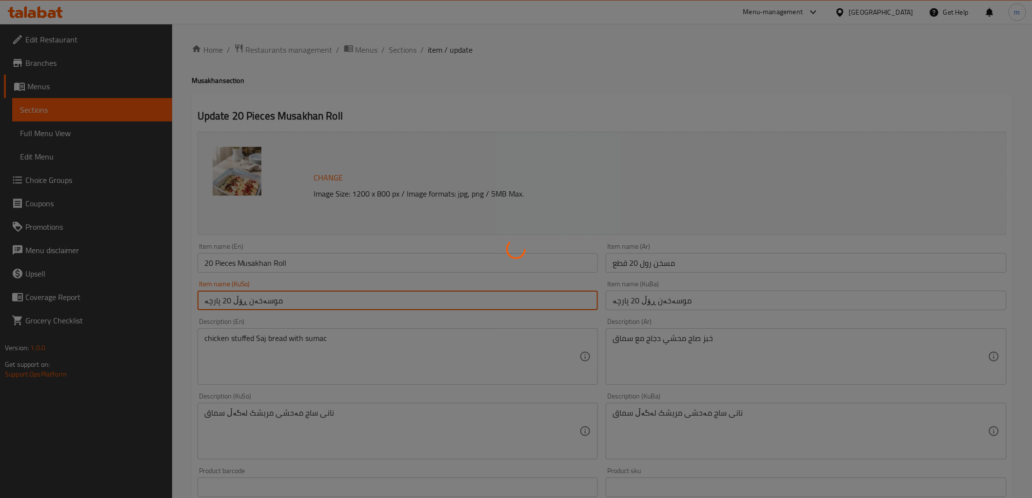
click at [66, 133] on div at bounding box center [516, 249] width 1032 height 498
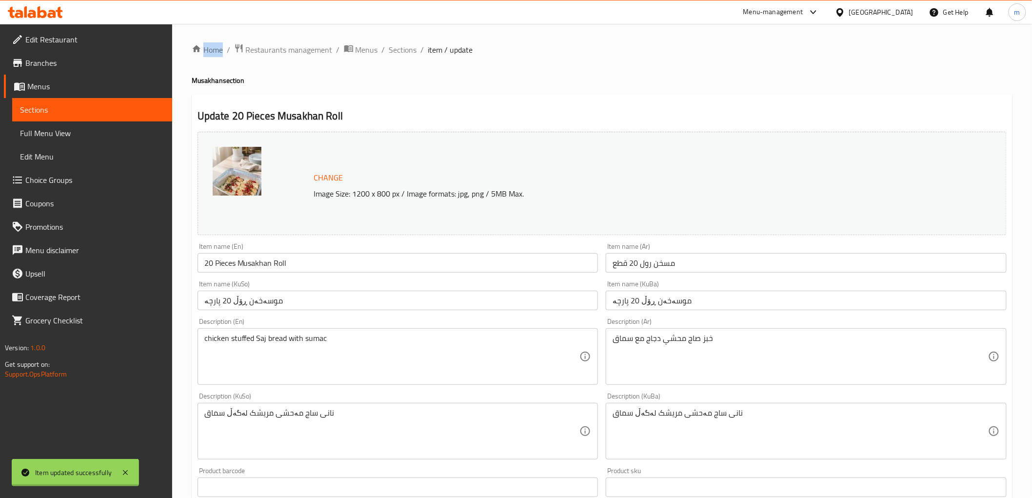
click at [66, 133] on span "Full Menu View" at bounding box center [92, 133] width 144 height 12
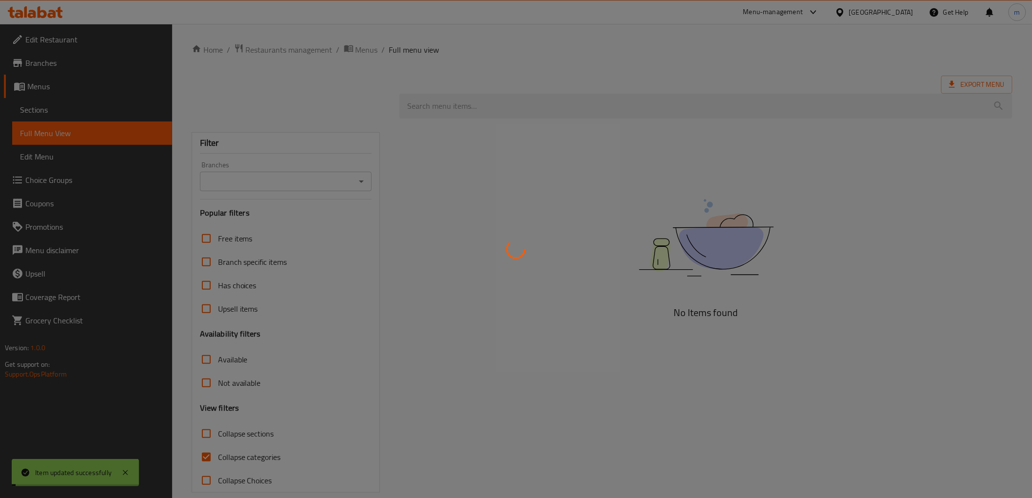
click at [66, 133] on div at bounding box center [516, 249] width 1032 height 498
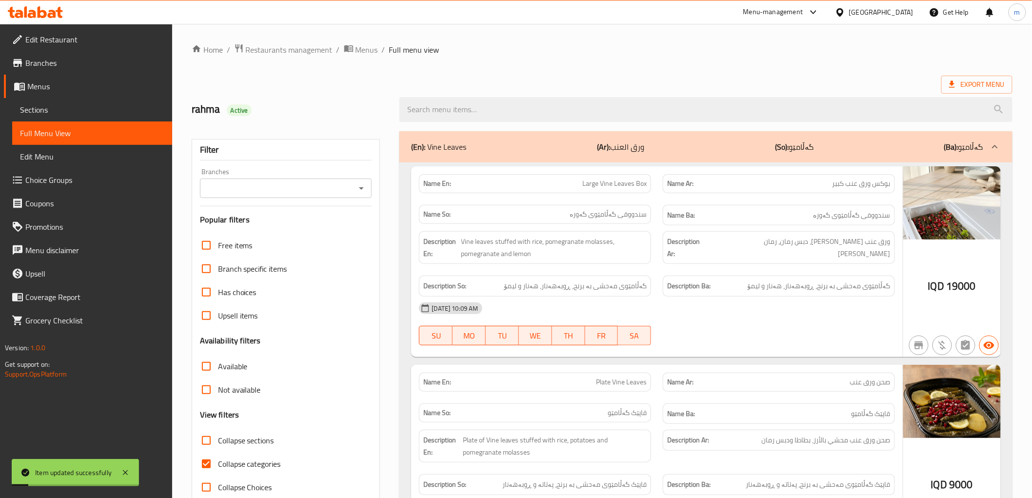
click at [348, 188] on input "Branches" at bounding box center [278, 188] width 150 height 14
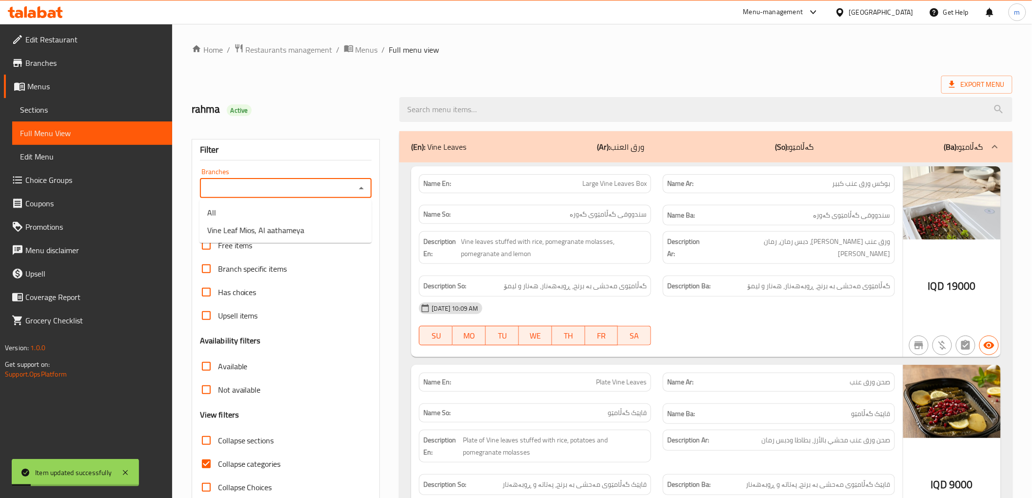
click at [359, 191] on icon "Close" at bounding box center [361, 188] width 12 height 12
click at [360, 191] on icon "Open" at bounding box center [361, 188] width 12 height 12
click at [334, 227] on li "Vine Leaf Mios, Al aathameya" at bounding box center [285, 230] width 172 height 18
type input "Vine Leaf Mios, Al aathameya"
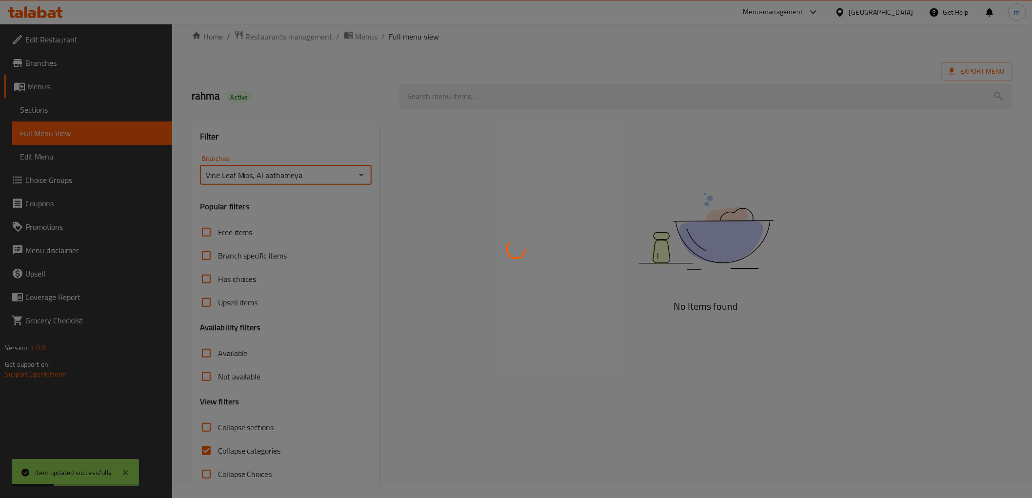
scroll to position [21, 0]
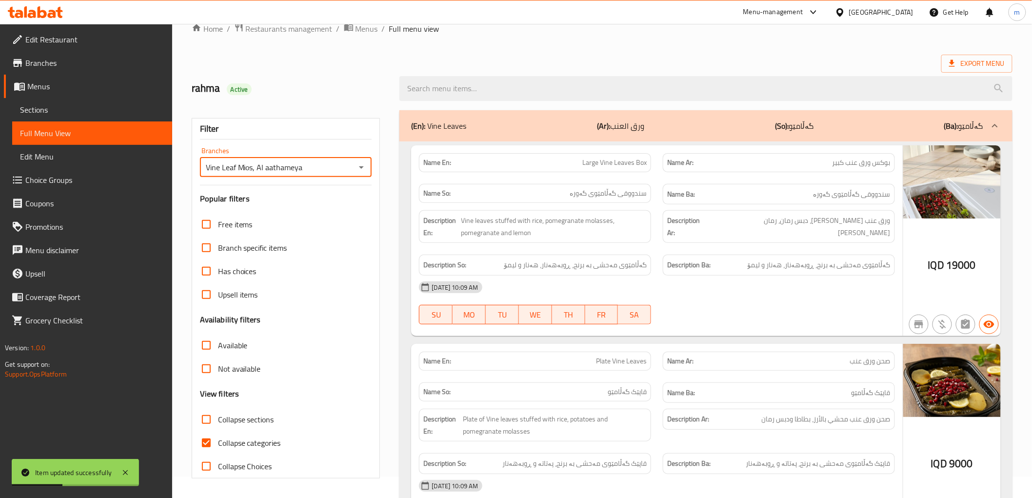
click at [209, 441] on input "Collapse categories" at bounding box center [206, 442] width 23 height 23
checkbox input "false"
click at [124, 472] on icon at bounding box center [125, 473] width 12 height 12
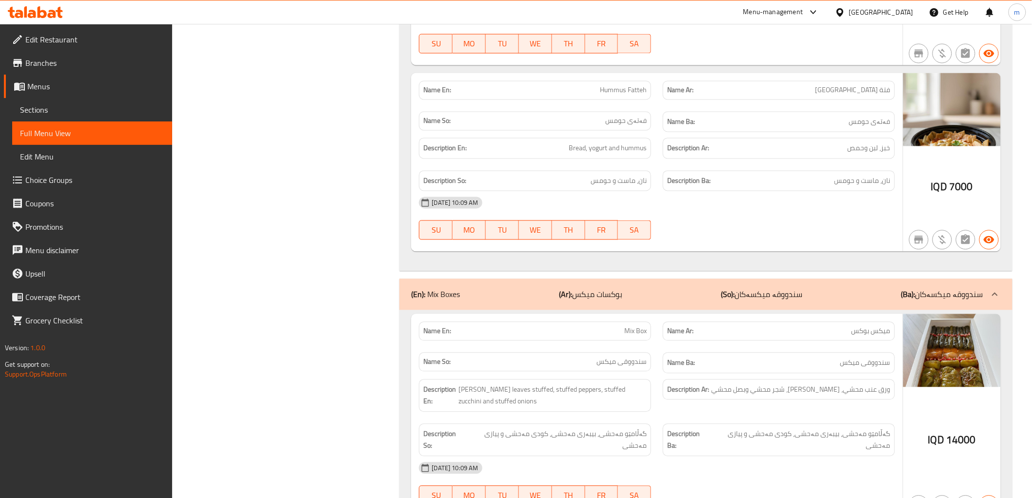
scroll to position [1791, 0]
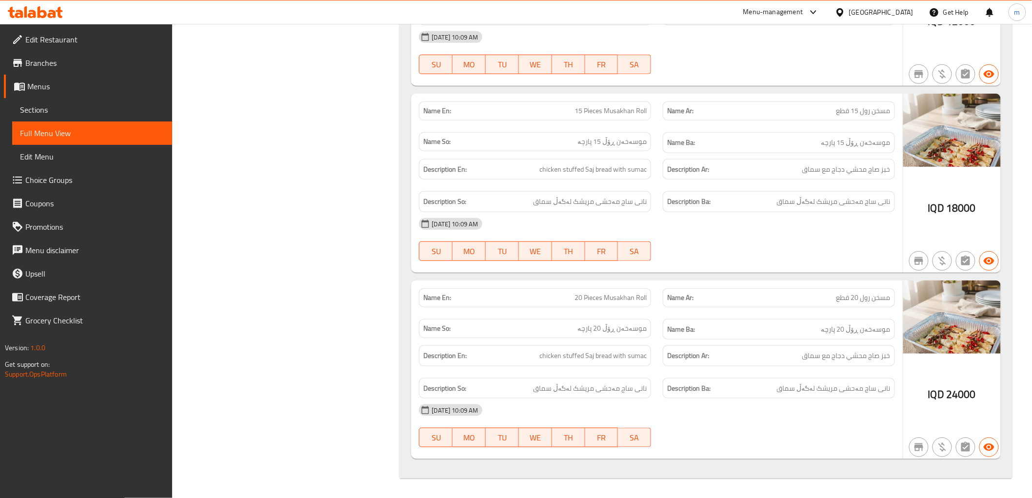
click at [601, 350] on span "chicken stuffed Saj bread with sumac" at bounding box center [592, 356] width 107 height 12
copy span "chicken stuffed Saj bread with sumac"
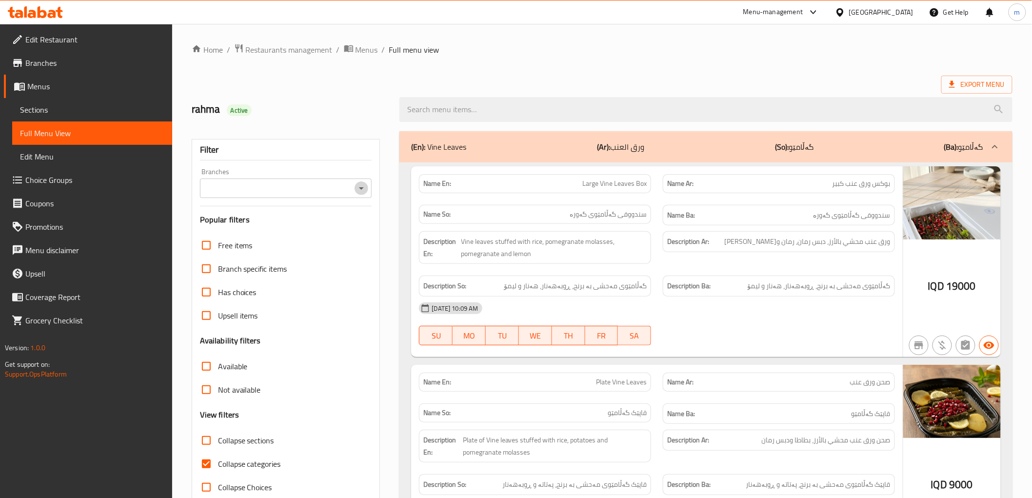
click at [361, 182] on icon "Open" at bounding box center [361, 188] width 12 height 12
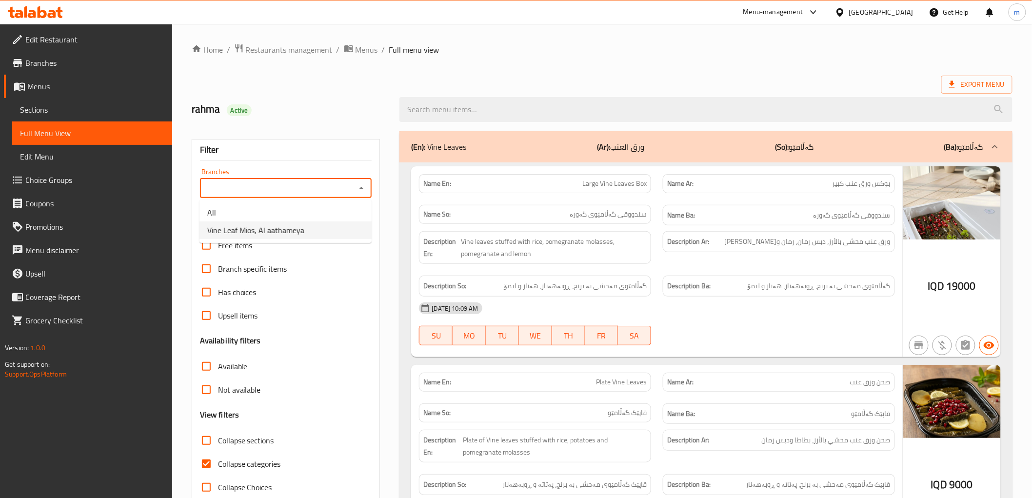
click at [303, 232] on span "Vine Leaf Mios, Al aathameya" at bounding box center [255, 230] width 97 height 12
type input "Vine Leaf Mios, Al aathameya"
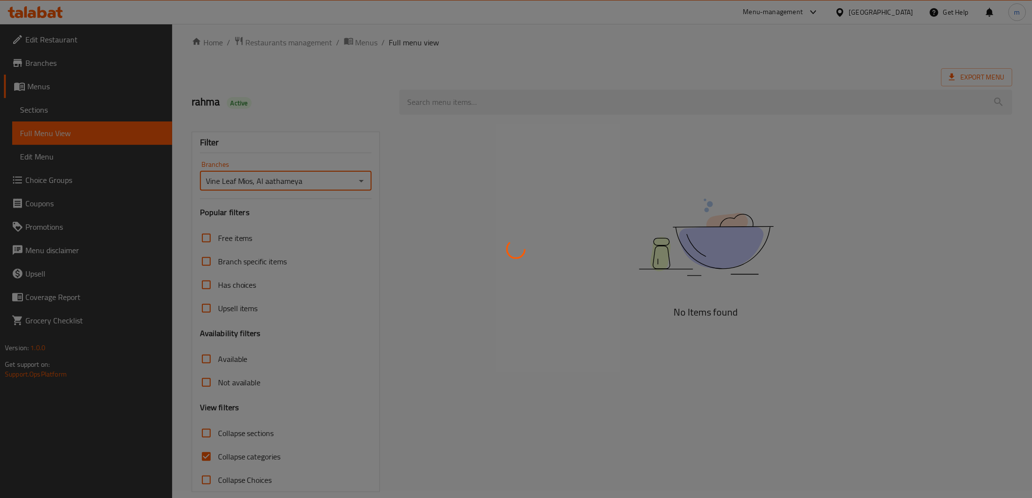
scroll to position [21, 0]
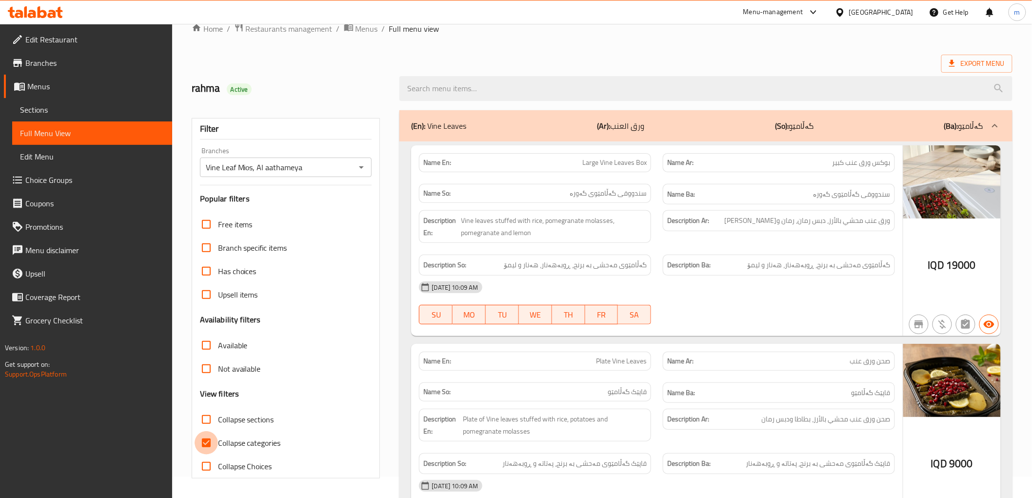
drag, startPoint x: 208, startPoint y: 445, endPoint x: 696, endPoint y: 385, distance: 491.1
click at [208, 444] on input "Collapse categories" at bounding box center [206, 442] width 23 height 23
checkbox input "false"
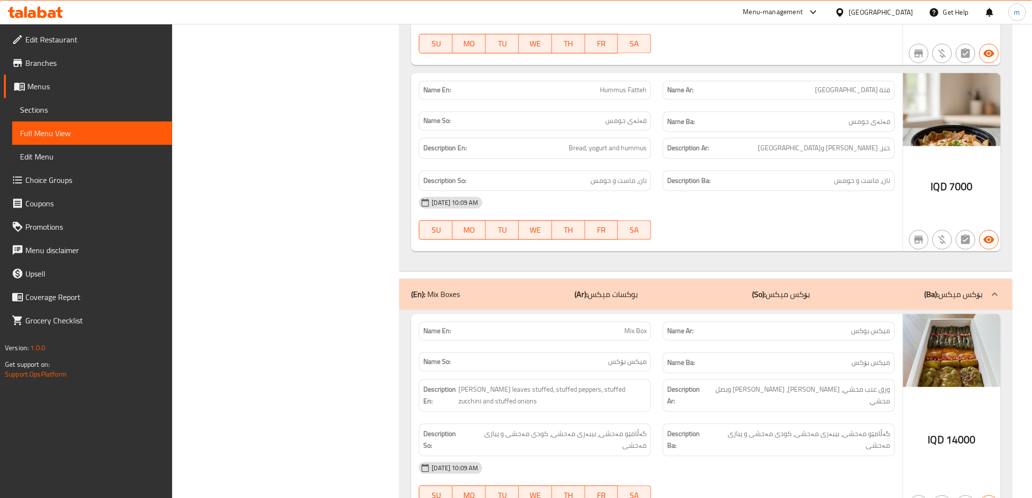
scroll to position [563, 0]
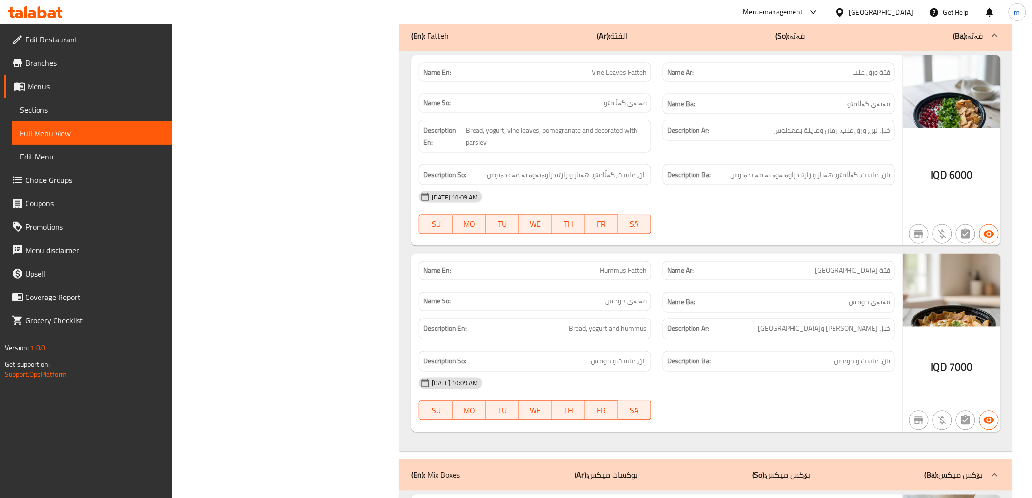
click at [944, 304] on img at bounding box center [952, 290] width 98 height 73
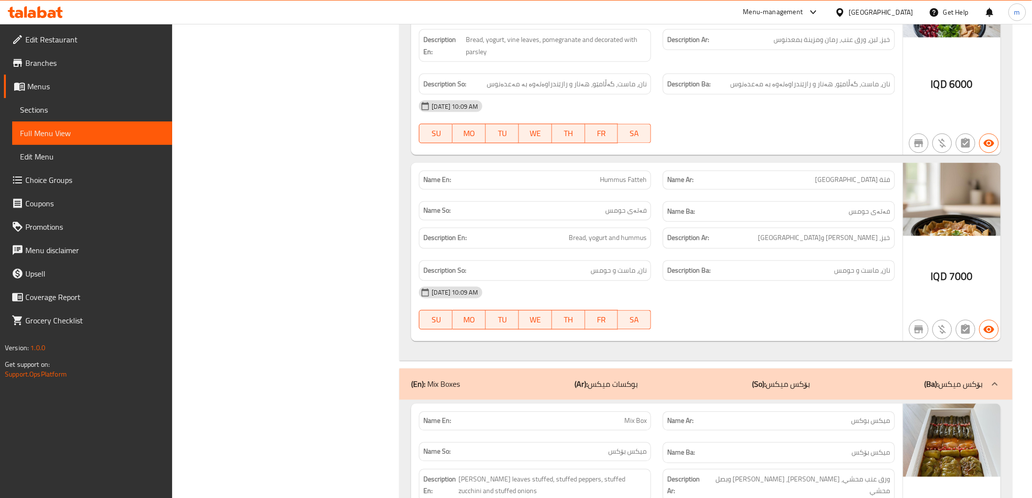
click at [883, 184] on span "فتة [GEOGRAPHIC_DATA]" at bounding box center [852, 180] width 75 height 10
click at [633, 178] on span "Hummus Fatteh" at bounding box center [623, 180] width 47 height 10
click at [781, 226] on div "Description Ar: خبز، لبن وحمص" at bounding box center [779, 238] width 244 height 33
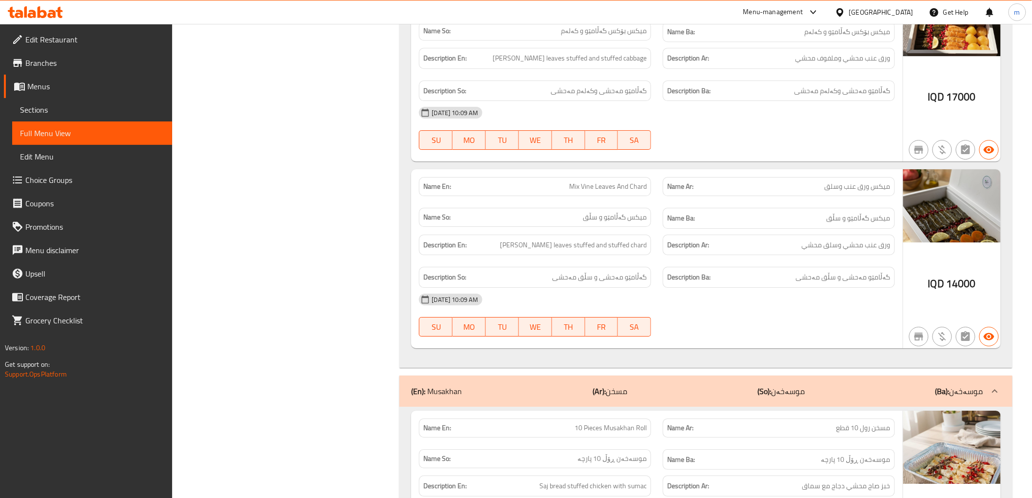
scroll to position [1195, 0]
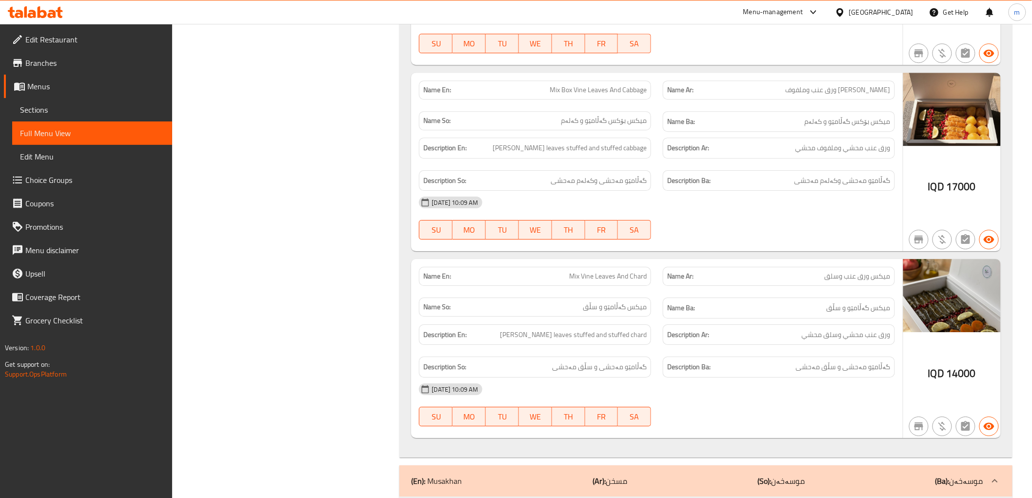
click at [808, 92] on span "[PERSON_NAME] ورق عنب وملفوف" at bounding box center [837, 90] width 105 height 10
copy span "وملفوف"
click at [587, 226] on button "FR" at bounding box center [601, 230] width 33 height 20
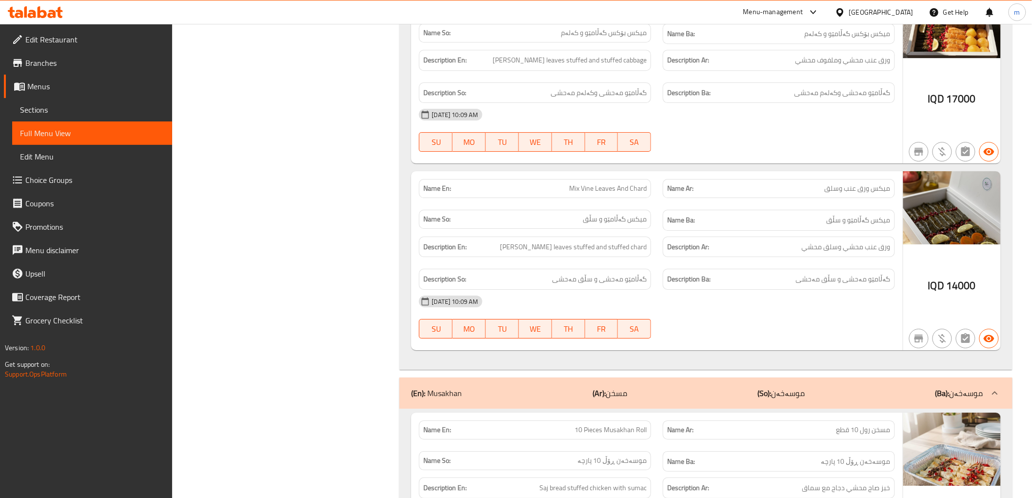
scroll to position [1375, 0]
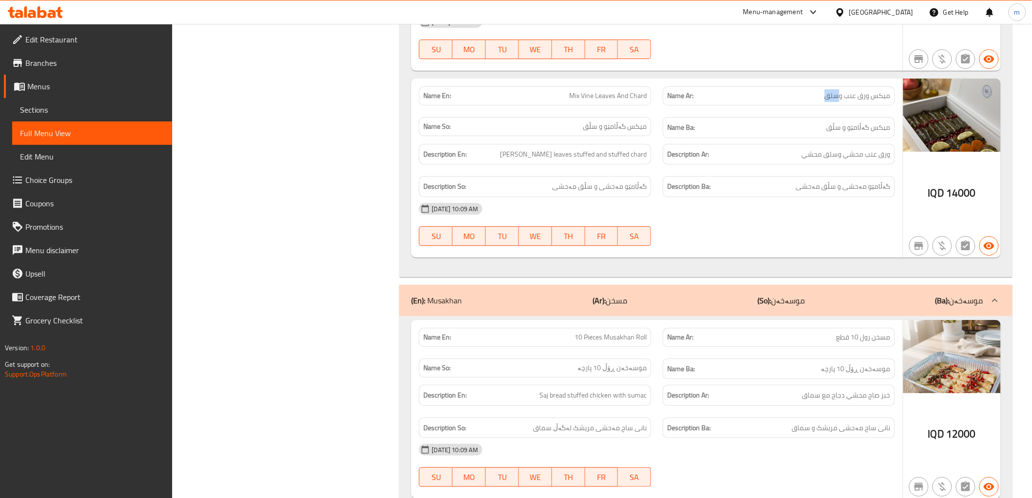
drag, startPoint x: 819, startPoint y: 96, endPoint x: 840, endPoint y: 98, distance: 21.6
click at [840, 98] on p "Name Ar: ميكس ورق عنب وسلق" at bounding box center [778, 96] width 223 height 10
click at [646, 97] on span "Mix Vine Leaves And Chard" at bounding box center [608, 96] width 78 height 10
click at [644, 96] on span "Mix Vine Leaves And Chard" at bounding box center [608, 96] width 78 height 10
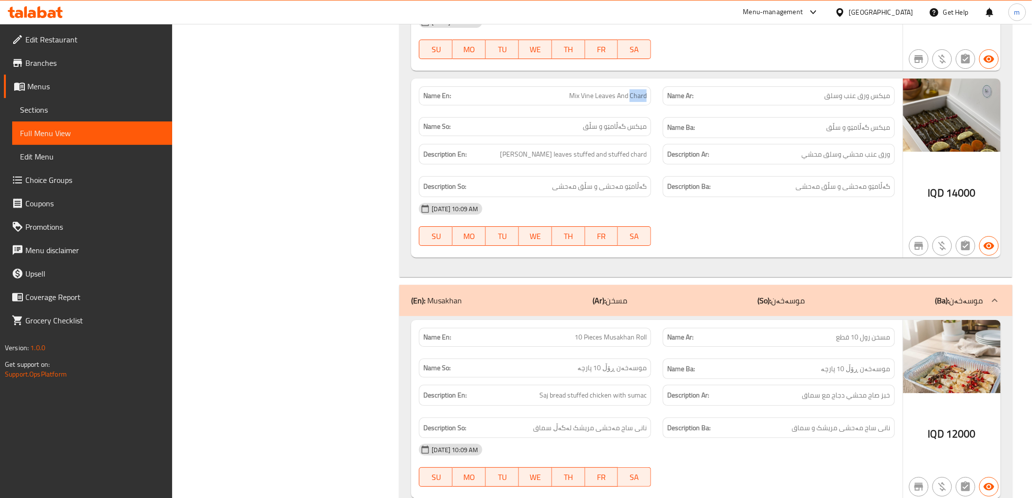
click at [644, 96] on span "Mix Vine Leaves And Chard" at bounding box center [608, 96] width 78 height 10
copy span "Chard"
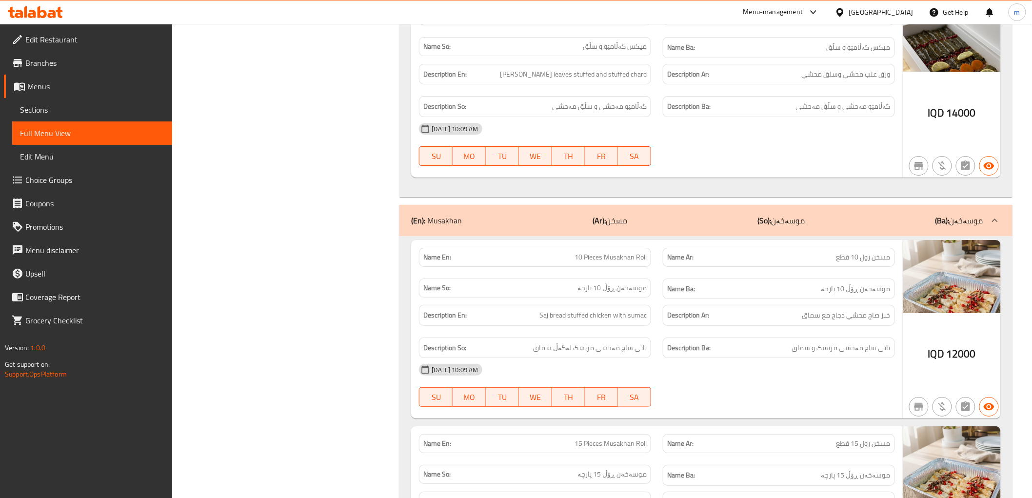
scroll to position [1556, 0]
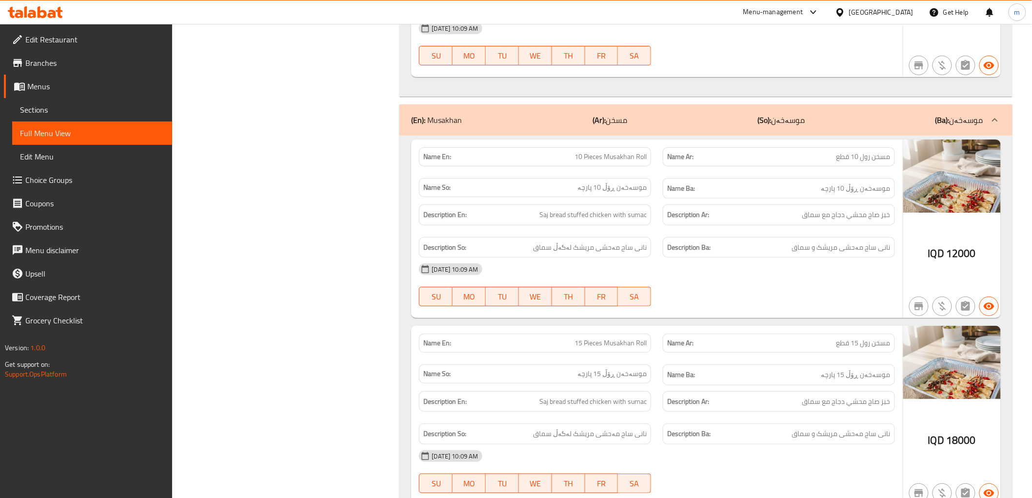
click at [878, 155] on span "مسخن رول 10 قطع" at bounding box center [863, 157] width 54 height 10
copy span "مسخن"
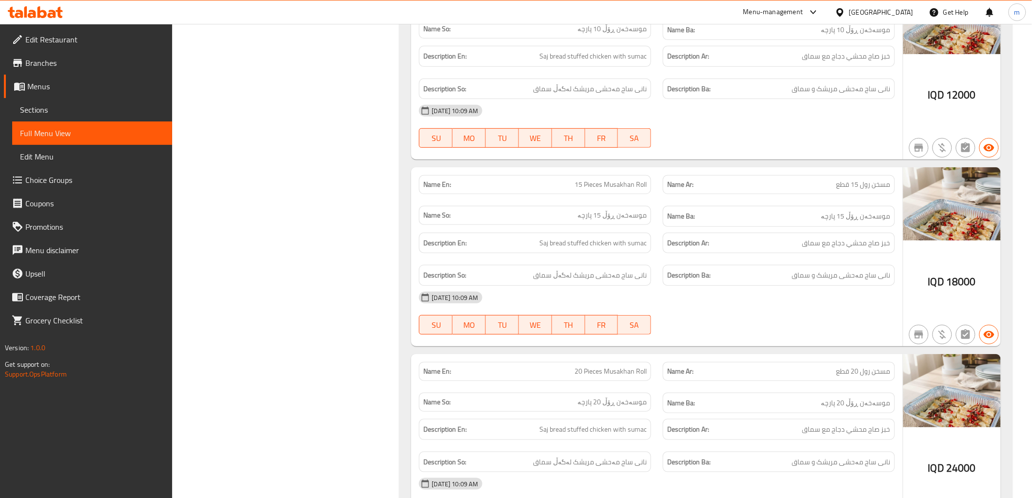
scroll to position [1736, 0]
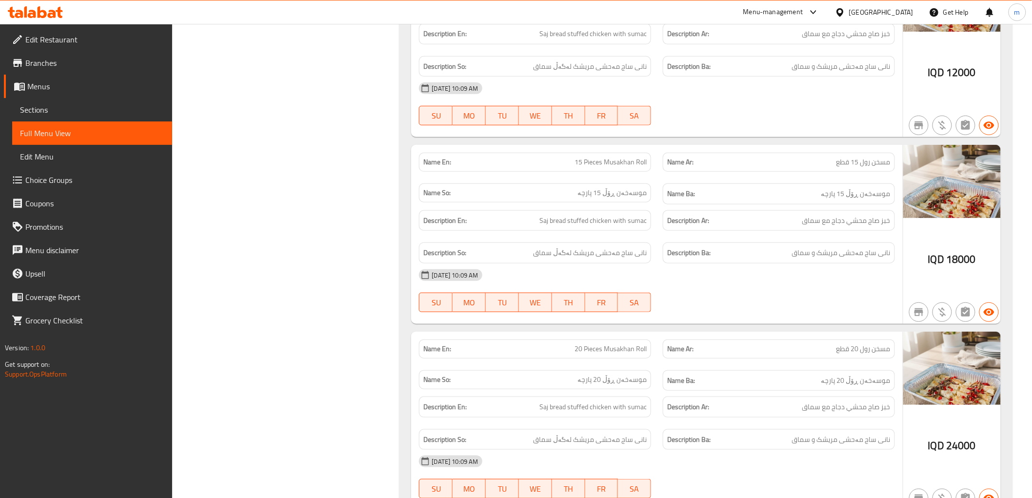
click at [995, 179] on img at bounding box center [952, 181] width 98 height 73
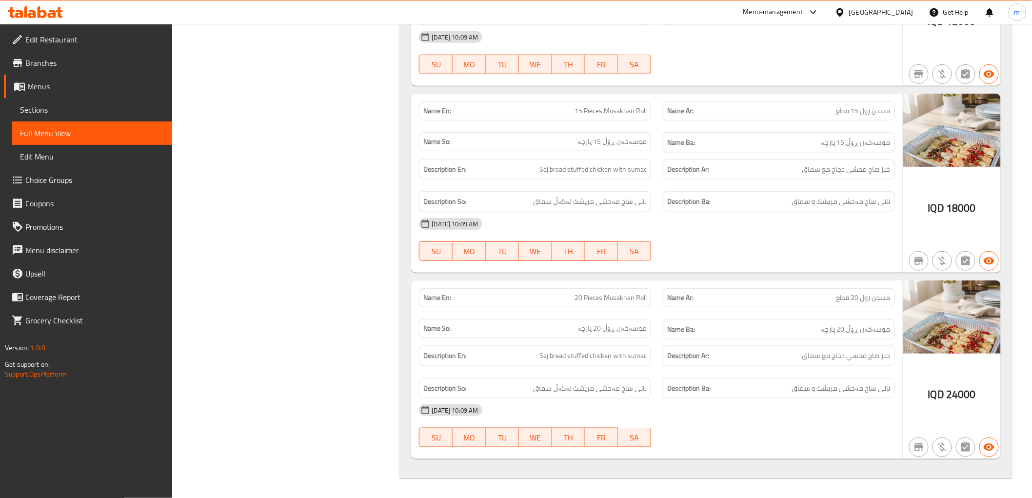
drag, startPoint x: 791, startPoint y: 385, endPoint x: 782, endPoint y: 385, distance: 9.3
click at [791, 385] on h6 "Description Ba: نانی ساج مەحشی مریشک و سماق" at bounding box center [778, 388] width 223 height 12
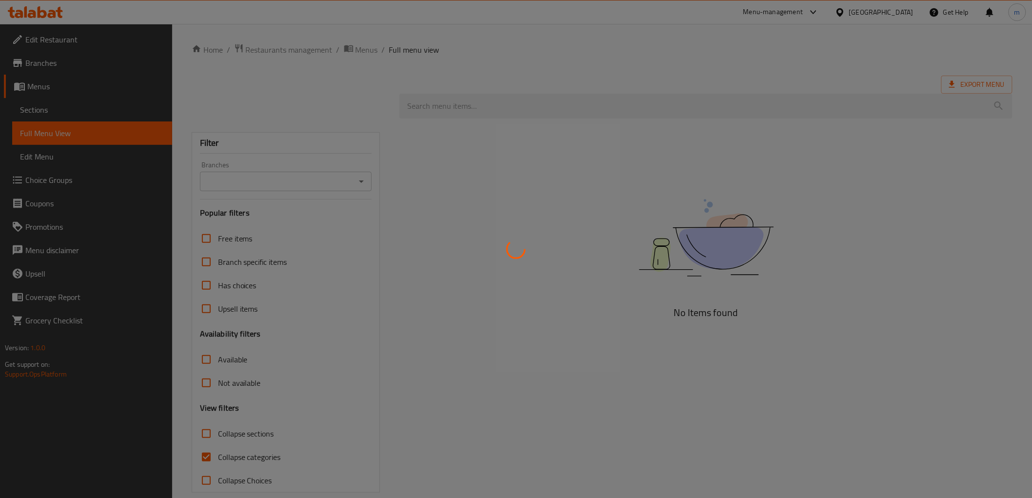
click at [357, 187] on div at bounding box center [516, 249] width 1032 height 498
click at [360, 185] on div at bounding box center [516, 249] width 1032 height 498
click at [361, 184] on div at bounding box center [516, 249] width 1032 height 498
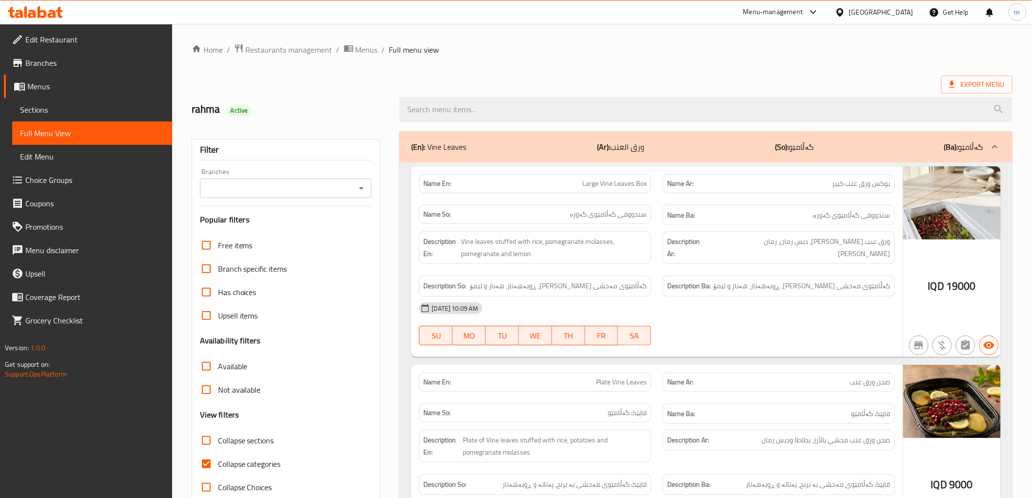
click at [361, 188] on icon "Open" at bounding box center [361, 188] width 5 height 2
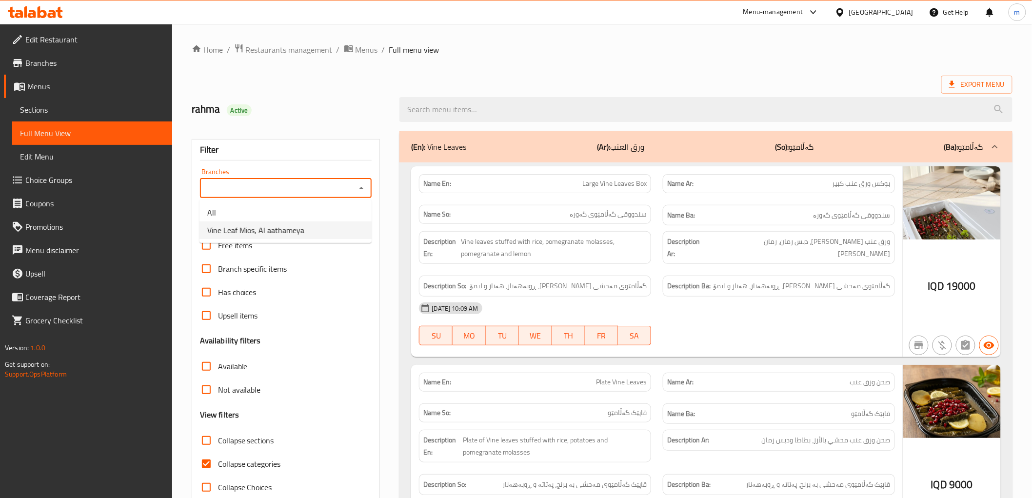
click at [296, 234] on span "Vine Leaf Mios, Al aathameya" at bounding box center [255, 230] width 97 height 12
type input "Vine Leaf Mios, Al aathameya"
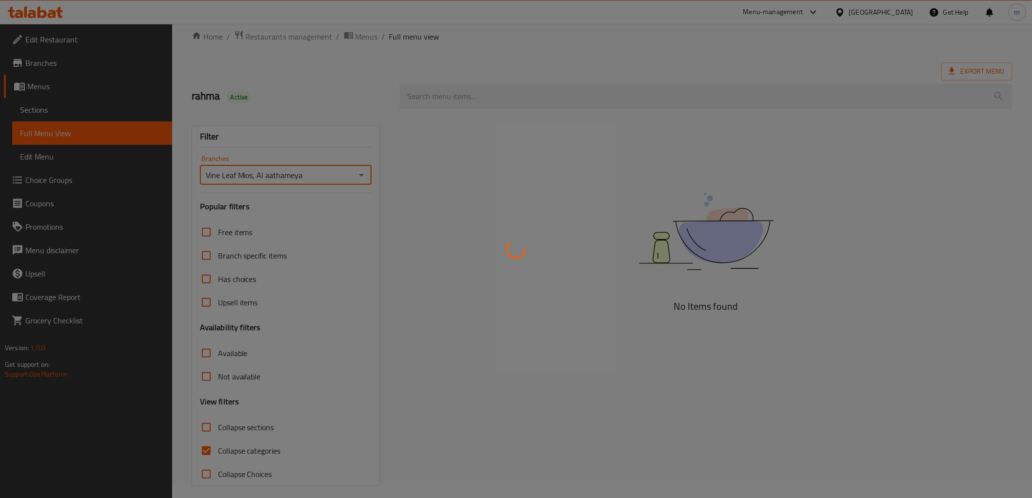
scroll to position [21, 0]
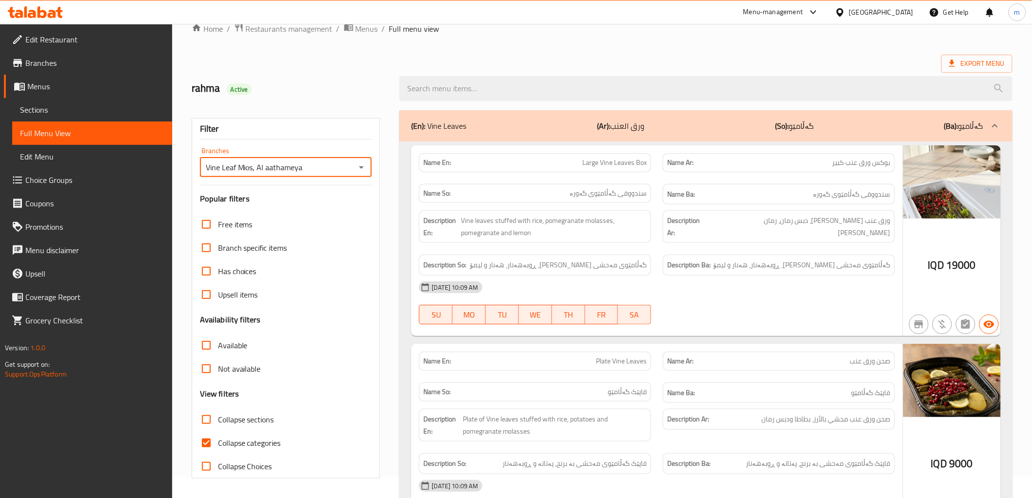
click at [225, 440] on span "Collapse categories" at bounding box center [249, 443] width 63 height 12
click at [218, 440] on input "Collapse categories" at bounding box center [206, 442] width 23 height 23
checkbox input "false"
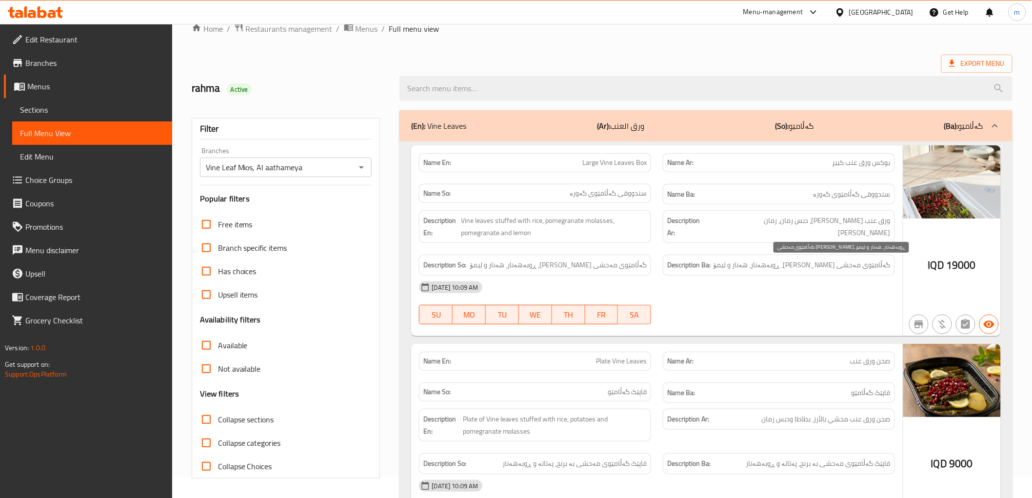
click at [795, 263] on span "گەڵامێوی مەحشی بە برنج، ڕوبەهەنار، هەنار و لیمۆ" at bounding box center [801, 265] width 177 height 12
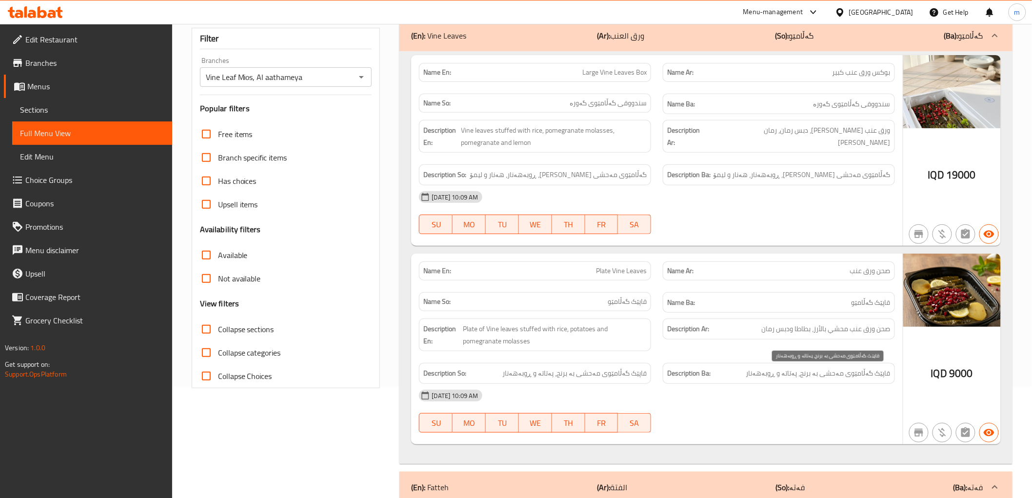
click at [759, 281] on div "Name Ar: صحن ورق عنب" at bounding box center [779, 270] width 244 height 31
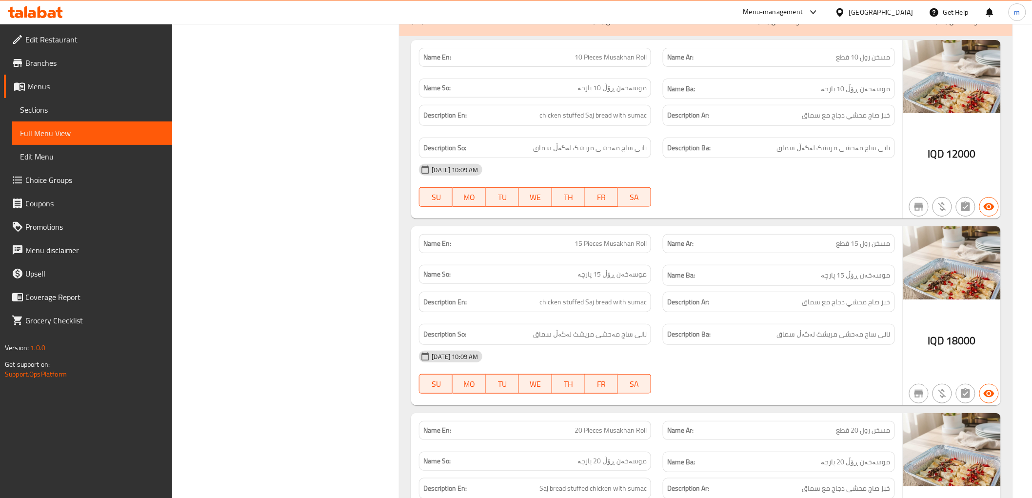
scroll to position [1598, 0]
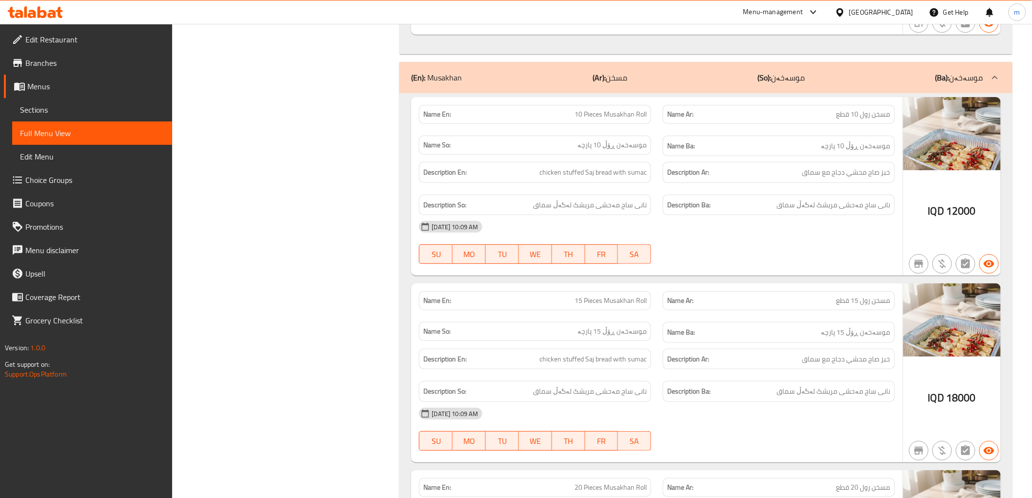
click at [612, 160] on div "Description En: chicken stuffed Saj bread with sumac" at bounding box center [535, 172] width 244 height 33
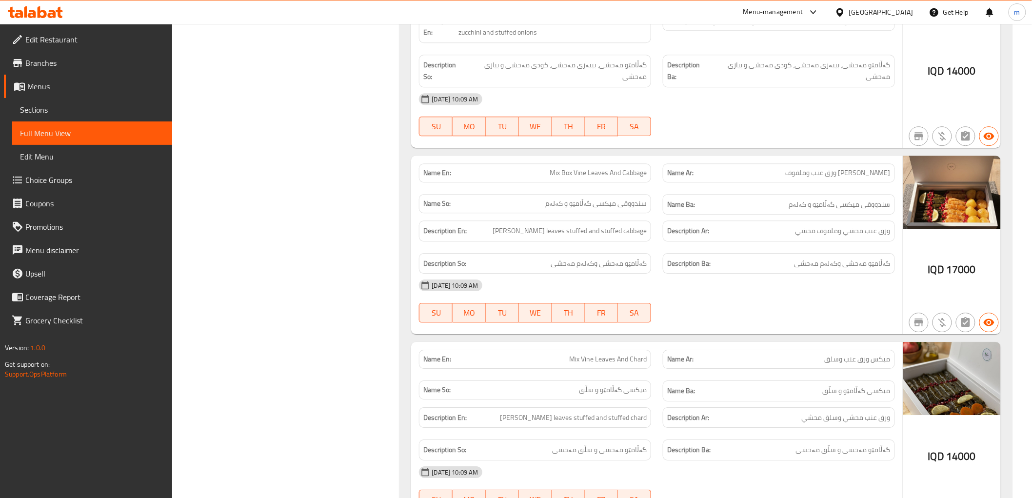
scroll to position [1056, 0]
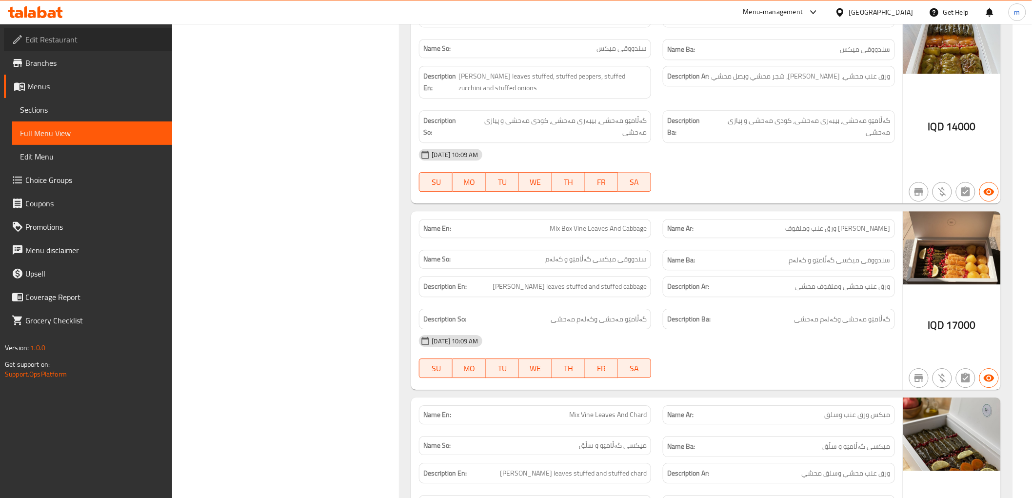
click at [93, 37] on span "Edit Restaurant" at bounding box center [94, 40] width 139 height 12
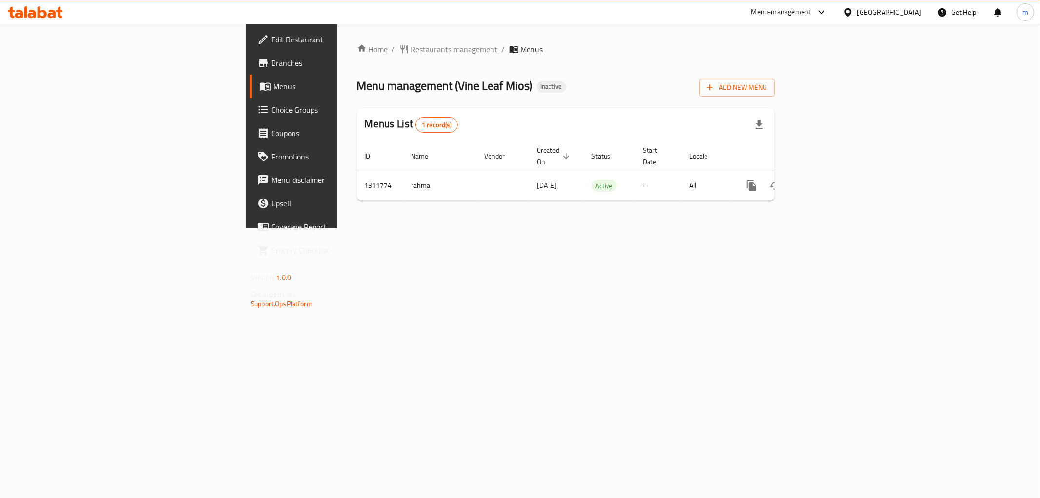
drag, startPoint x: 516, startPoint y: 306, endPoint x: 1033, endPoint y: 202, distance: 527.1
click at [518, 228] on div "Home / Restaurants management / Menus Menu management ( Vine Leaf Mios ) Inacti…" at bounding box center [565, 126] width 457 height 204
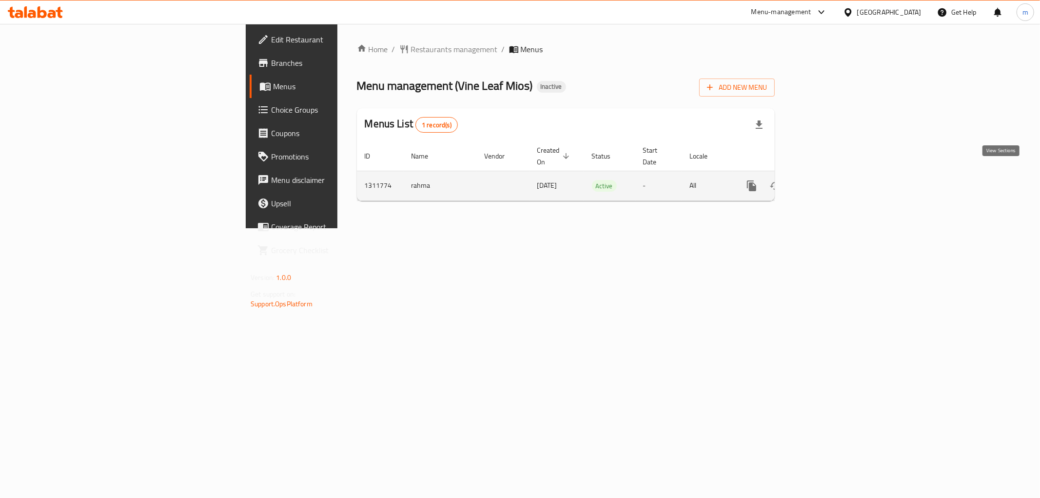
click at [828, 180] on icon "enhanced table" at bounding box center [822, 186] width 12 height 12
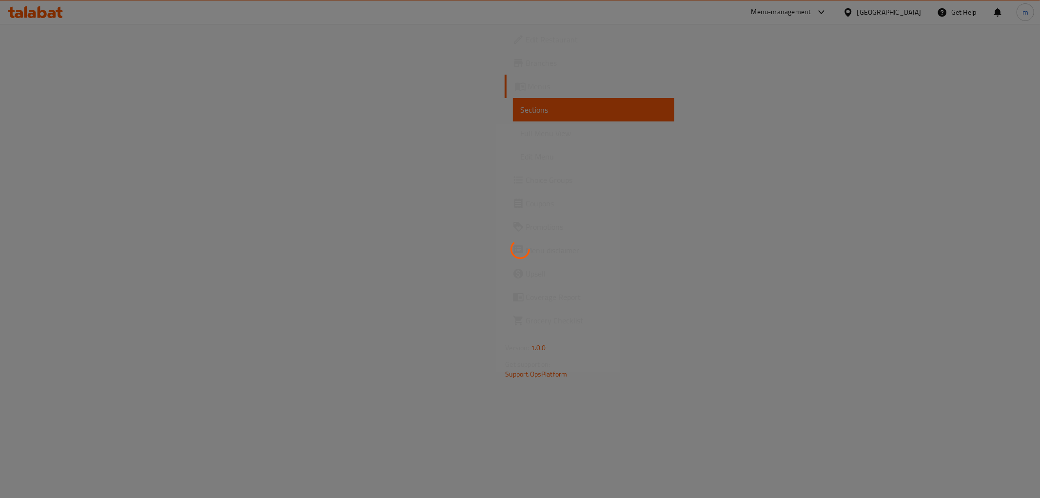
click at [105, 136] on div at bounding box center [520, 249] width 1040 height 498
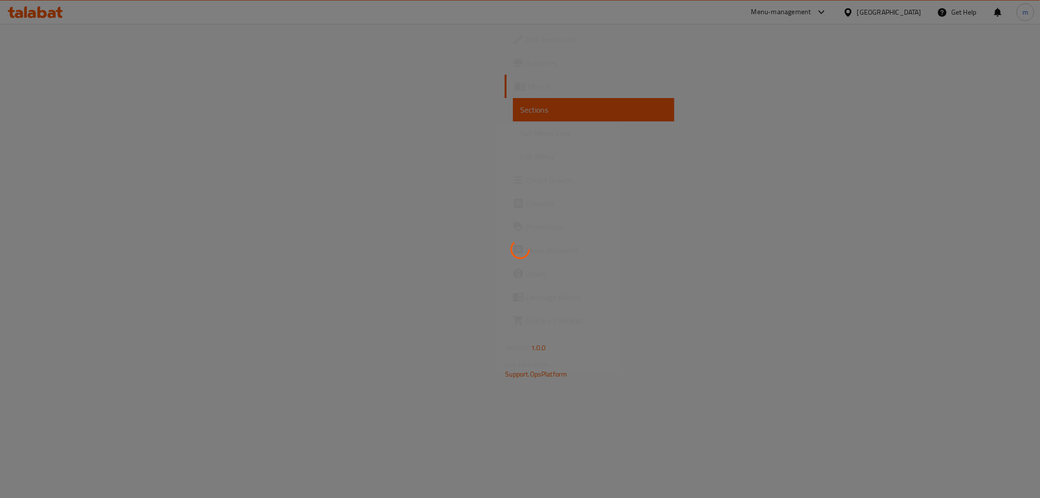
click at [105, 136] on div at bounding box center [520, 249] width 1040 height 498
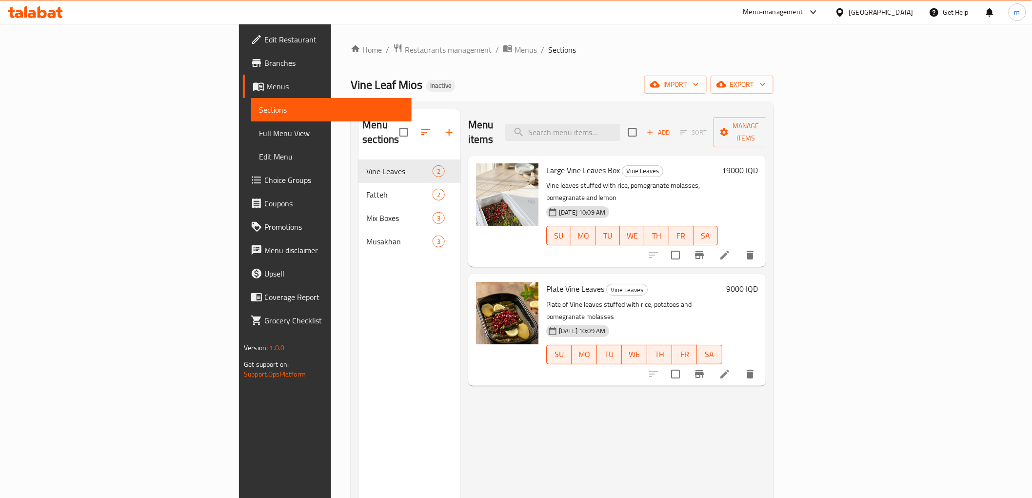
click at [259, 137] on span "Full Menu View" at bounding box center [331, 133] width 144 height 12
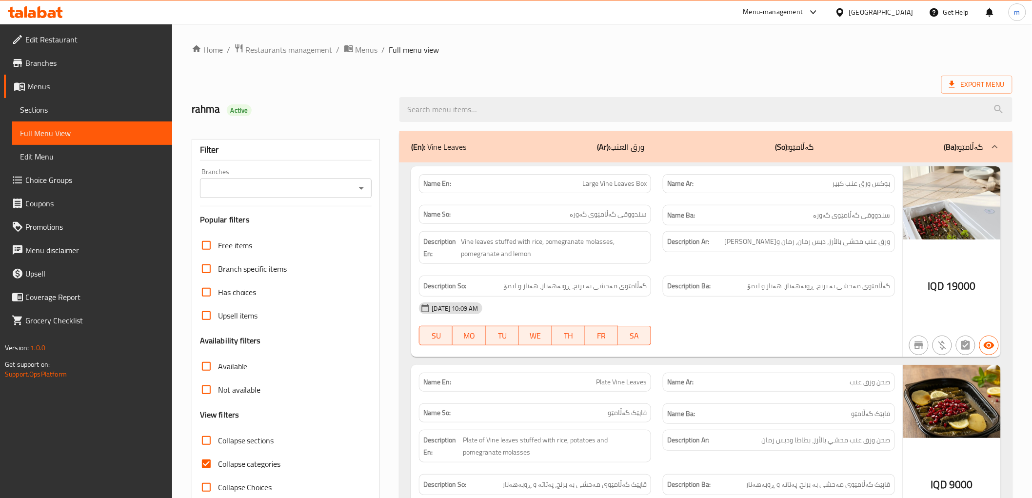
click at [369, 190] on div "Branches" at bounding box center [286, 188] width 172 height 20
click at [360, 188] on icon "Open" at bounding box center [361, 188] width 5 height 2
click at [358, 192] on icon "Open" at bounding box center [361, 188] width 12 height 12
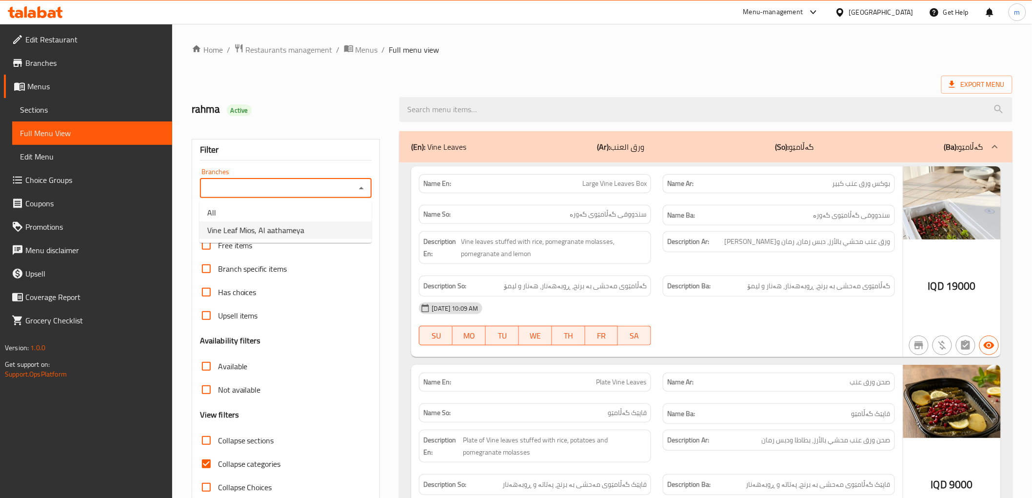
click at [329, 221] on li "Vine Leaf Mios, Al aathameya" at bounding box center [285, 230] width 172 height 18
type input "Vine Leaf Mios, Al aathameya"
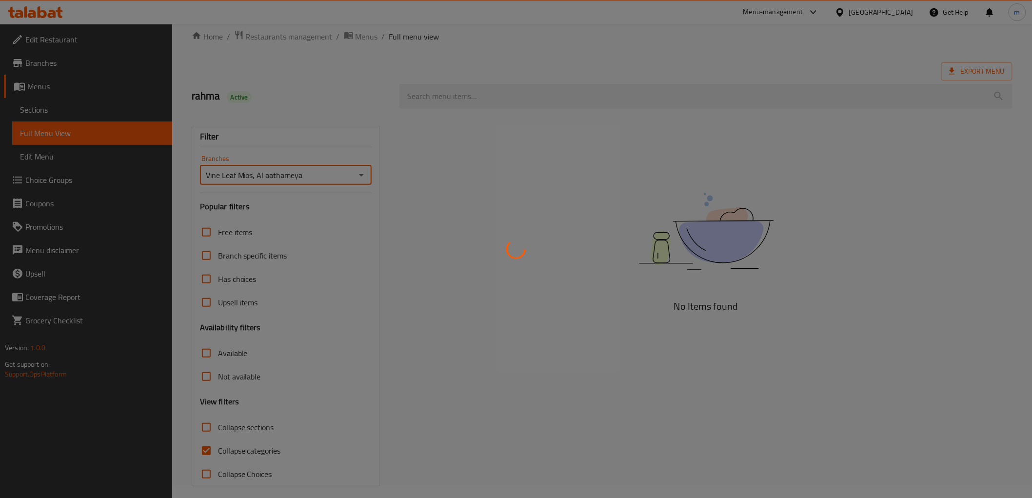
scroll to position [21, 0]
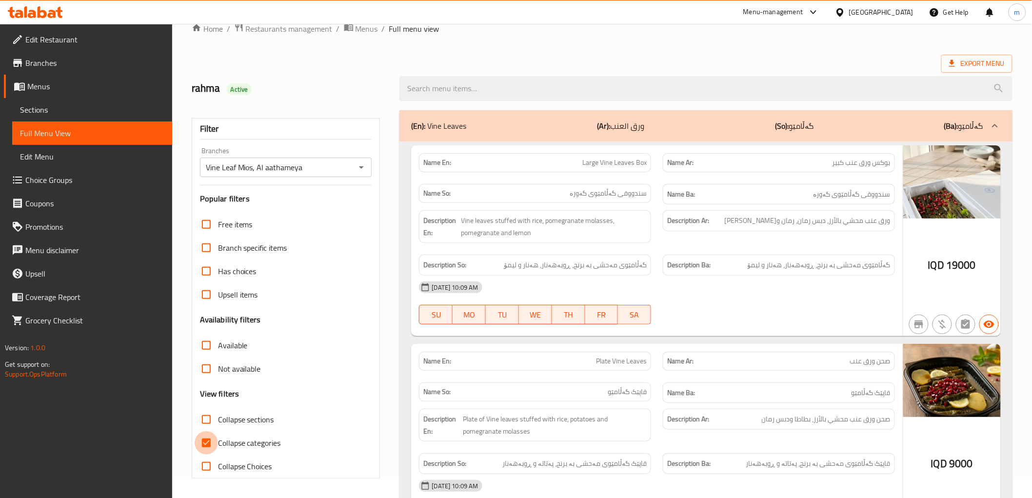
click at [206, 439] on input "Collapse categories" at bounding box center [206, 442] width 23 height 23
checkbox input "false"
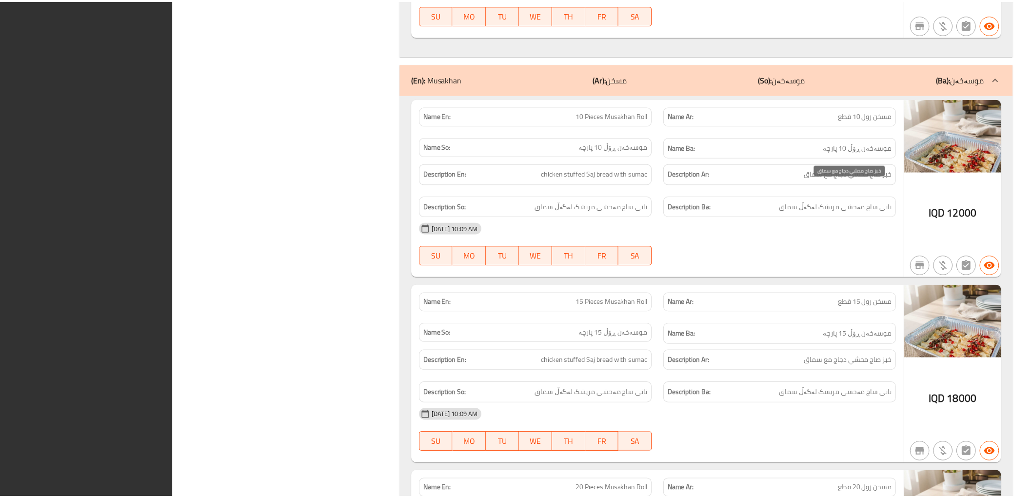
scroll to position [1778, 0]
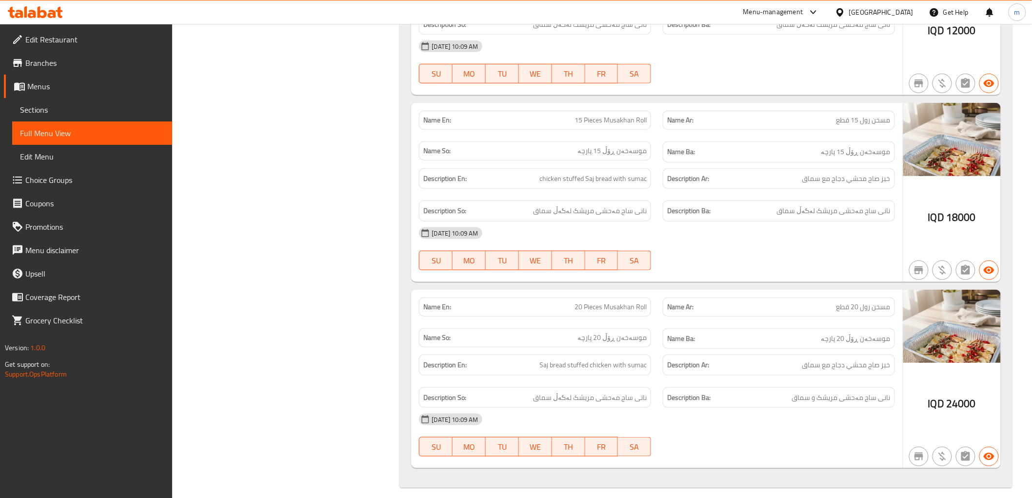
click at [45, 16] on icon at bounding box center [42, 12] width 9 height 12
